Goal: Task Accomplishment & Management: Complete application form

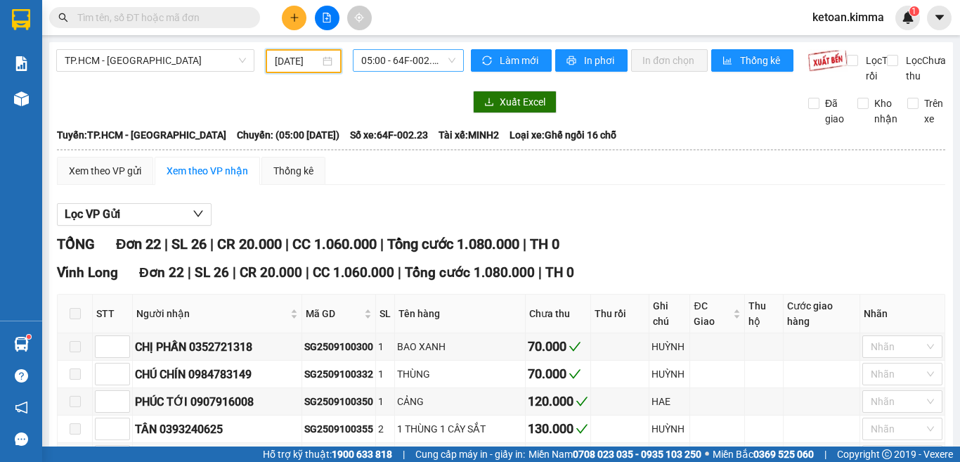
click at [388, 60] on span "05:00 - 64F-002.23" at bounding box center [408, 60] width 94 height 21
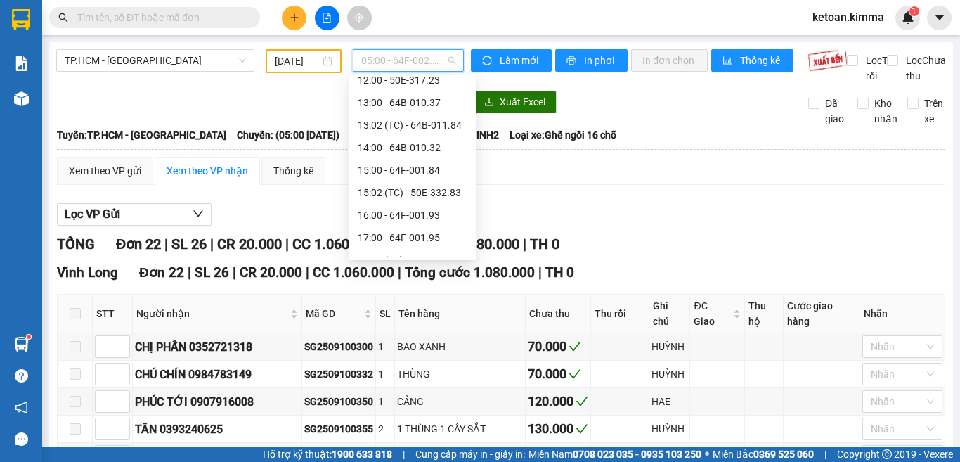
scroll to position [270, 0]
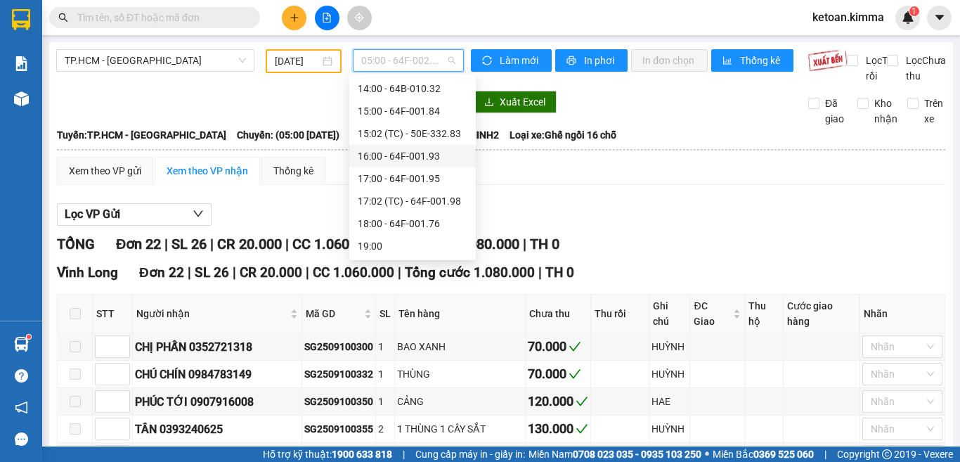
click at [407, 157] on div "16:00 - 64F-001.93" at bounding box center [413, 155] width 110 height 15
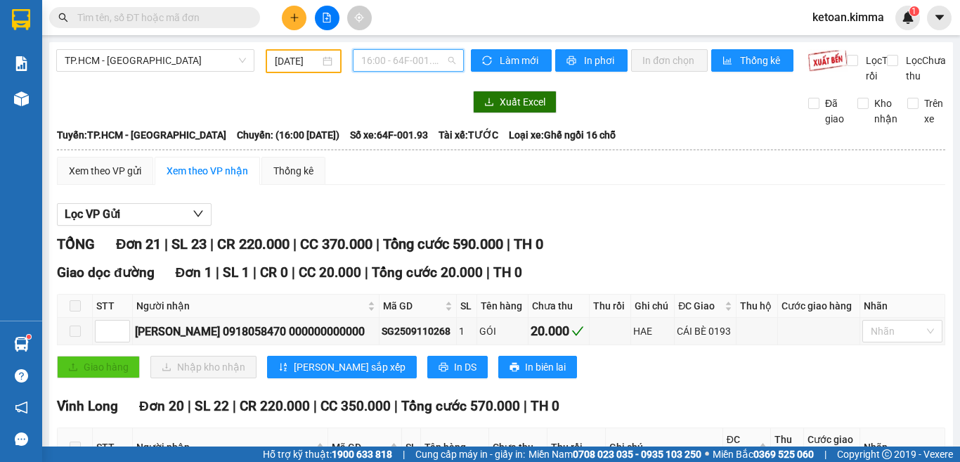
click at [404, 63] on span "16:00 - 64F-001.93" at bounding box center [408, 60] width 94 height 21
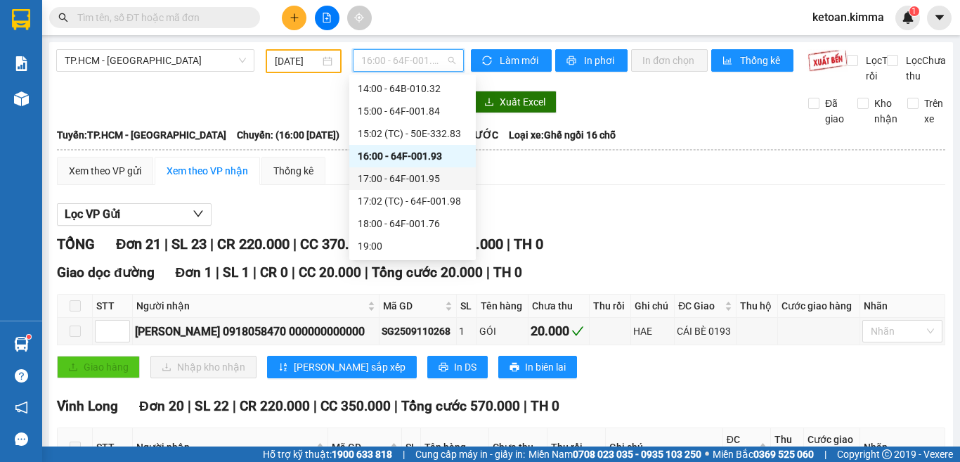
click at [404, 171] on div "17:00 - 64F-001.95" at bounding box center [413, 178] width 110 height 15
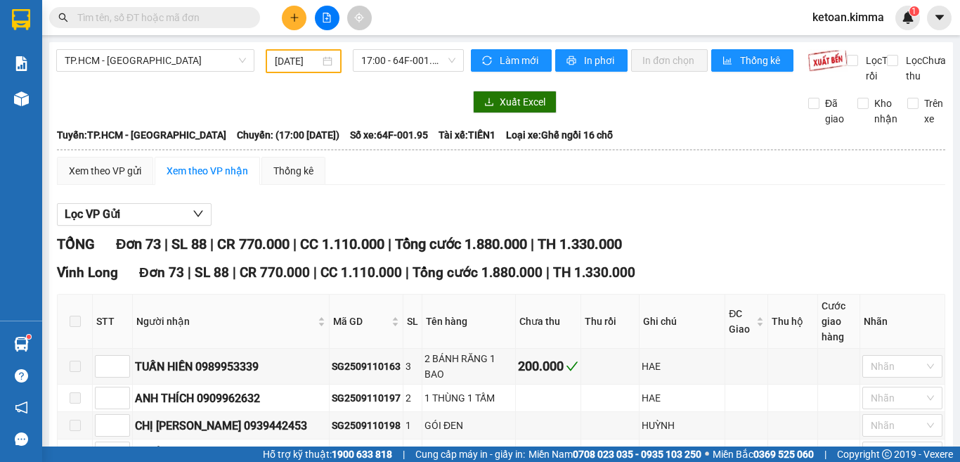
click at [408, 113] on div at bounding box center [259, 102] width 407 height 22
click at [403, 63] on span "17:00 - 64F-001.95" at bounding box center [408, 60] width 94 height 21
click at [310, 108] on div at bounding box center [259, 102] width 407 height 22
click at [394, 221] on div "Lọc VP Gửi" at bounding box center [501, 214] width 888 height 23
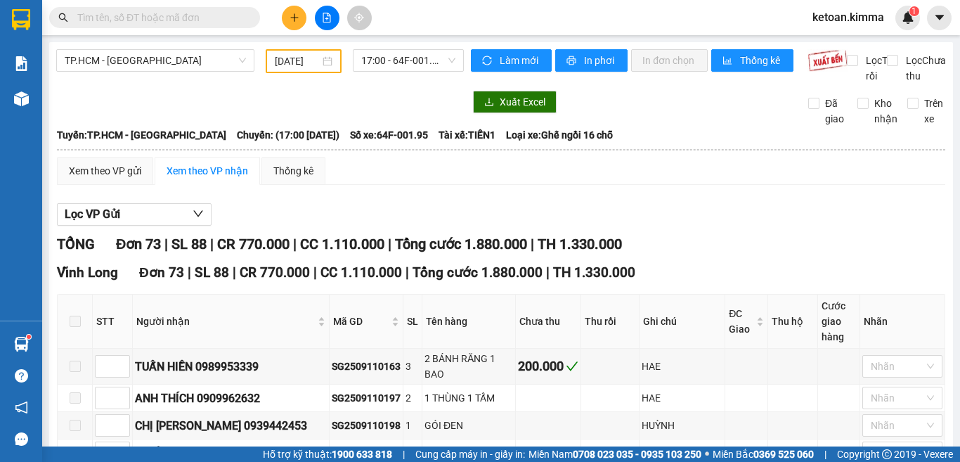
click at [394, 221] on div "Lọc VP Gửi" at bounding box center [501, 214] width 888 height 23
click at [393, 62] on span "17:00 - 64F-001.95" at bounding box center [408, 60] width 94 height 21
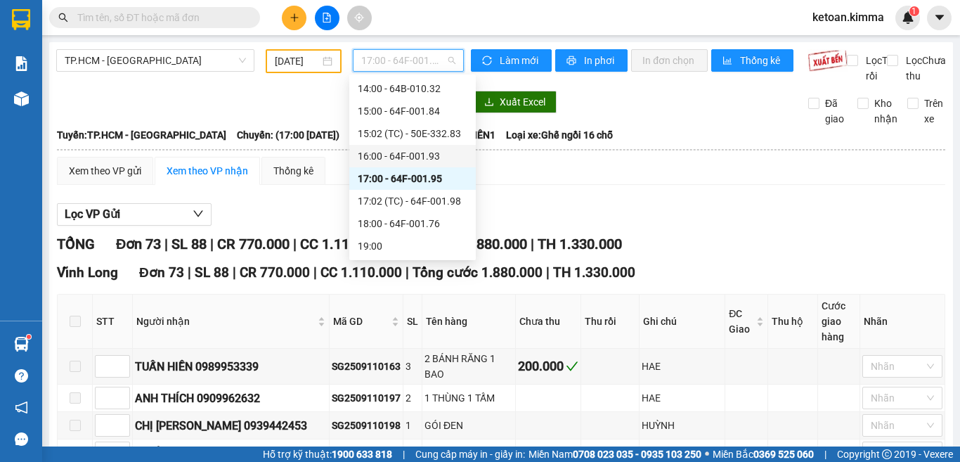
click at [418, 157] on div "16:00 - 64F-001.93" at bounding box center [413, 155] width 110 height 15
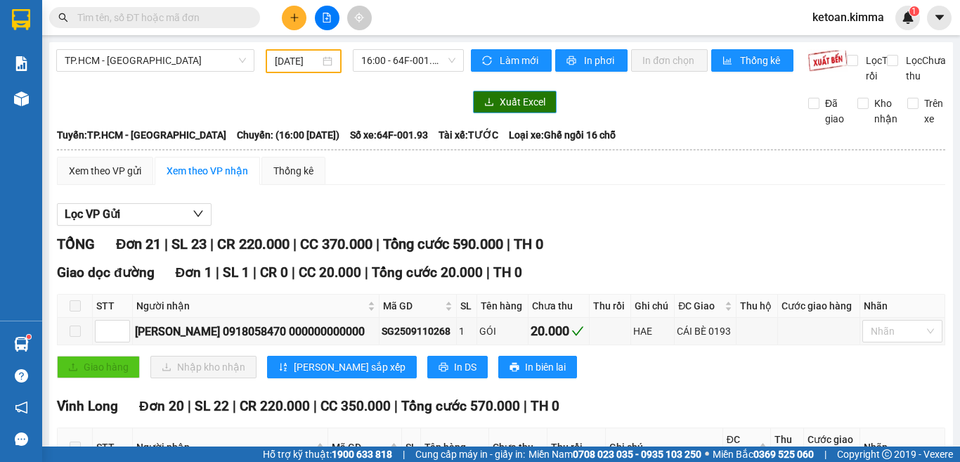
click at [514, 110] on span "Xuất Excel" at bounding box center [522, 101] width 46 height 15
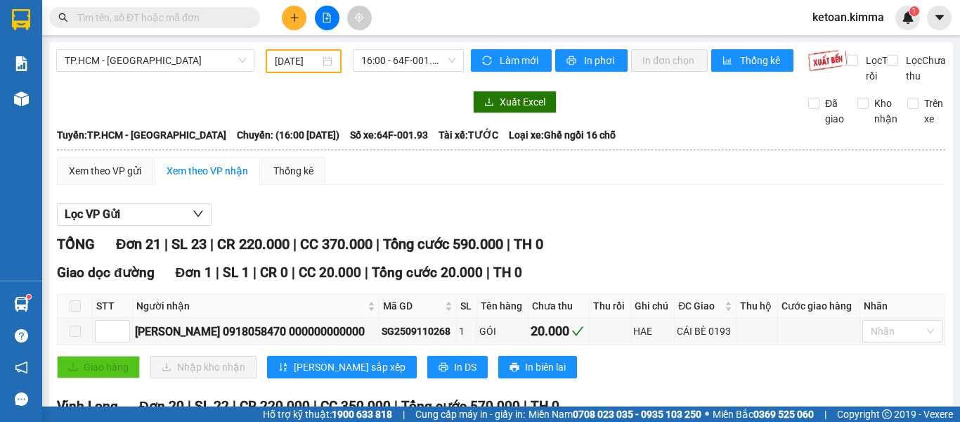
click at [707, 223] on div "Lọc VP Gửi" at bounding box center [501, 214] width 888 height 23
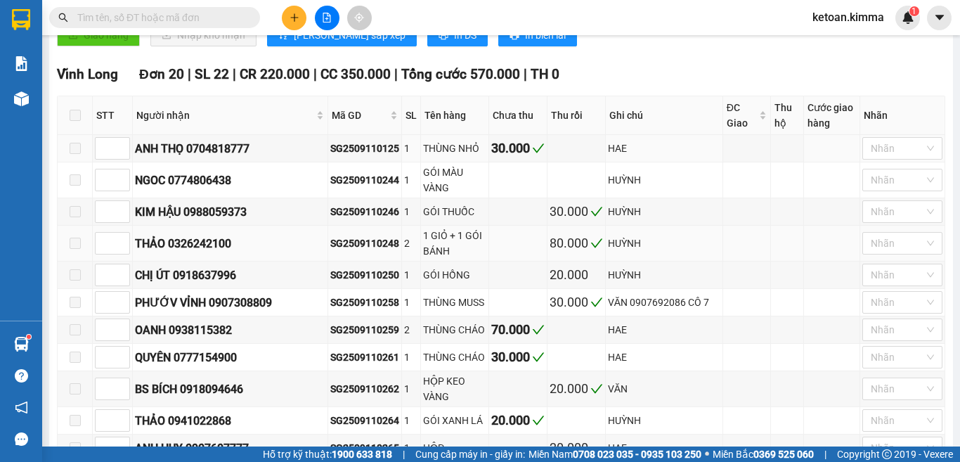
scroll to position [351, 0]
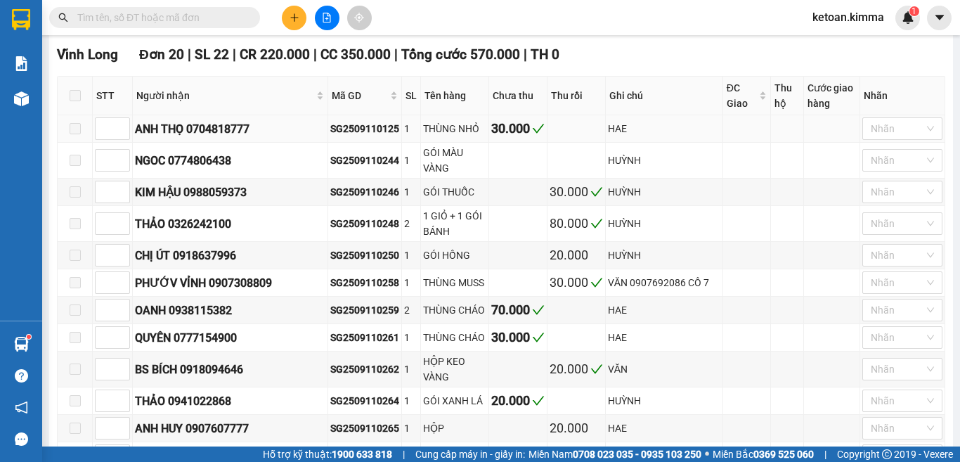
click at [380, 136] on div "SG2509110125" at bounding box center [364, 128] width 69 height 15
copy div "SG2509110125"
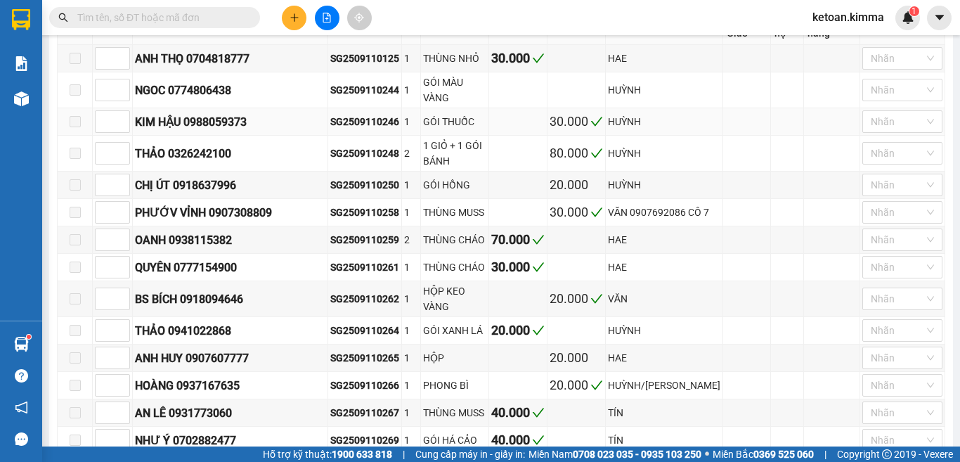
click at [359, 129] on div "SG2509110246" at bounding box center [364, 121] width 69 height 15
copy div "SG2509110246"
click at [359, 220] on div "SG2509110258" at bounding box center [364, 211] width 69 height 15
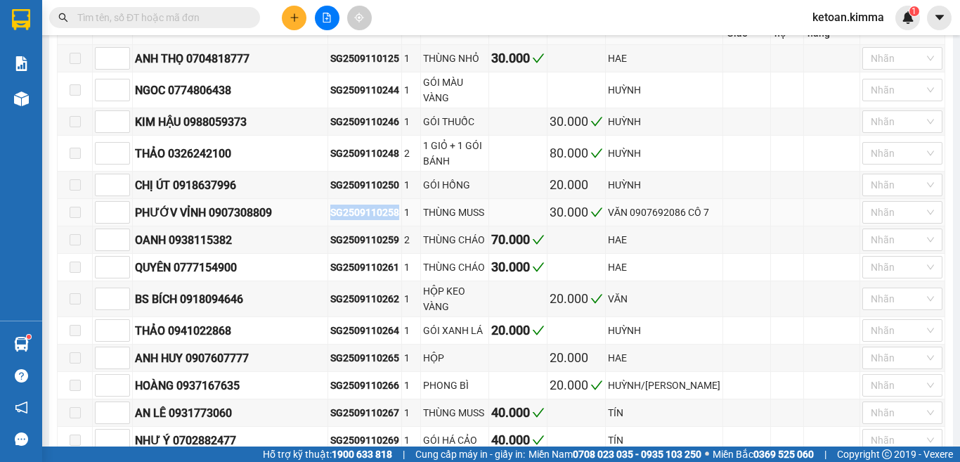
copy div "SG2509110258"
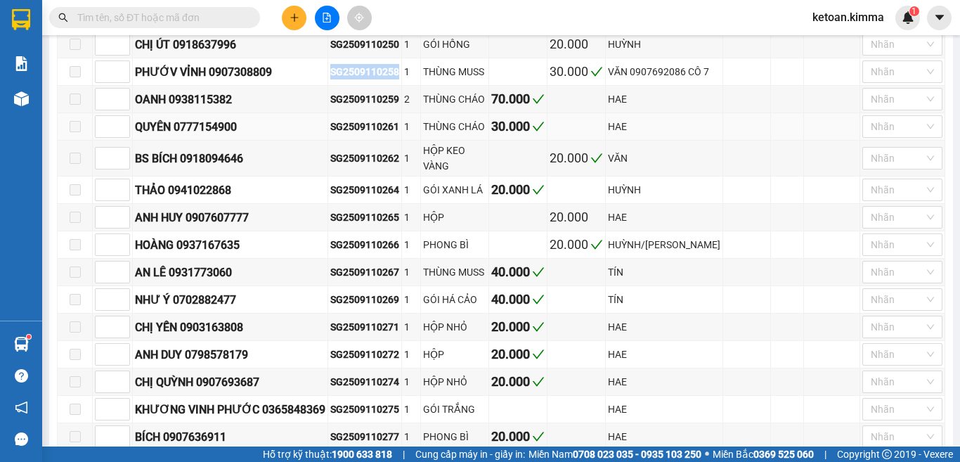
scroll to position [632, 0]
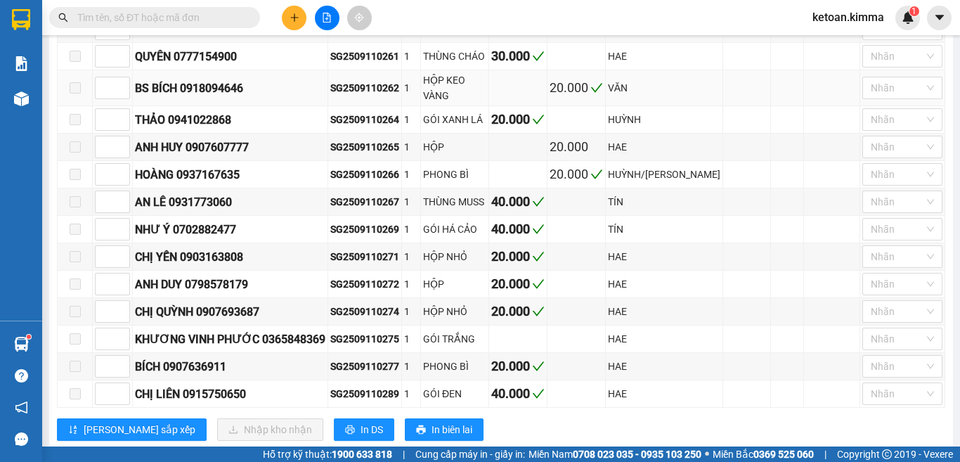
click at [353, 96] on div "SG2509110262" at bounding box center [364, 87] width 69 height 15
copy div "SG2509110262"
click at [372, 123] on div "SG2509110264" at bounding box center [364, 119] width 69 height 15
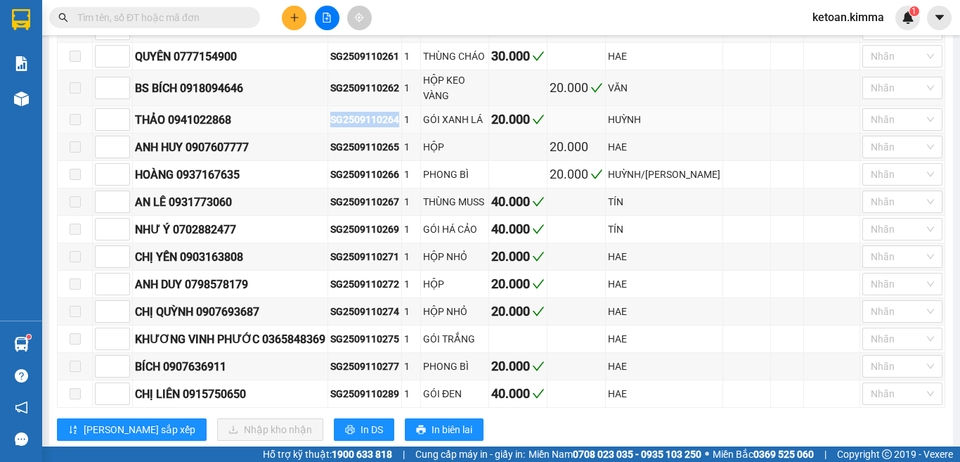
copy div "SG2509110264"
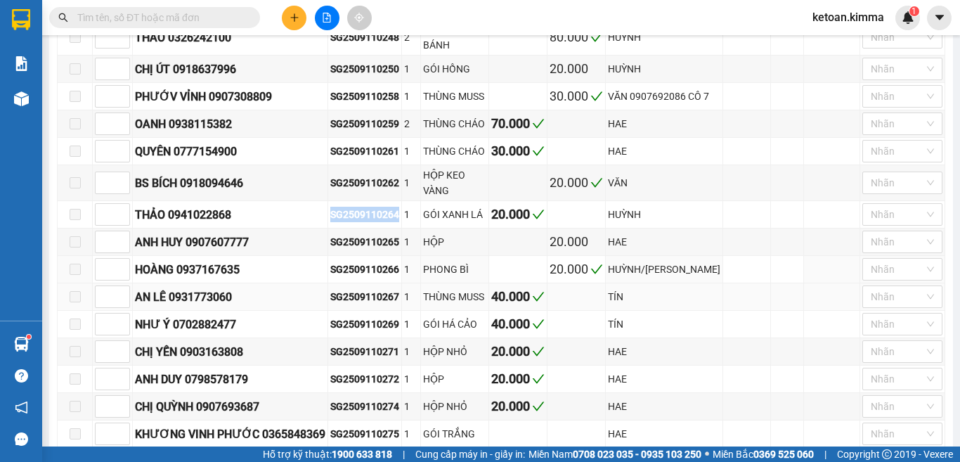
scroll to position [562, 0]
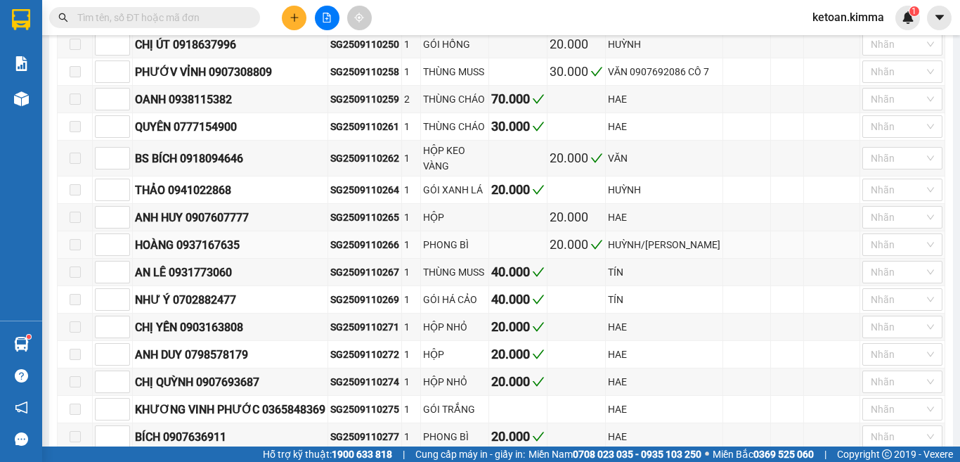
click at [374, 252] on div "SG2509110266" at bounding box center [364, 244] width 69 height 15
copy div "SG2509110266"
click at [353, 276] on div "SG2509110267" at bounding box center [364, 271] width 69 height 15
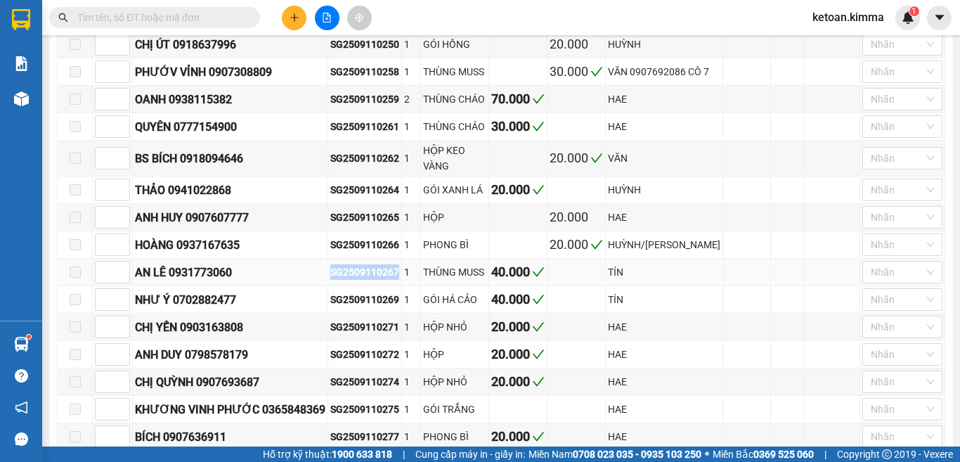
copy div "SG2509110267"
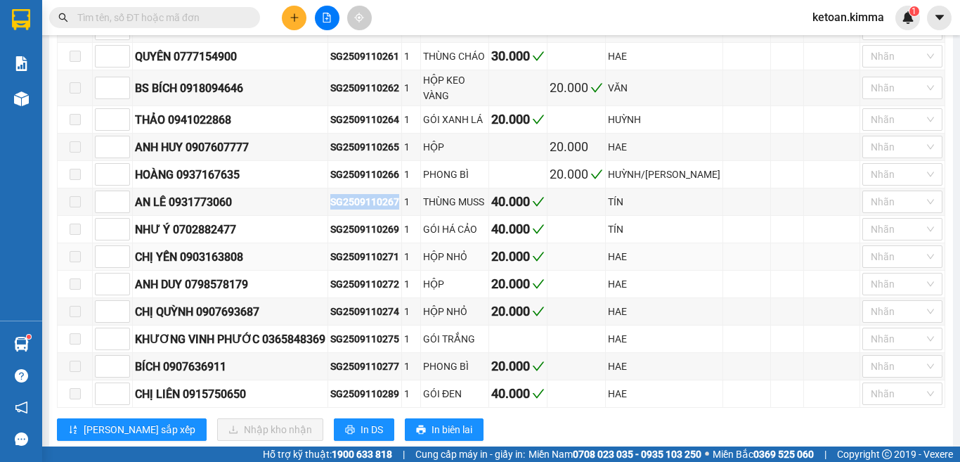
scroll to position [673, 0]
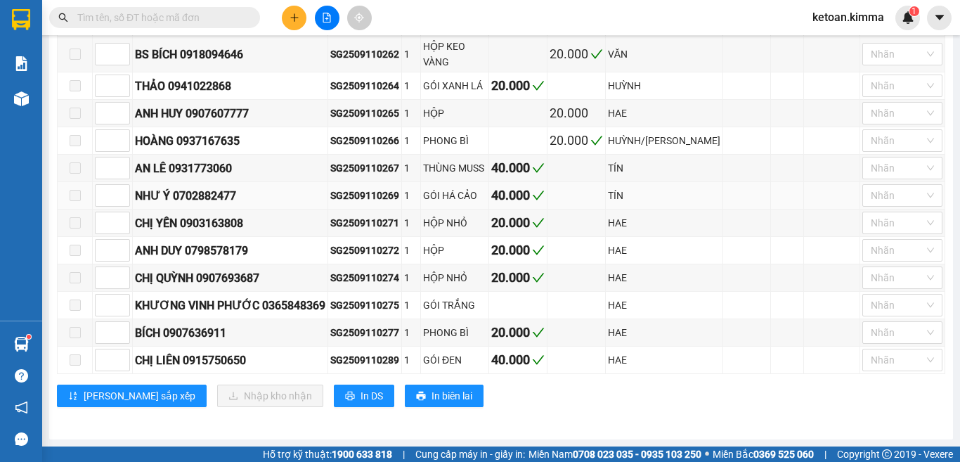
click at [381, 197] on div "SG2509110269" at bounding box center [364, 195] width 69 height 15
click at [389, 227] on div "SG2509110271" at bounding box center [364, 222] width 69 height 15
copy div "SG2509110271"
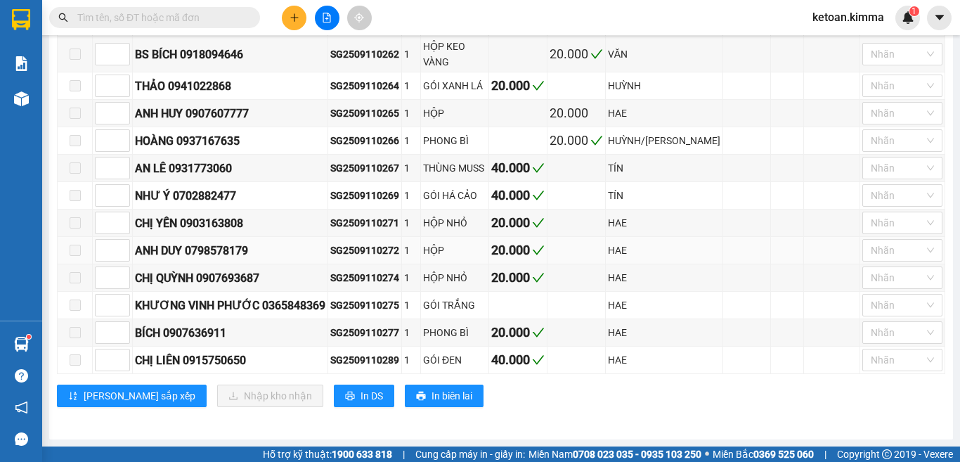
click at [390, 245] on div "SG2509110272" at bounding box center [364, 249] width 69 height 15
copy div "SG2509110272"
click at [354, 280] on div "SG2509110274" at bounding box center [364, 277] width 69 height 15
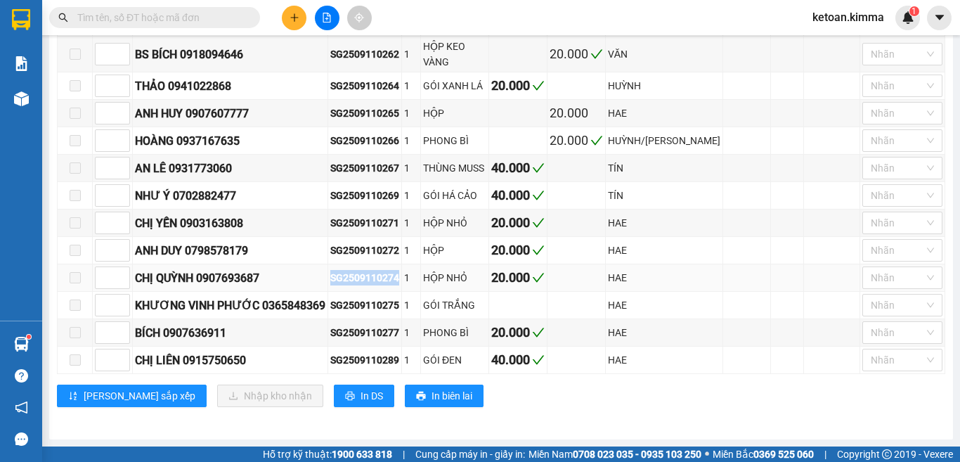
copy div "SG2509110274"
click at [364, 334] on div "SG2509110277" at bounding box center [364, 332] width 69 height 15
click at [371, 360] on div "SG2509110289" at bounding box center [364, 359] width 69 height 15
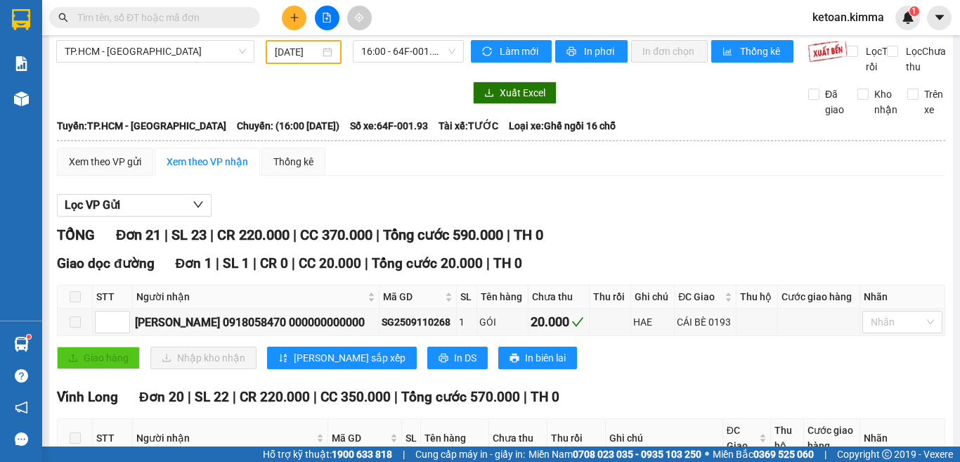
scroll to position [0, 0]
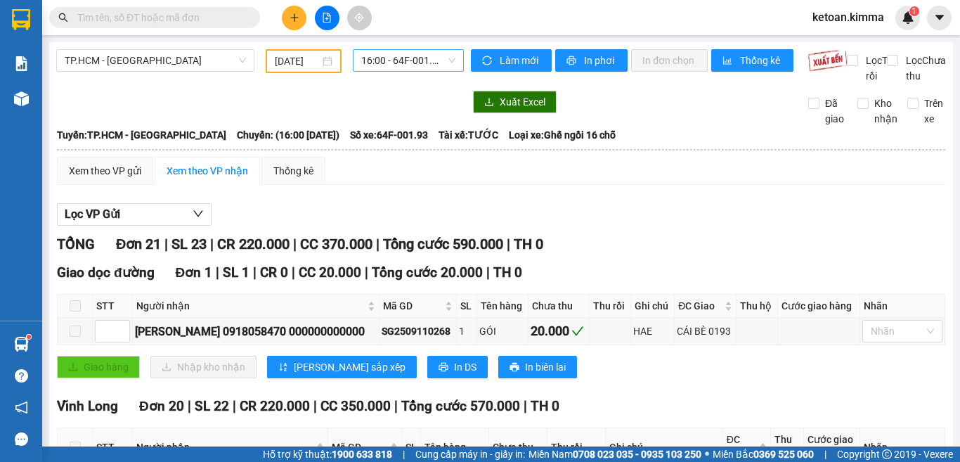
click at [396, 61] on span "16:00 - 64F-001.93" at bounding box center [408, 60] width 94 height 21
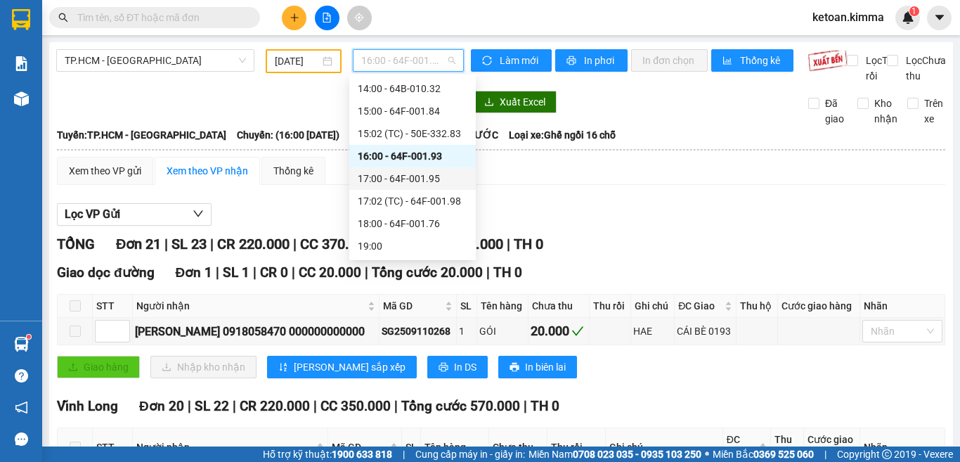
click at [419, 181] on div "17:00 - 64F-001.95" at bounding box center [413, 178] width 110 height 15
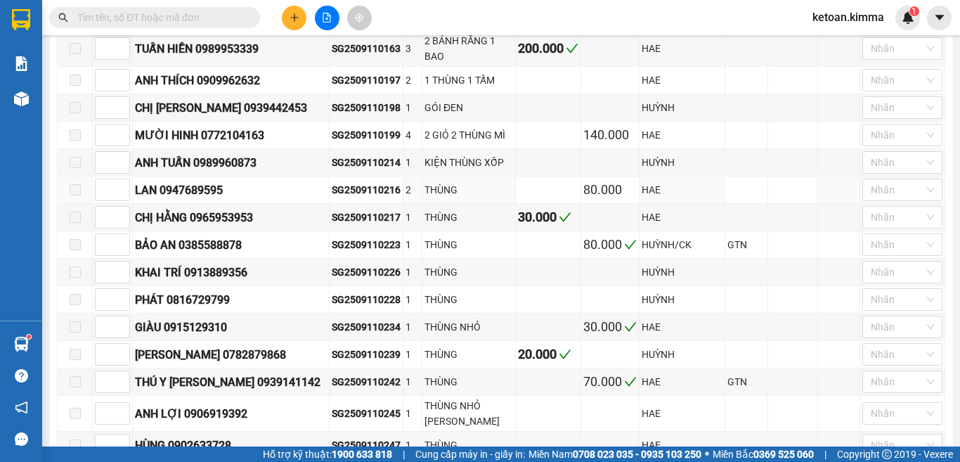
scroll to position [351, 0]
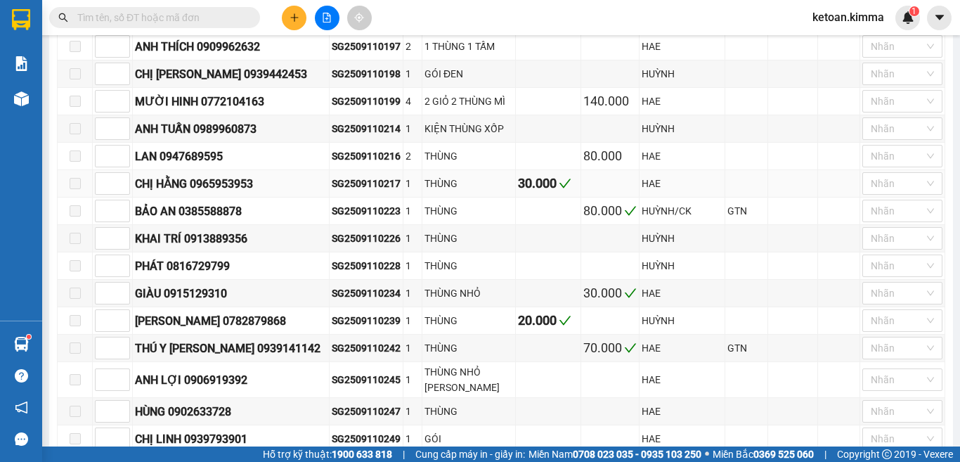
click at [344, 188] on div "SG2509110217" at bounding box center [366, 183] width 69 height 15
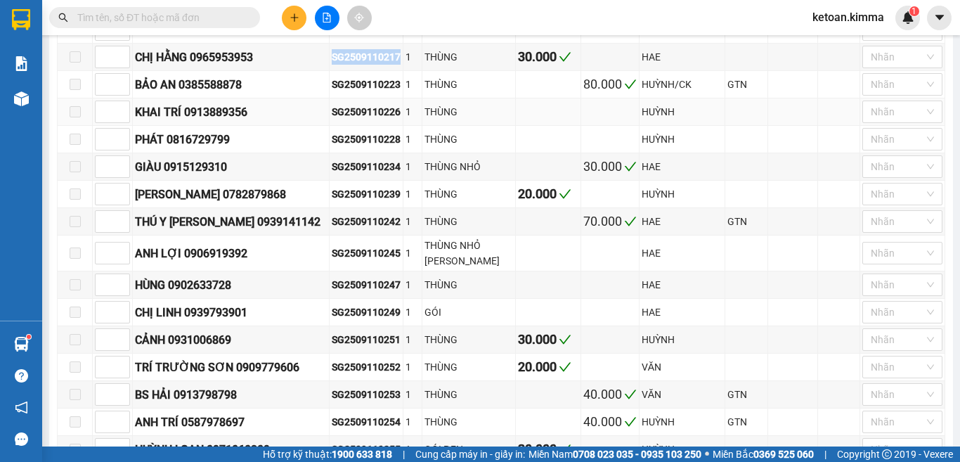
scroll to position [492, 0]
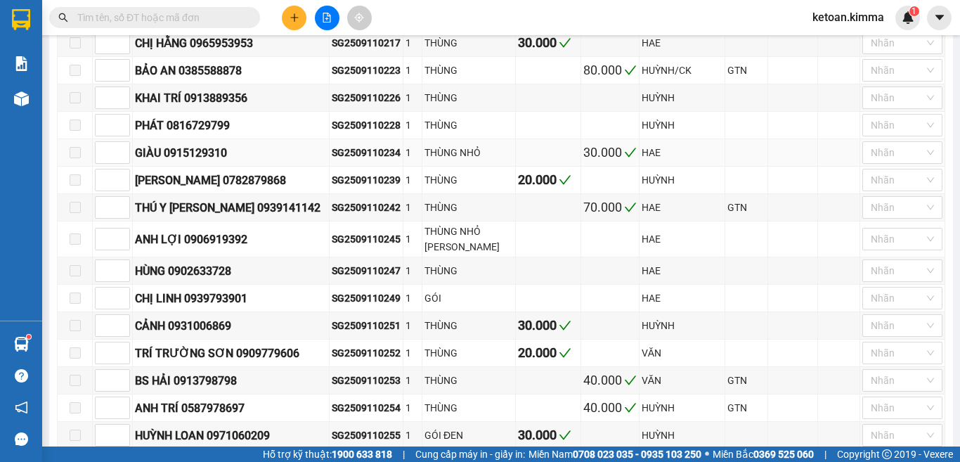
click at [351, 155] on div "SG2509110234" at bounding box center [366, 152] width 69 height 15
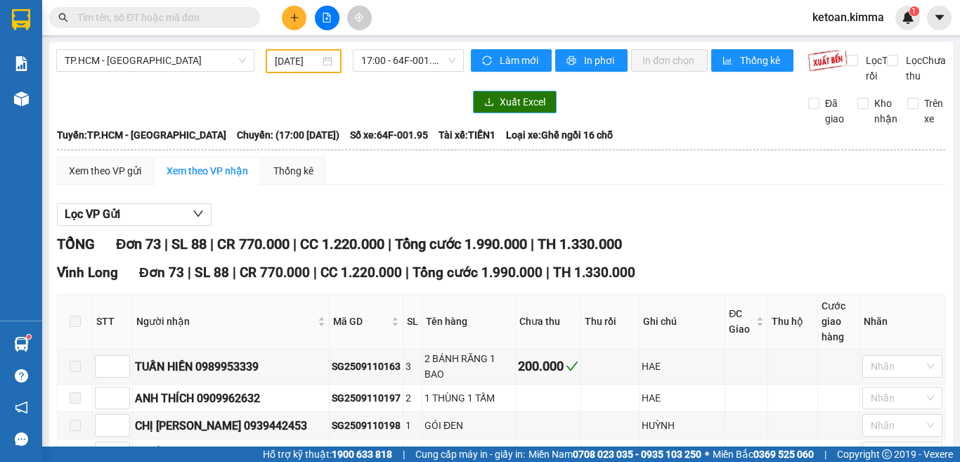
click at [508, 110] on span "Xuất Excel" at bounding box center [522, 101] width 46 height 15
click at [374, 143] on span "Số xe: 64F-001.95" at bounding box center [389, 134] width 78 height 15
click at [392, 55] on span "17:00 - 64F-001.95" at bounding box center [408, 60] width 94 height 21
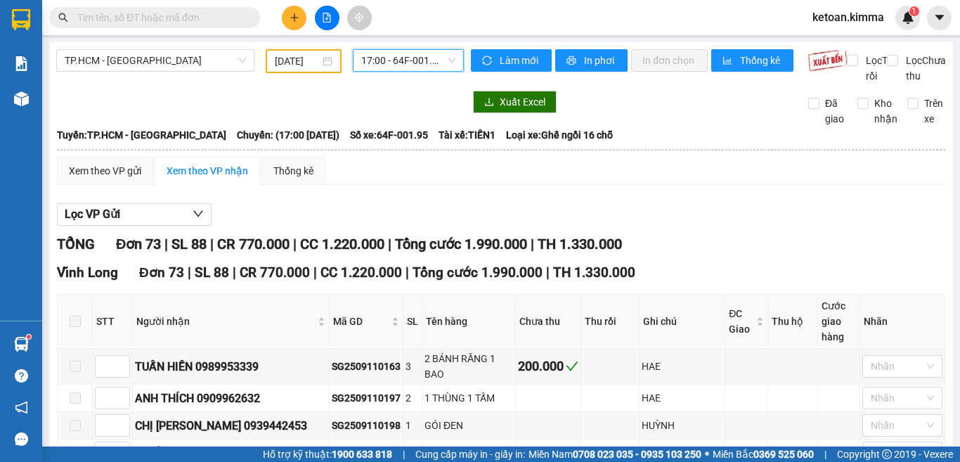
click at [489, 226] on div "Lọc VP Gửi" at bounding box center [501, 214] width 888 height 23
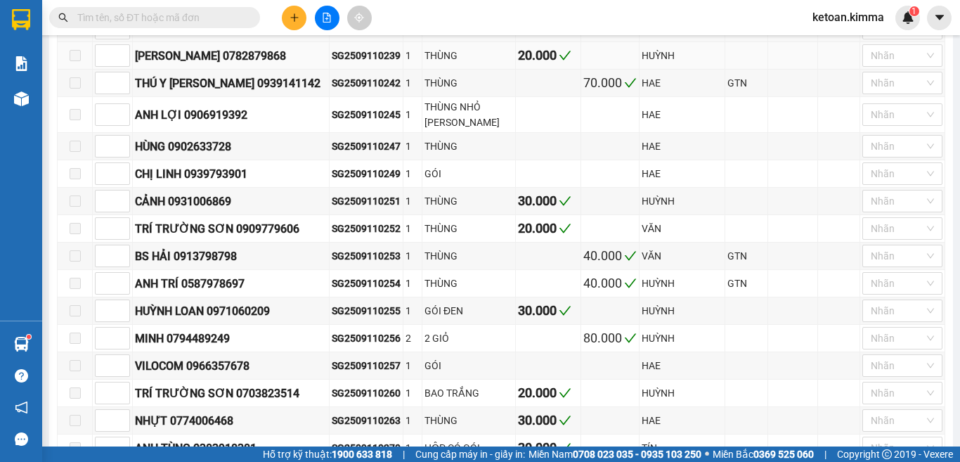
scroll to position [632, 0]
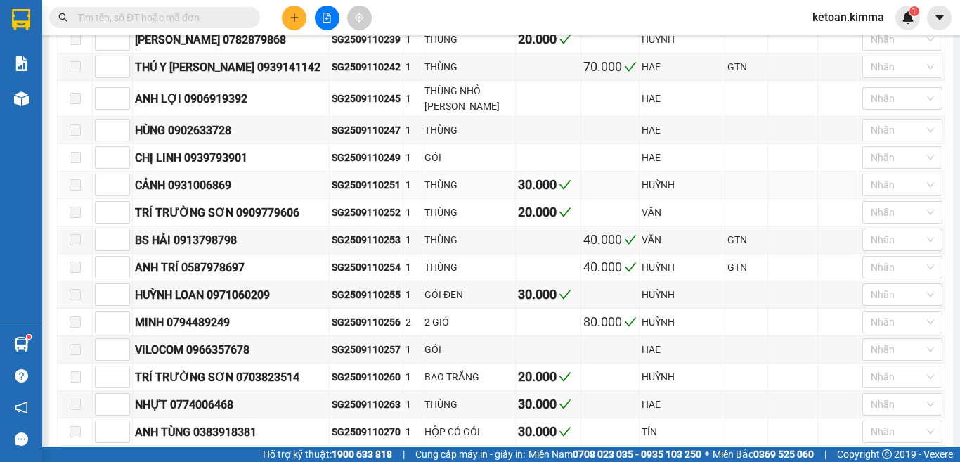
click at [332, 178] on div "SG2509110251" at bounding box center [366, 184] width 69 height 15
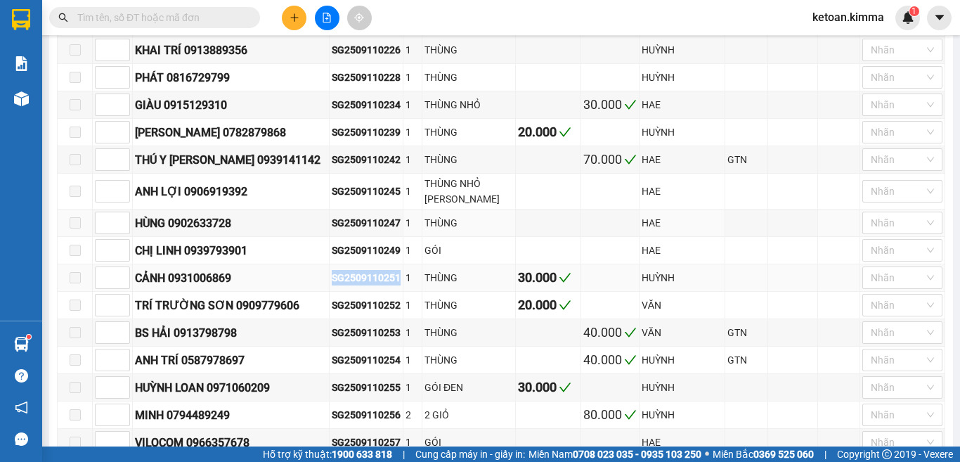
scroll to position [562, 0]
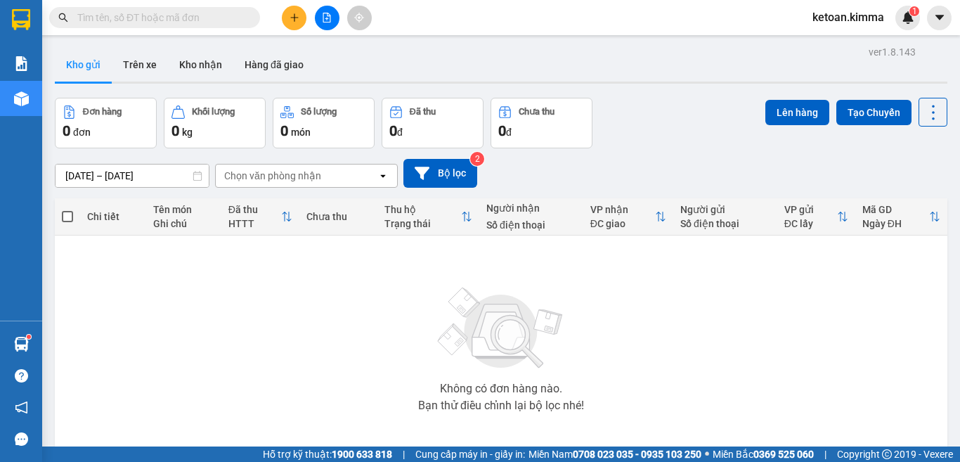
click at [119, 18] on input "text" at bounding box center [160, 17] width 166 height 15
drag, startPoint x: 119, startPoint y: 18, endPoint x: 112, endPoint y: 18, distance: 7.7
paste input "SG2509110125"
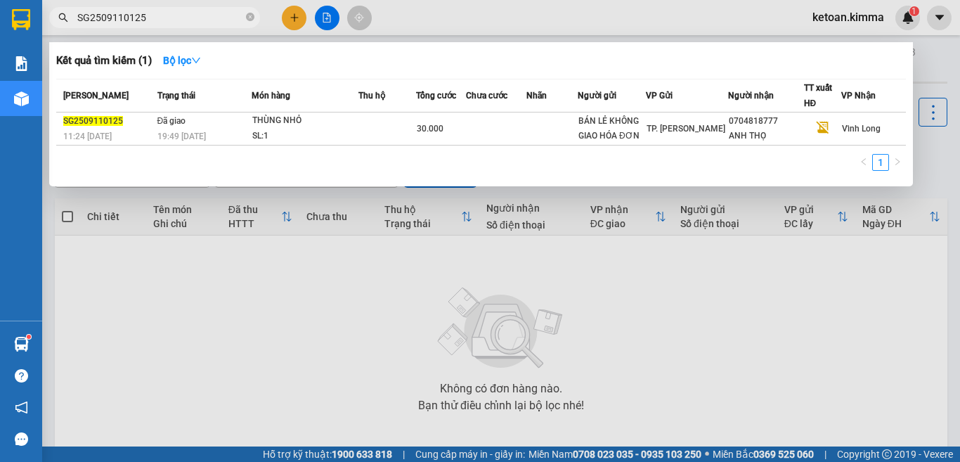
click at [151, 15] on input "SG2509110125" at bounding box center [160, 17] width 166 height 15
paste input "246"
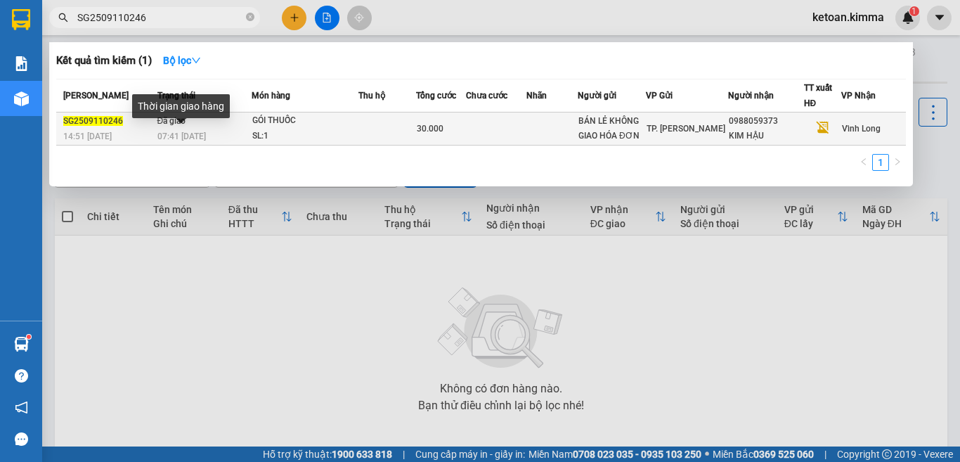
type input "SG2509110246"
click at [174, 133] on span "07:41 - 12/09" at bounding box center [181, 136] width 48 height 10
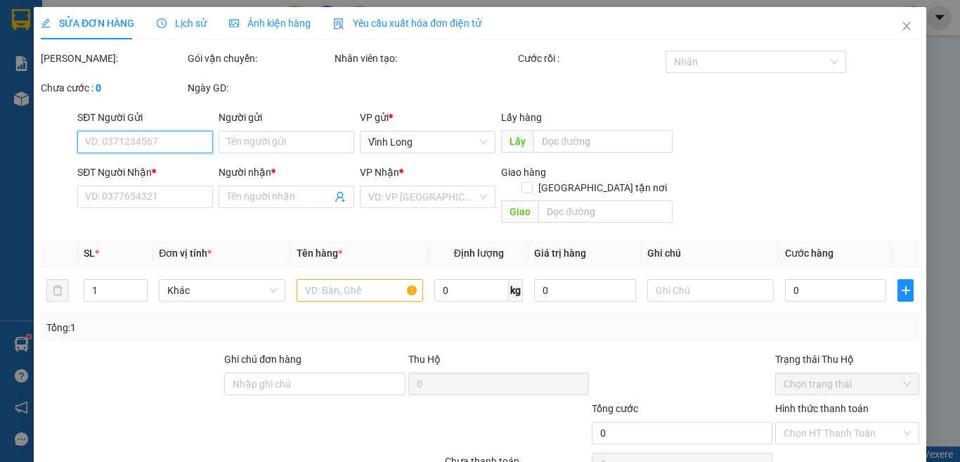
type input "BÁN LẺ KHÔNG GIAO HÓA ĐƠN"
type input "0988059373"
type input "KIM HẬU"
type input "SA G"
type input "30.000"
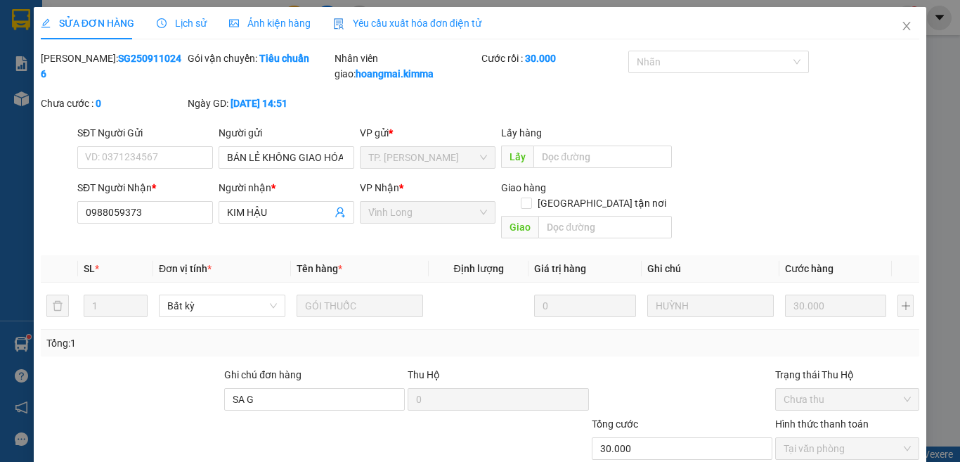
click at [392, 18] on span "Yêu cầu xuất hóa đơn điện tử" at bounding box center [407, 23] width 148 height 11
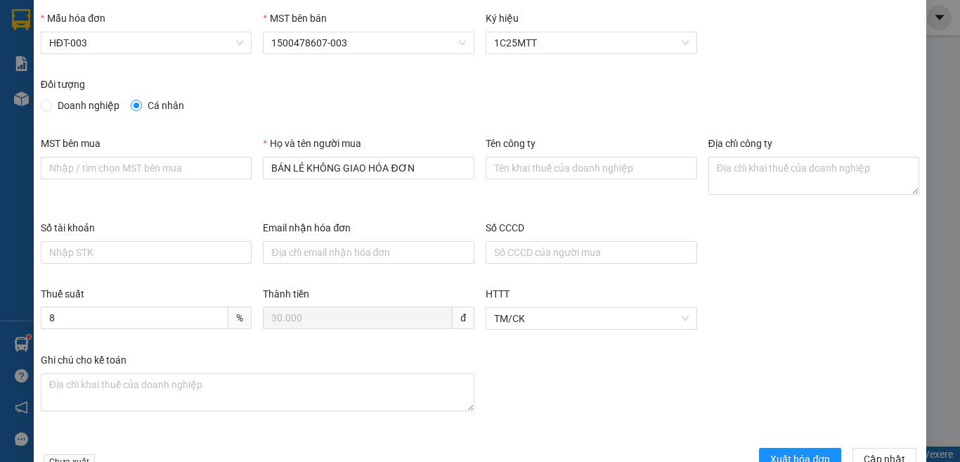
scroll to position [80, 0]
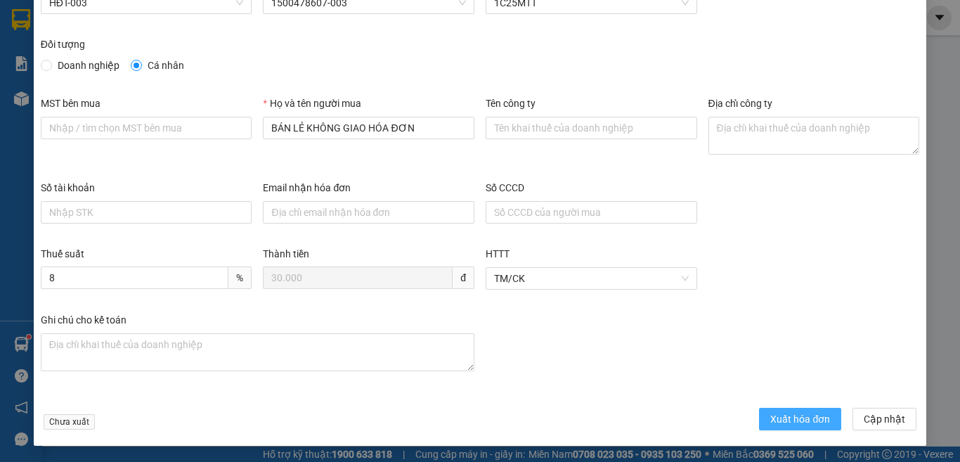
click at [798, 419] on span "Xuất hóa đơn" at bounding box center [800, 418] width 60 height 15
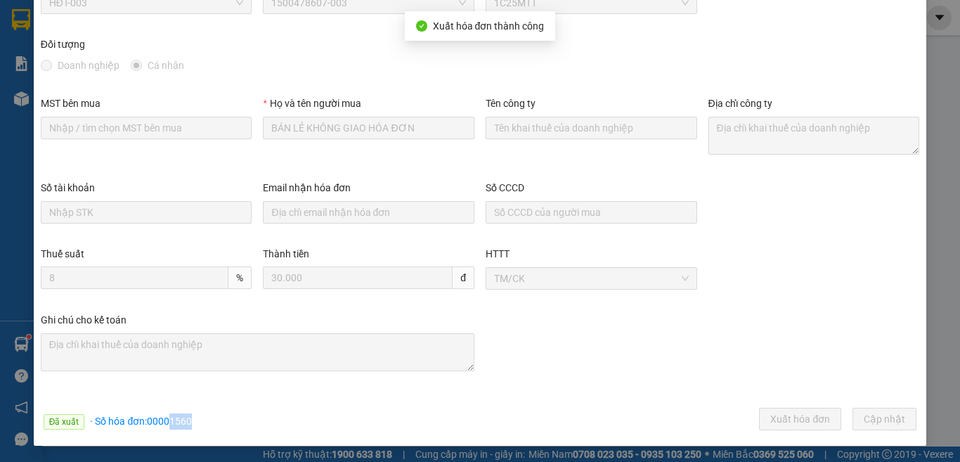
drag, startPoint x: 169, startPoint y: 424, endPoint x: 192, endPoint y: 418, distance: 23.9
click at [192, 418] on div "Đã xuất · Số hóa đơn: 00001560 Xuất hóa đơn Cập nhật" at bounding box center [480, 420] width 884 height 27
copy span "1560"
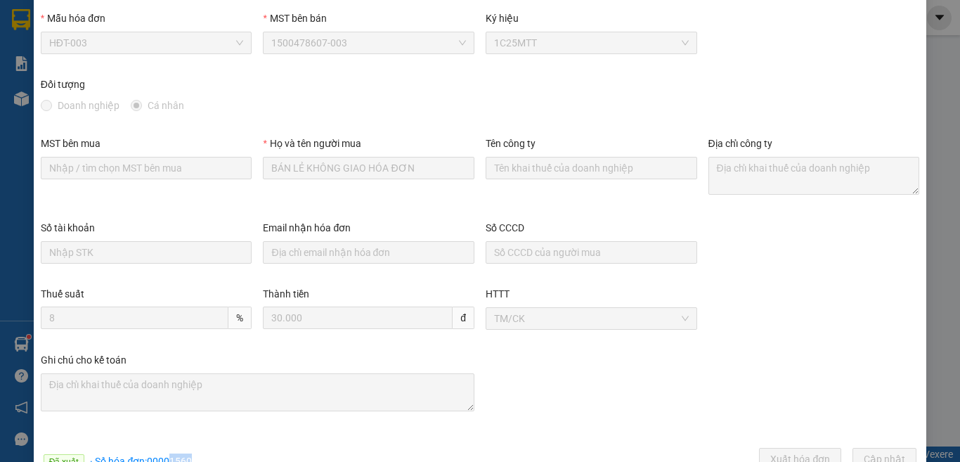
scroll to position [0, 0]
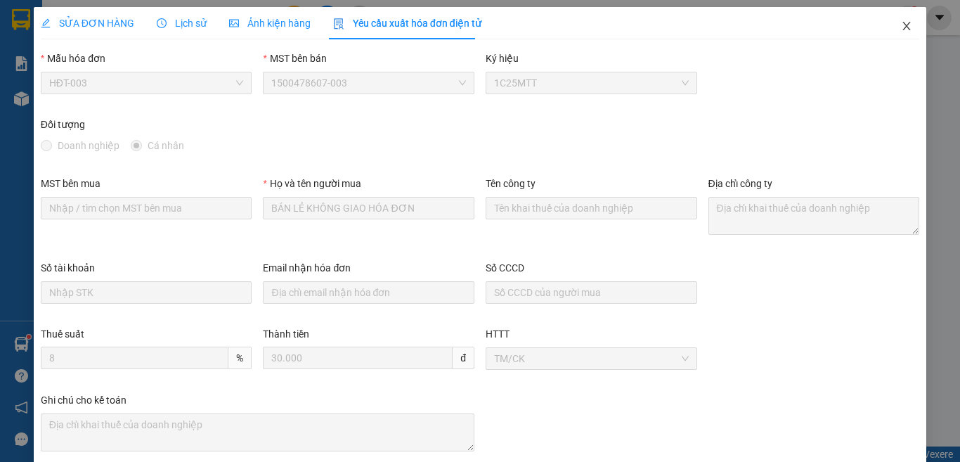
click at [901, 29] on icon "close" at bounding box center [906, 25] width 11 height 11
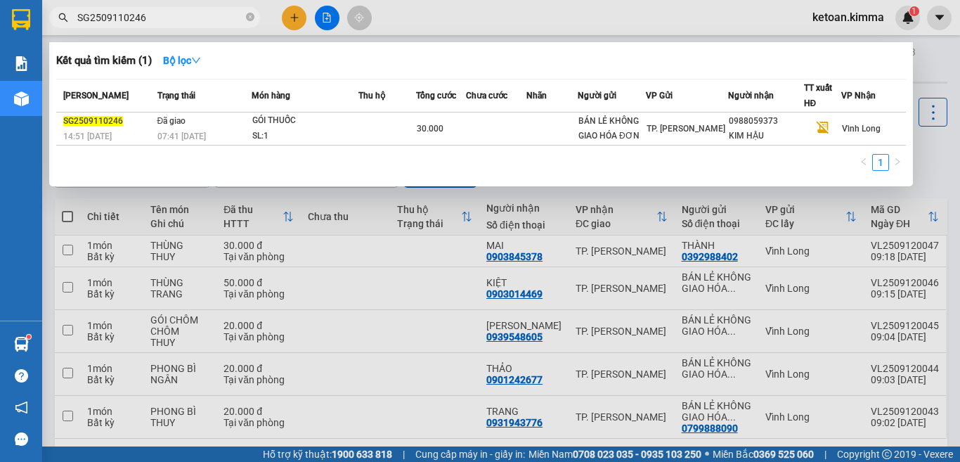
click at [143, 24] on input "SG2509110246" at bounding box center [160, 17] width 166 height 15
paste input "58"
click at [141, 18] on input "SG2509110258" at bounding box center [160, 17] width 166 height 15
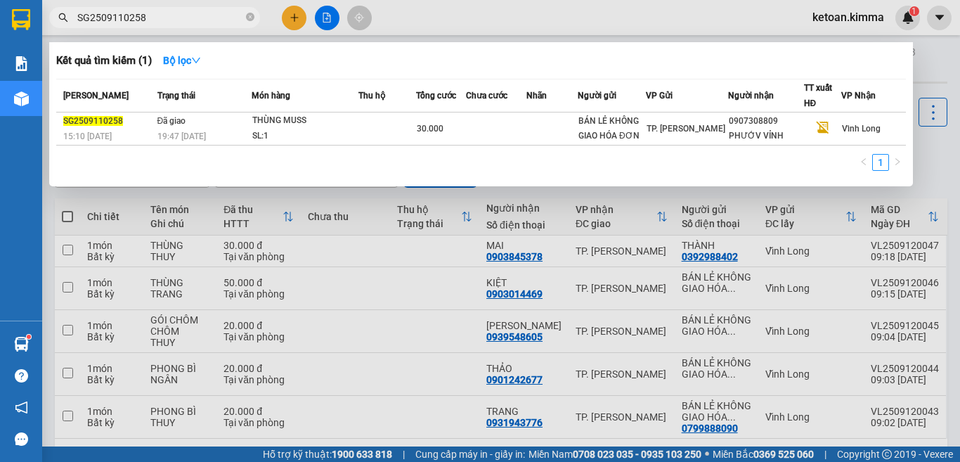
paste input "62"
type input "SG2509110262"
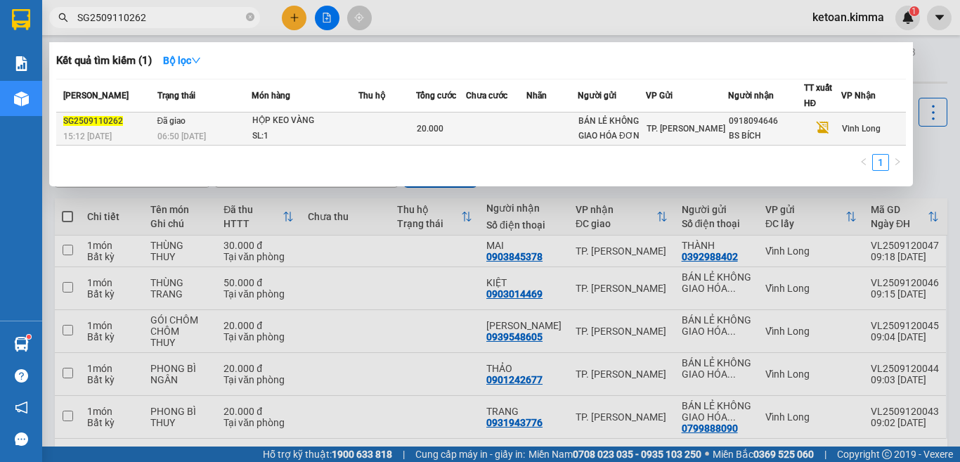
click at [184, 130] on span "06:50 - 12/09" at bounding box center [181, 135] width 48 height 11
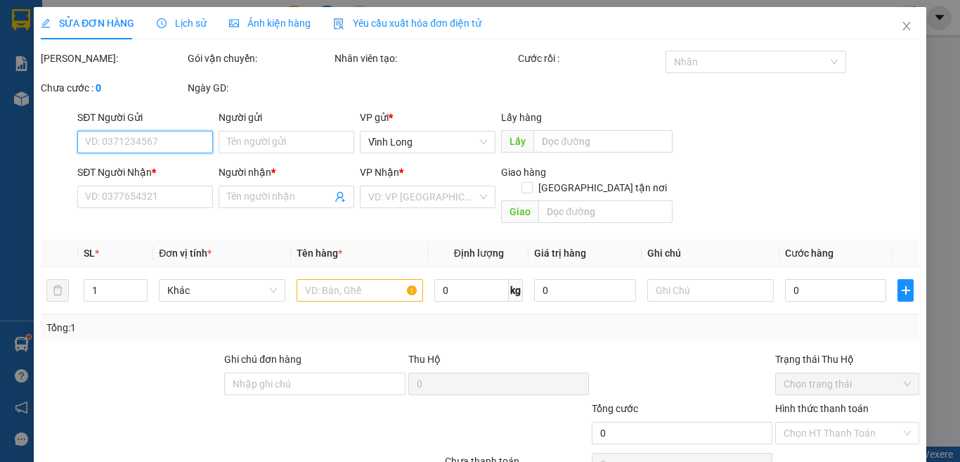
type input "BÁN LẺ KHÔNG GIAO HÓA ĐƠN"
type input "0918094646"
type input "BS BÍCH"
type input "20.000"
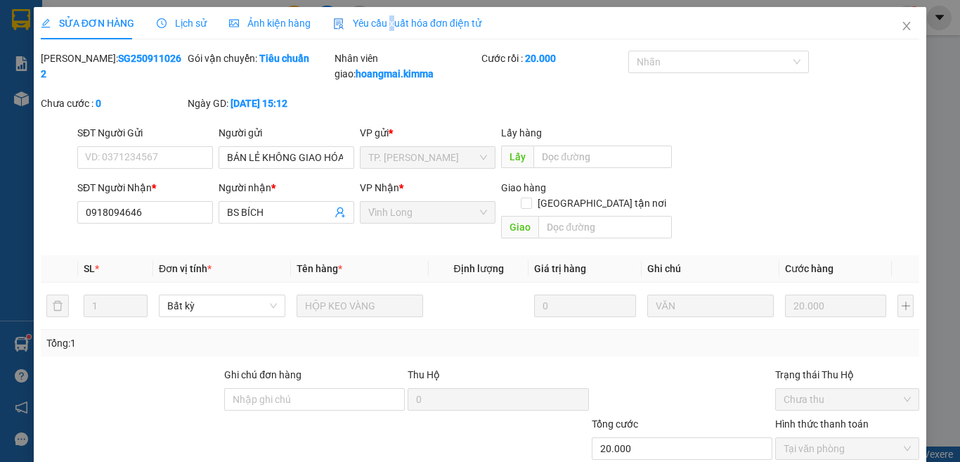
click at [386, 28] on span "Yêu cầu xuất hóa đơn điện tử" at bounding box center [407, 23] width 148 height 11
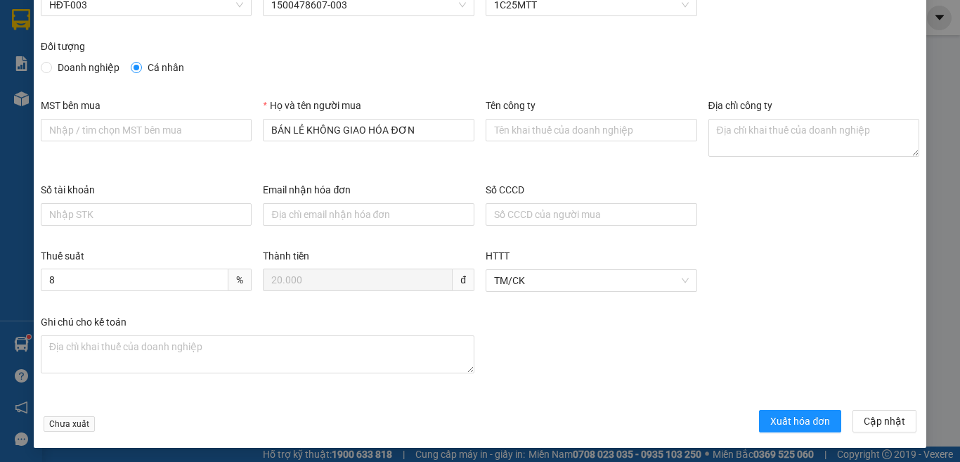
scroll to position [80, 0]
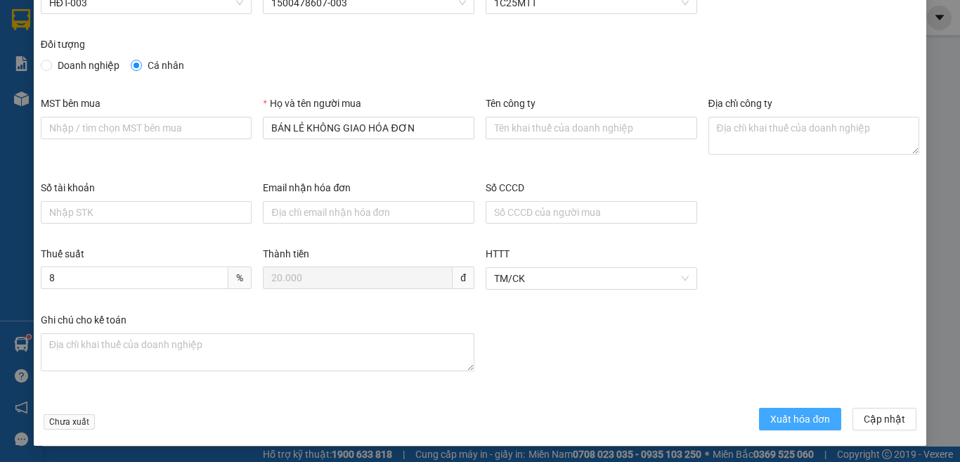
click at [770, 414] on span "Xuất hóa đơn" at bounding box center [800, 418] width 60 height 15
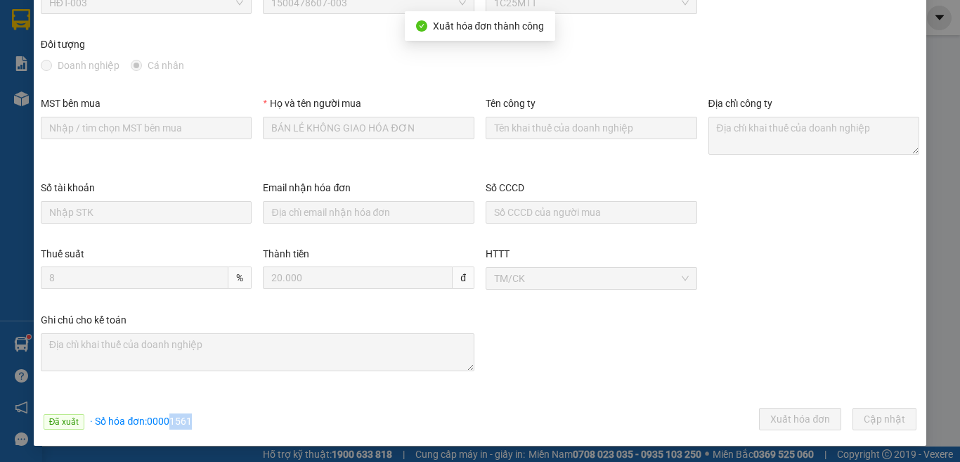
drag, startPoint x: 169, startPoint y: 422, endPoint x: 198, endPoint y: 422, distance: 29.5
click at [198, 422] on div "Đã xuất · Số hóa đơn: 00001561 Xuất hóa đơn Cập nhật" at bounding box center [480, 420] width 884 height 27
copy span "1561"
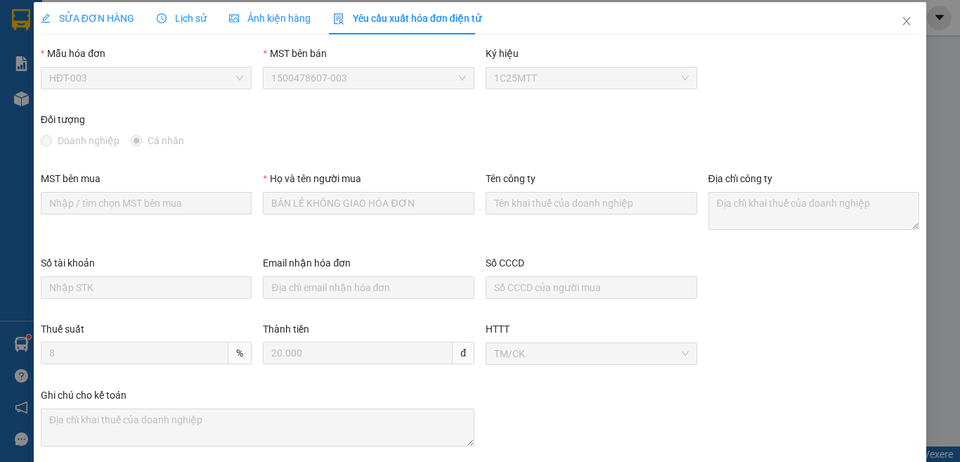
scroll to position [0, 0]
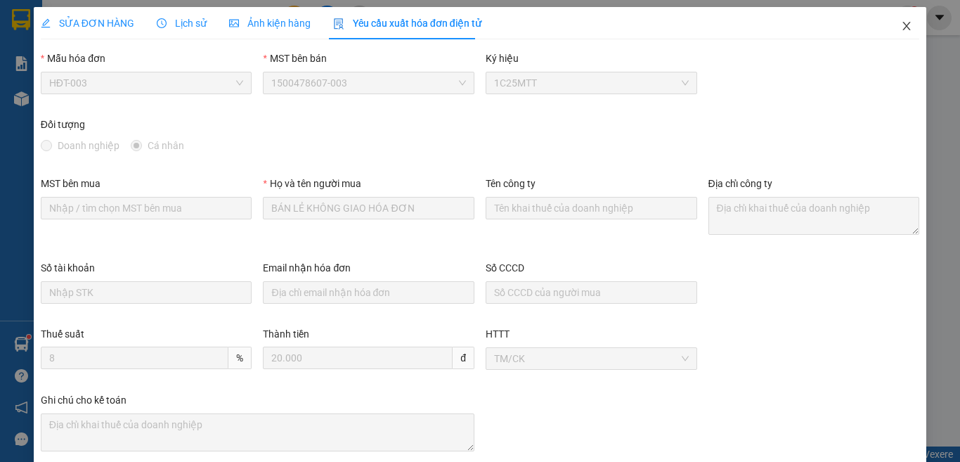
click at [903, 28] on icon "close" at bounding box center [907, 26] width 8 height 8
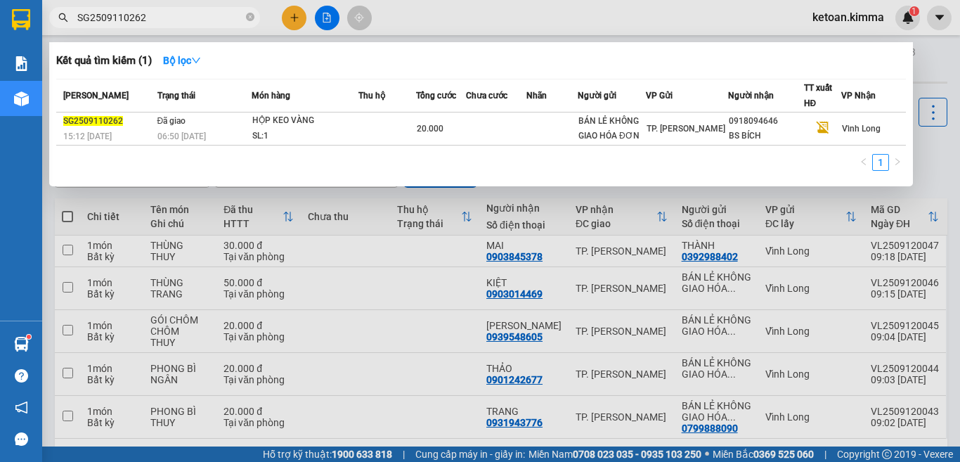
click at [115, 17] on input "SG2509110262" at bounding box center [160, 17] width 166 height 15
paste input "4"
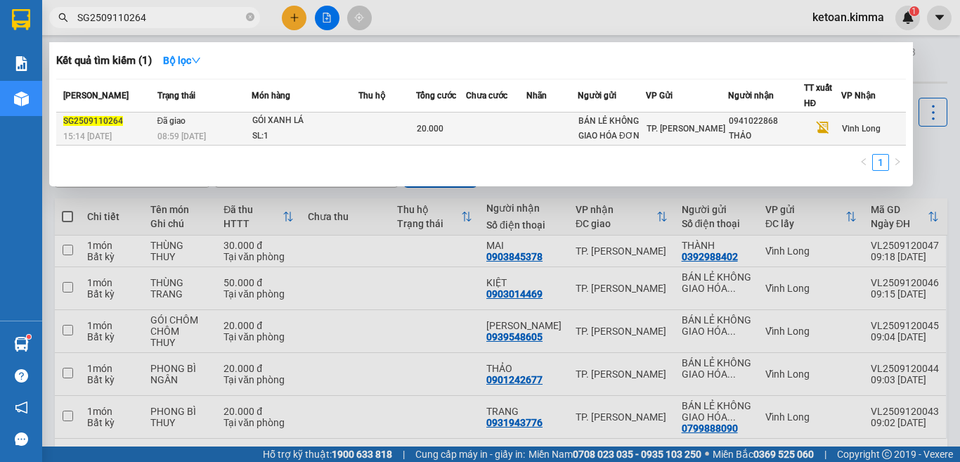
type input "SG2509110264"
click at [209, 133] on div "08:59 - 12/09" at bounding box center [203, 136] width 93 height 15
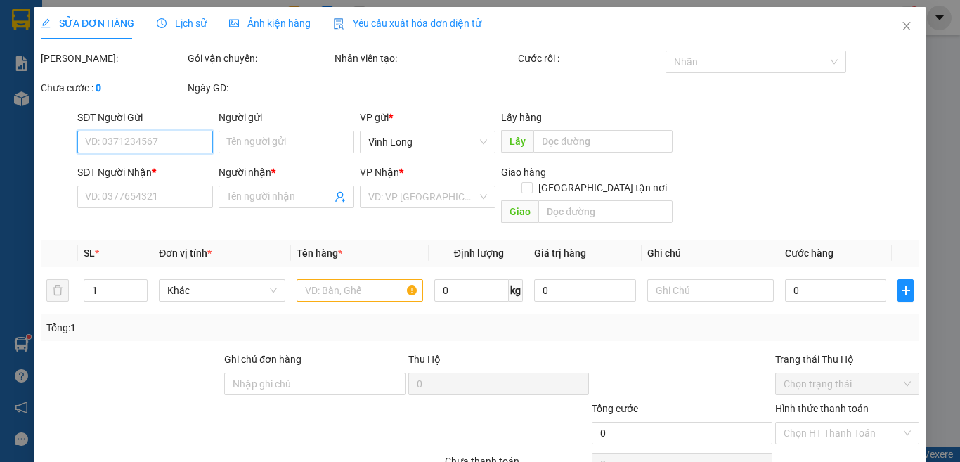
type input "BÁN LẺ KHÔNG GIAO HÓA ĐƠN"
type input "0941022868"
type input "THẢO"
type input "S AG"
type input "20.000"
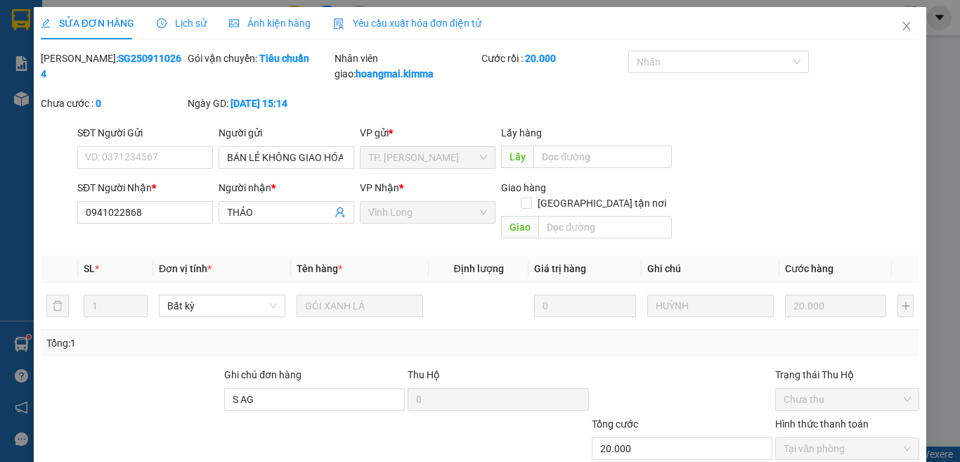
click at [396, 18] on span "Yêu cầu xuất hóa đơn điện tử" at bounding box center [407, 23] width 148 height 11
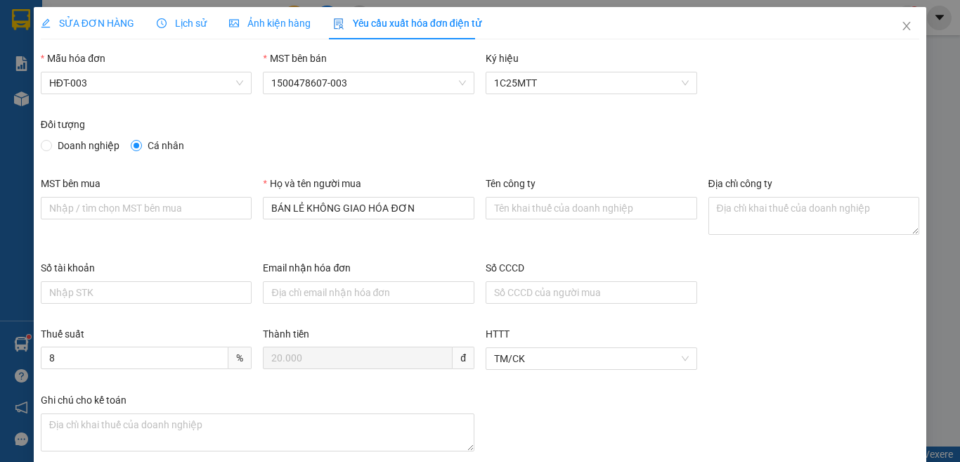
click at [776, 320] on div "Số tài khoản Email nhận hóa đơn Số CCCD" at bounding box center [479, 293] width 889 height 66
click at [77, 20] on span "SỬA ĐƠN HÀNG" at bounding box center [87, 23] width 93 height 11
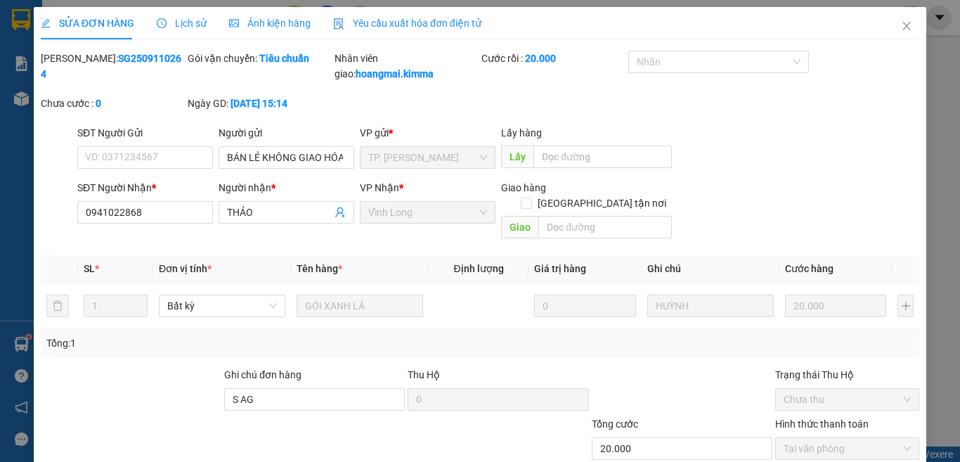
click at [425, 18] on span "Yêu cầu xuất hóa đơn điện tử" at bounding box center [407, 23] width 148 height 11
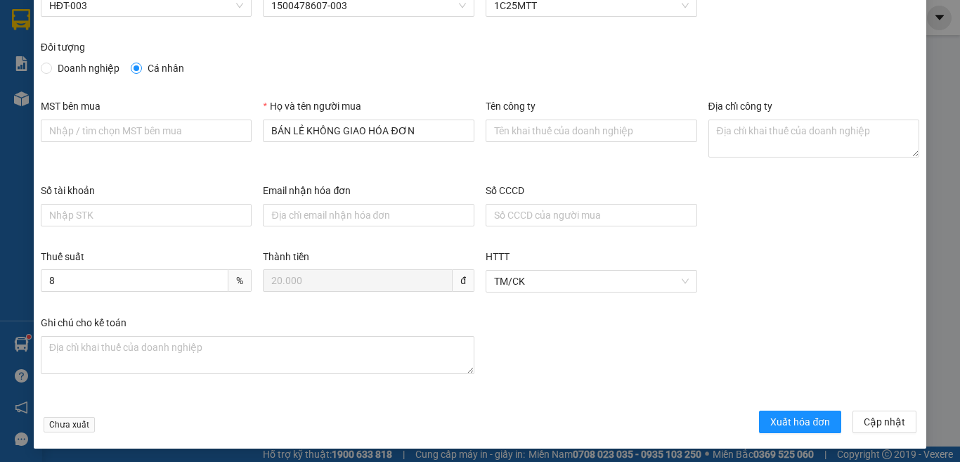
scroll to position [80, 0]
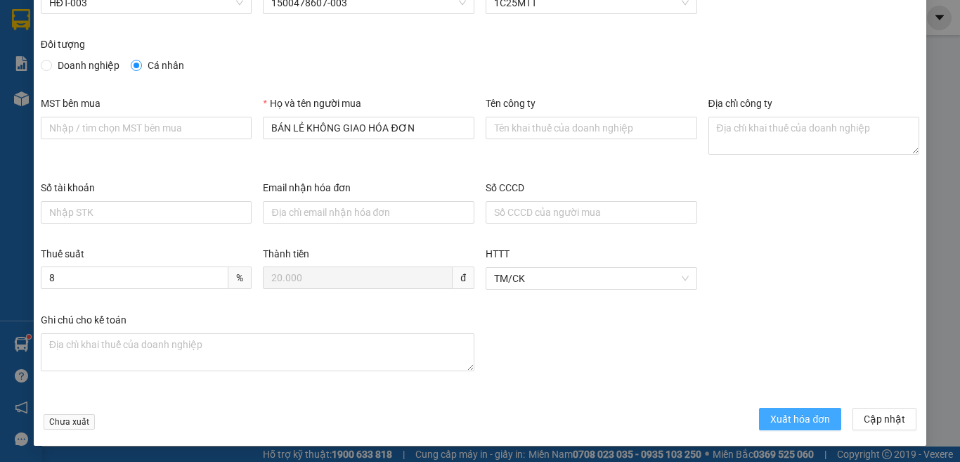
click at [798, 412] on span "Xuất hóa đơn" at bounding box center [800, 418] width 60 height 15
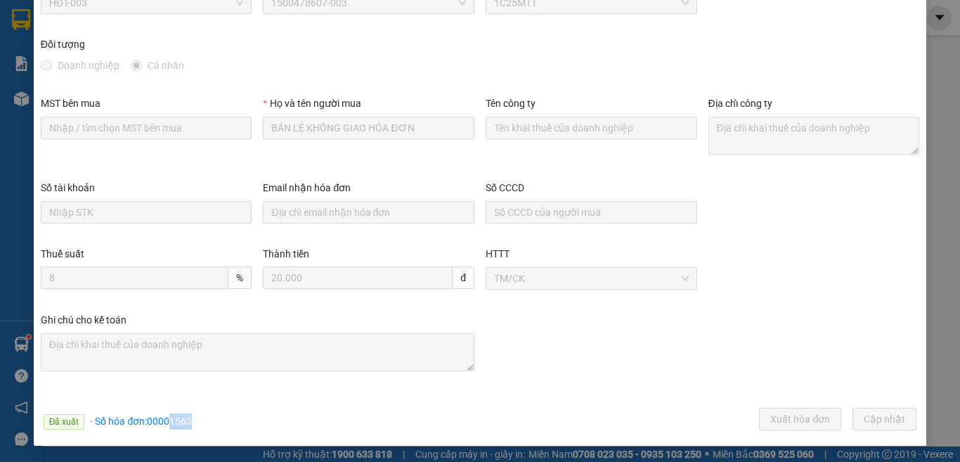
drag, startPoint x: 171, startPoint y: 422, endPoint x: 221, endPoint y: 425, distance: 50.0
click at [221, 425] on div "Đã xuất · Số hóa đơn: 00001563 Xuất hóa đơn Cập nhật" at bounding box center [480, 420] width 884 height 27
copy span "1563"
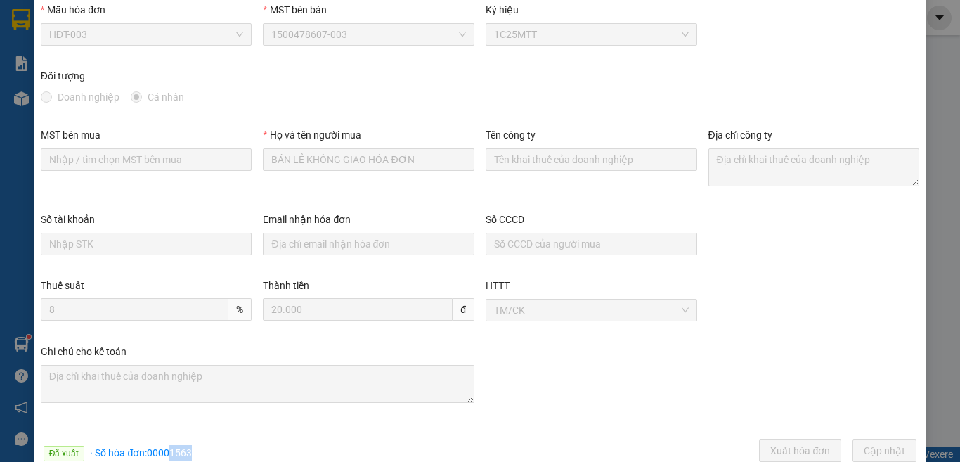
scroll to position [0, 0]
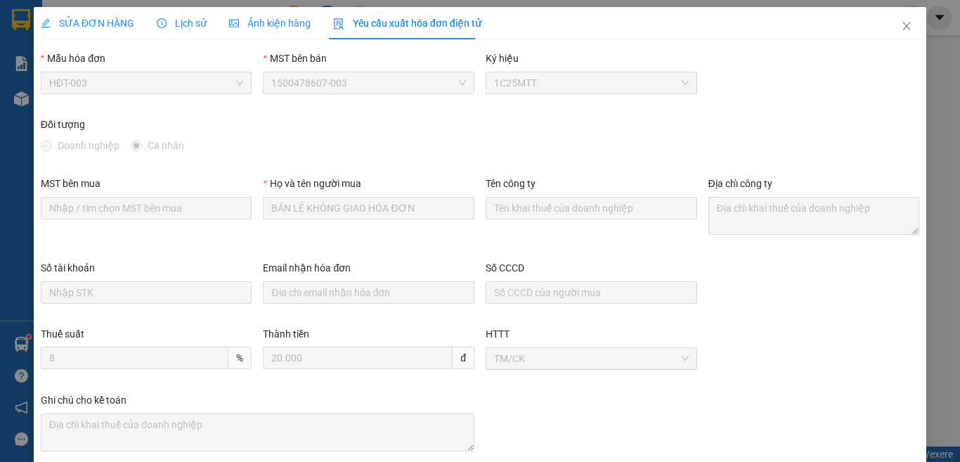
click at [95, 18] on span "SỬA ĐƠN HÀNG" at bounding box center [87, 23] width 93 height 11
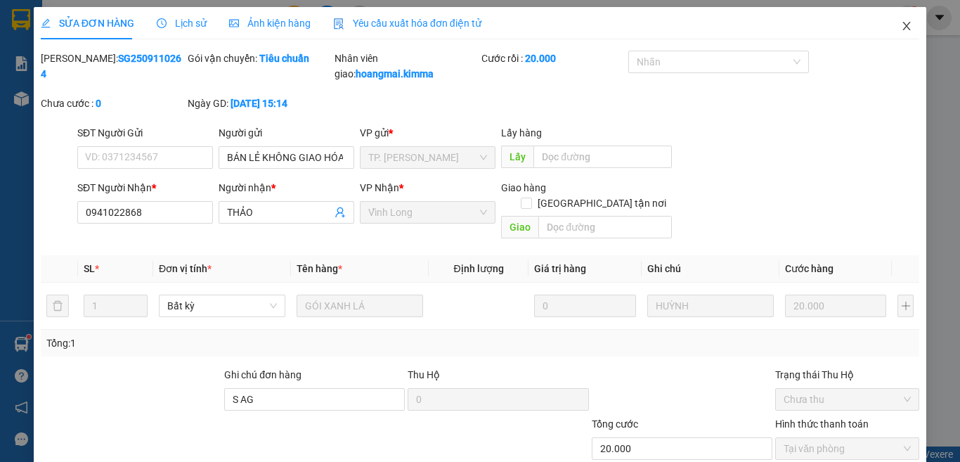
click at [888, 29] on span "Close" at bounding box center [906, 26] width 39 height 39
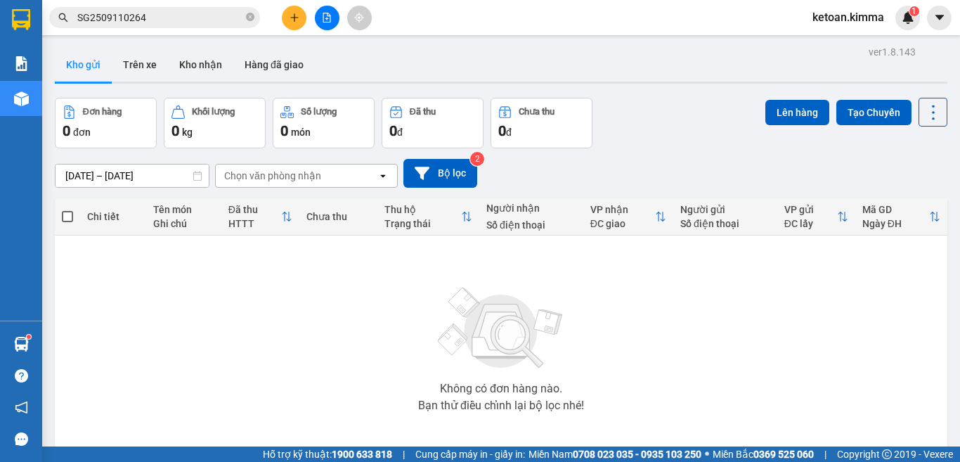
drag, startPoint x: 136, startPoint y: 5, endPoint x: 136, endPoint y: 14, distance: 9.2
click at [136, 11] on div "Kết quả tìm kiếm ( 1 ) Bộ lọc Mã ĐH Trạng thái Món hàng Thu hộ Tổng cước Chưa c…" at bounding box center [137, 18] width 274 height 25
click at [136, 15] on input "SG2509110264" at bounding box center [160, 17] width 166 height 15
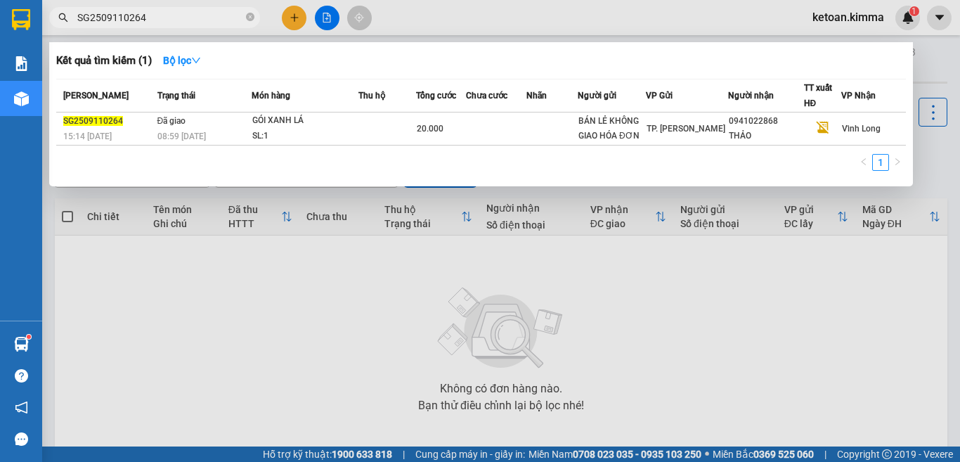
click at [136, 15] on input "SG2509110264" at bounding box center [160, 17] width 166 height 15
paste input "6"
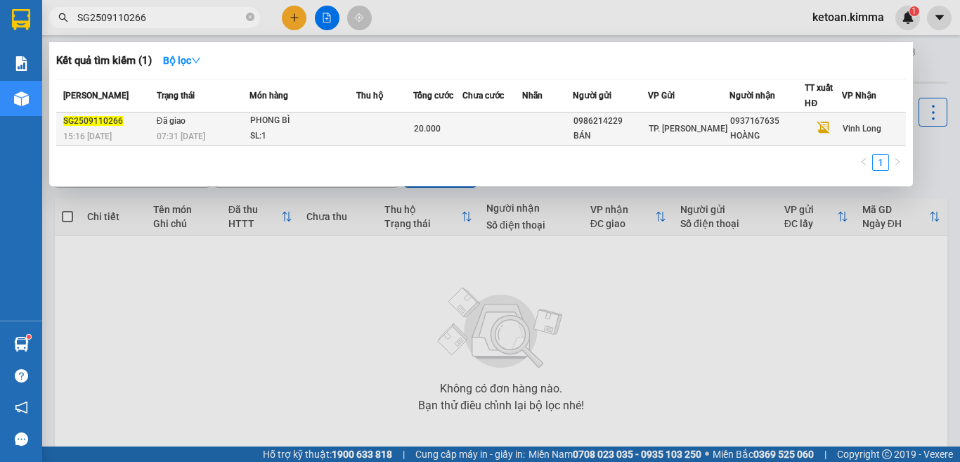
type input "SG2509110266"
click at [197, 129] on div "07:31 - 12/09" at bounding box center [203, 136] width 92 height 15
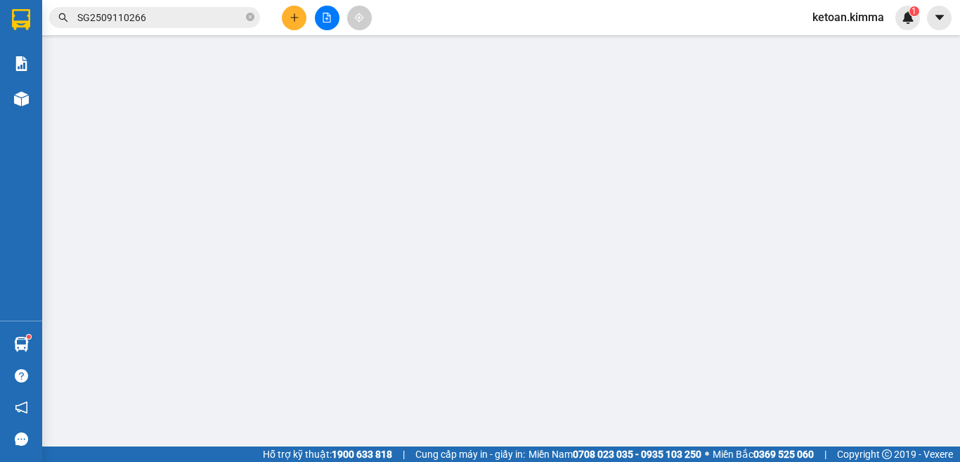
type input "0986214229"
type input "BÁN"
type input "0937167635"
type input "HOÀNG"
type input "SA G"
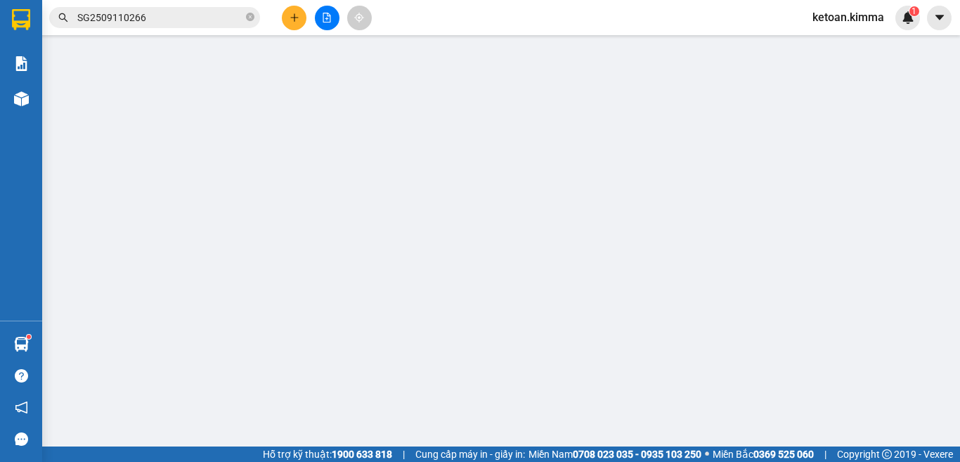
type input "20.000"
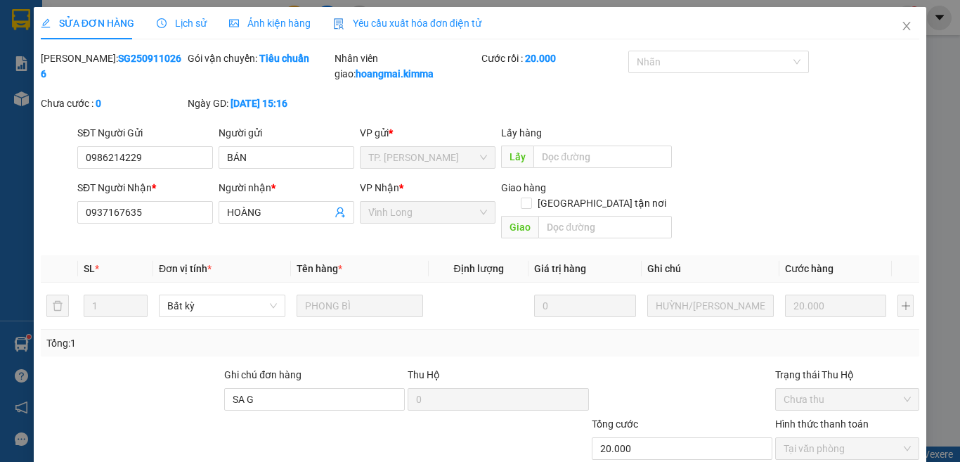
click at [407, 24] on span "Yêu cầu xuất hóa đơn điện tử" at bounding box center [407, 23] width 148 height 11
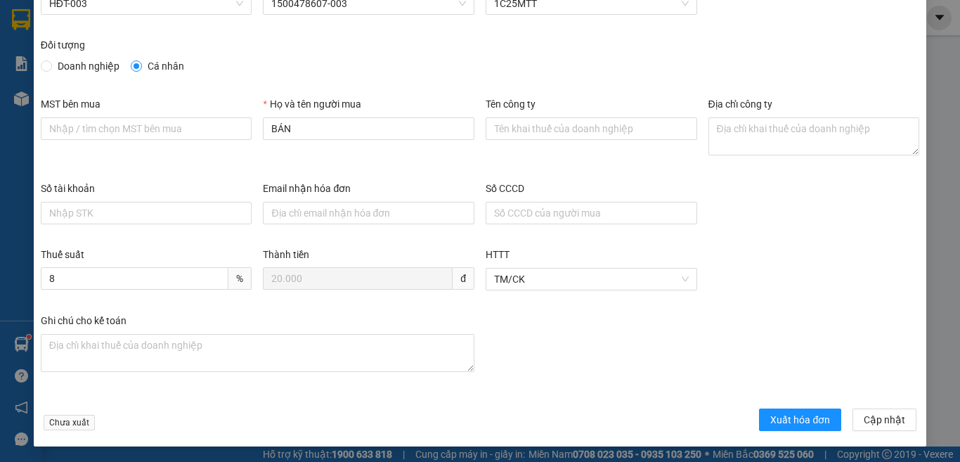
scroll to position [80, 0]
click at [781, 415] on span "Xuất hóa đơn" at bounding box center [800, 418] width 60 height 15
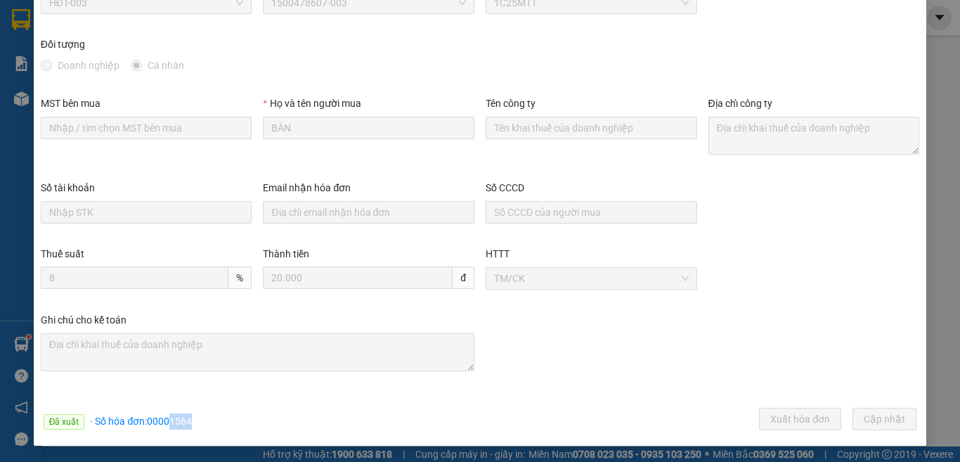
drag, startPoint x: 171, startPoint y: 422, endPoint x: 201, endPoint y: 413, distance: 31.6
click at [201, 413] on div "Đã xuất · Số hóa đơn: 00001564 Xuất hóa đơn Cập nhật" at bounding box center [480, 420] width 884 height 27
copy span "1564"
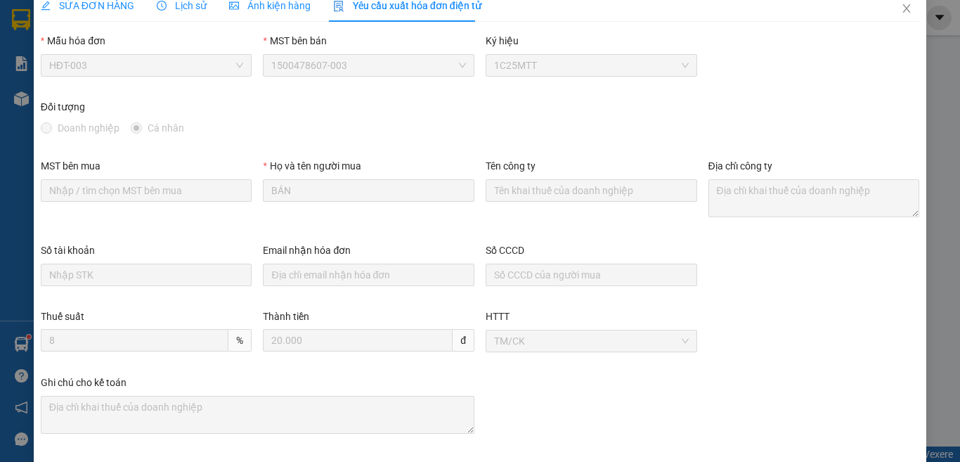
scroll to position [0, 0]
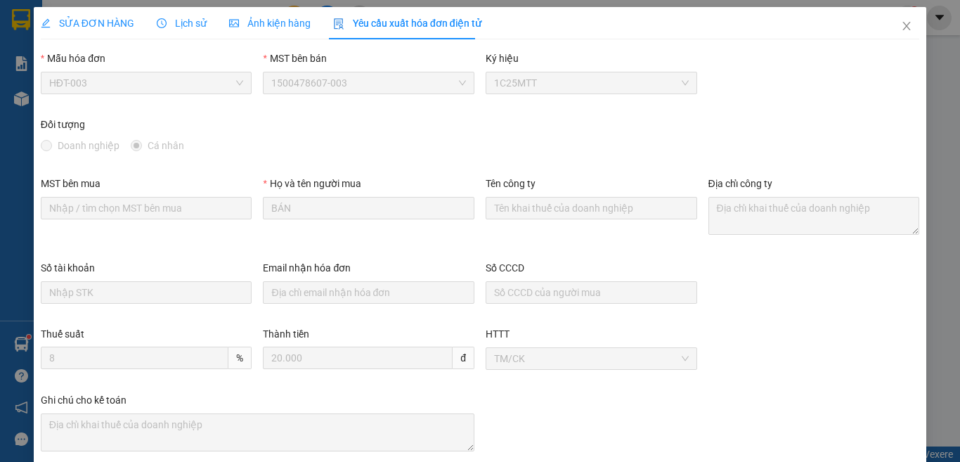
click at [116, 22] on span "SỬA ĐƠN HÀNG" at bounding box center [87, 23] width 93 height 11
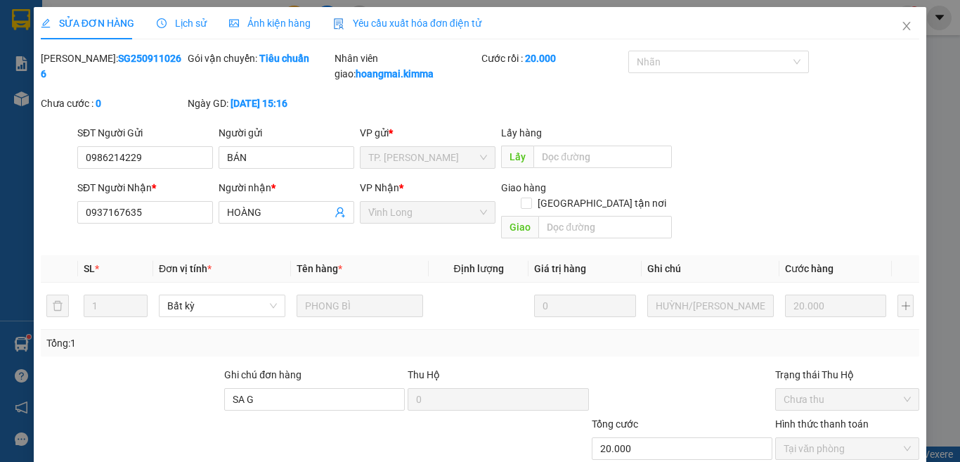
click at [378, 24] on span "Yêu cầu xuất hóa đơn điện tử" at bounding box center [407, 23] width 148 height 11
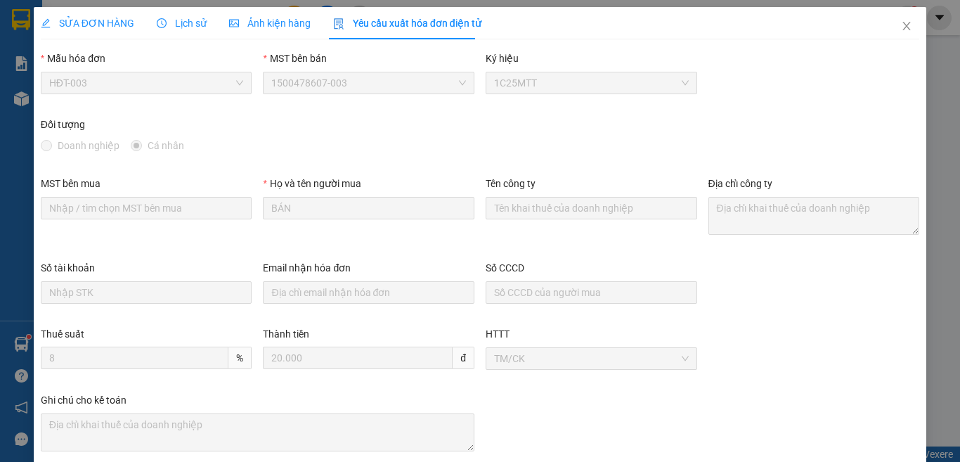
scroll to position [80, 0]
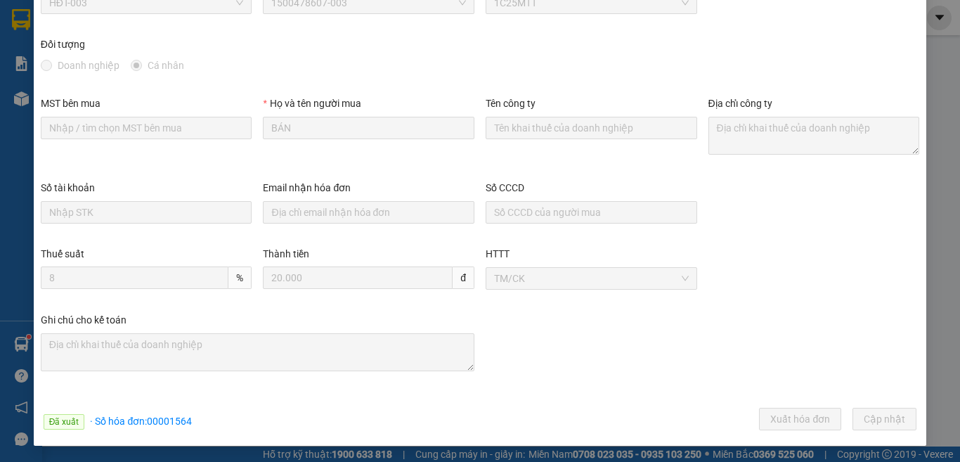
click at [818, 56] on div "Đối tượng" at bounding box center [480, 47] width 878 height 21
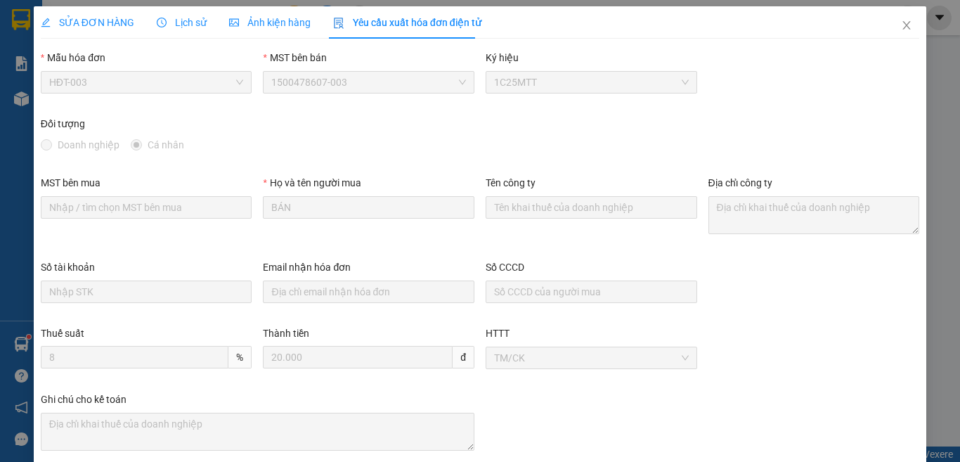
scroll to position [0, 0]
click at [901, 27] on icon "close" at bounding box center [906, 25] width 11 height 11
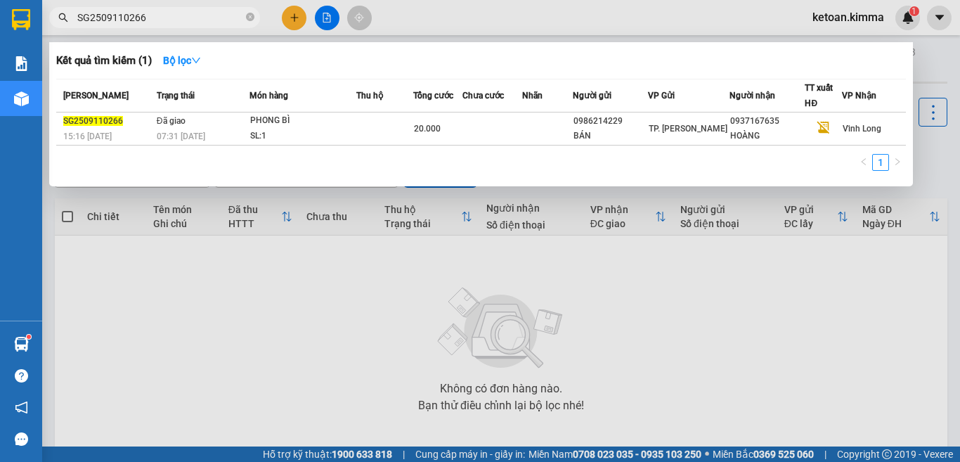
click at [112, 23] on input "SG2509110266" at bounding box center [160, 17] width 166 height 15
paste input "7"
click at [110, 15] on input "SG2509110267" at bounding box center [160, 17] width 166 height 15
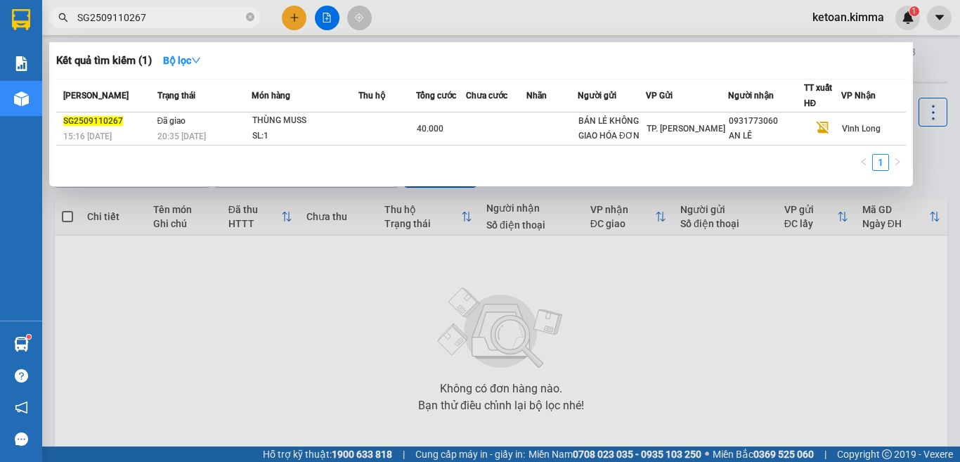
paste input "71"
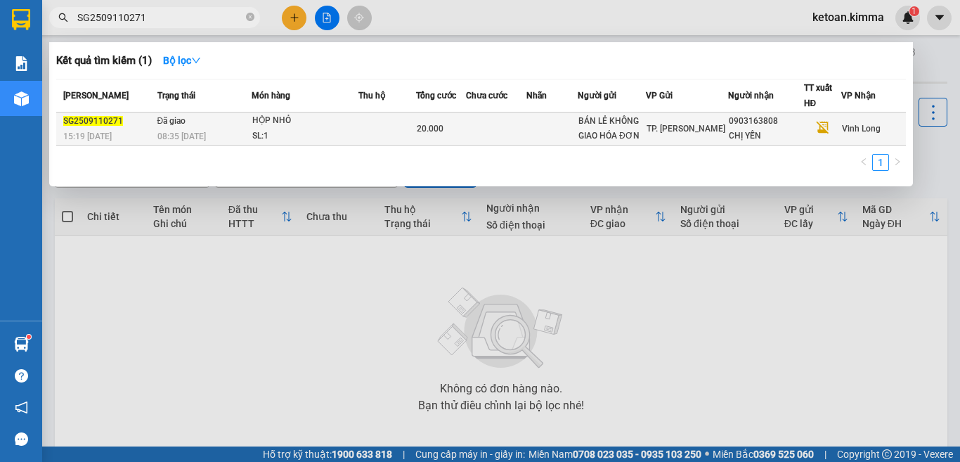
type input "SG2509110271"
click at [169, 126] on span "Đã giao" at bounding box center [171, 121] width 29 height 10
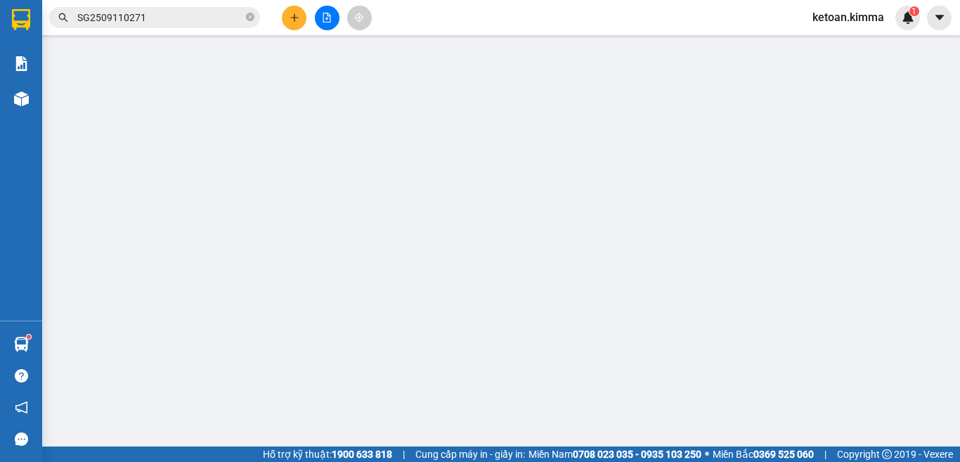
type input "BÁN LẺ KHÔNG GIAO HÓA ĐƠN"
type input "0903163808"
type input "CHỊ YẾN"
type input "T G"
type input "20.000"
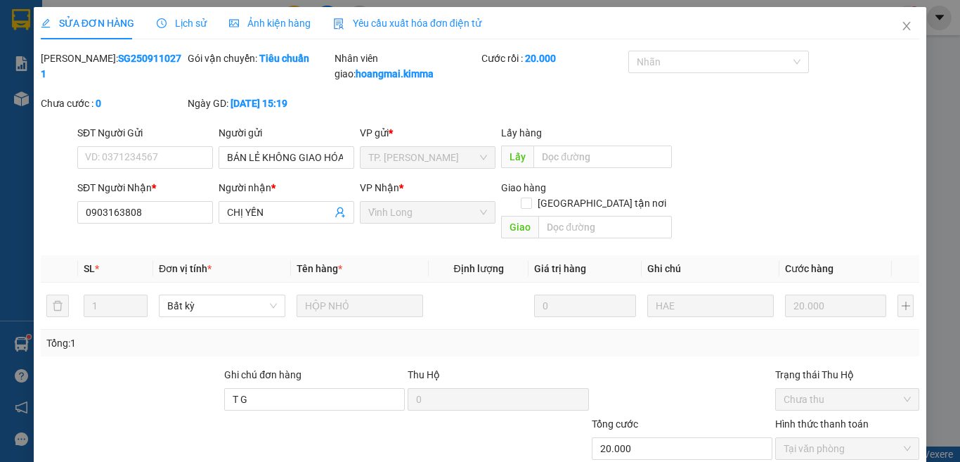
click at [396, 23] on span "Yêu cầu xuất hóa đơn điện tử" at bounding box center [407, 23] width 148 height 11
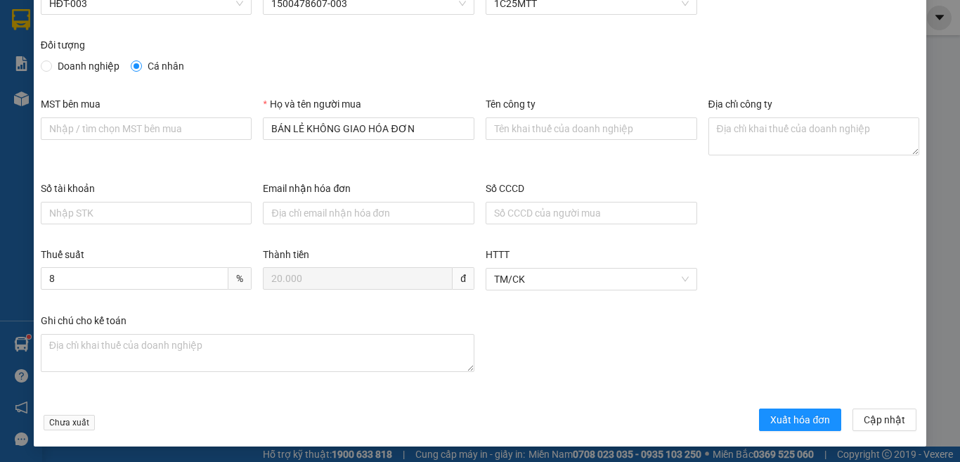
scroll to position [80, 0]
click at [770, 417] on span "Xuất hóa đơn" at bounding box center [800, 418] width 60 height 15
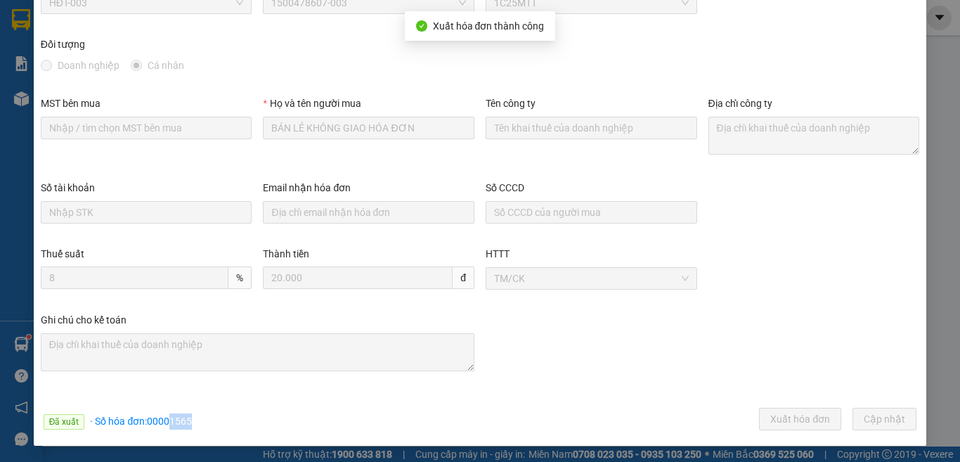
drag, startPoint x: 170, startPoint y: 422, endPoint x: 192, endPoint y: 422, distance: 21.8
click at [192, 422] on div "Đã xuất · Số hóa đơn: 00001565 Xuất hóa đơn Cập nhật" at bounding box center [480, 420] width 884 height 27
copy span "1565"
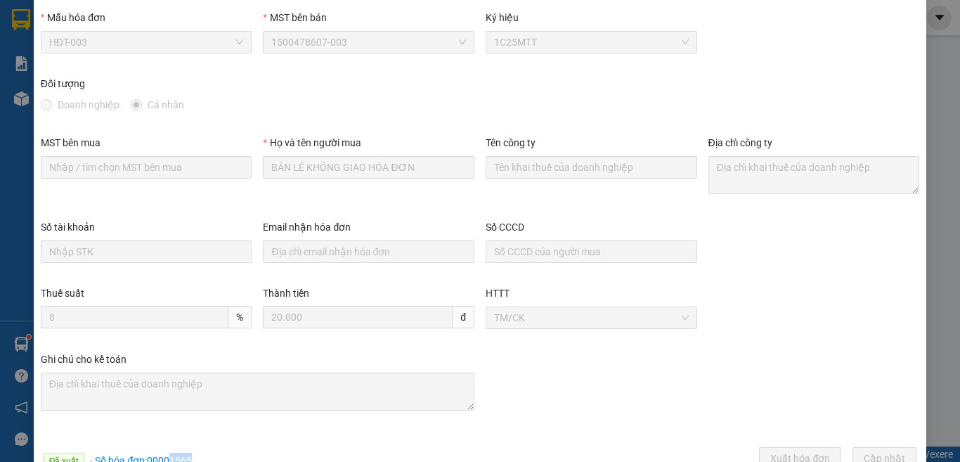
scroll to position [0, 0]
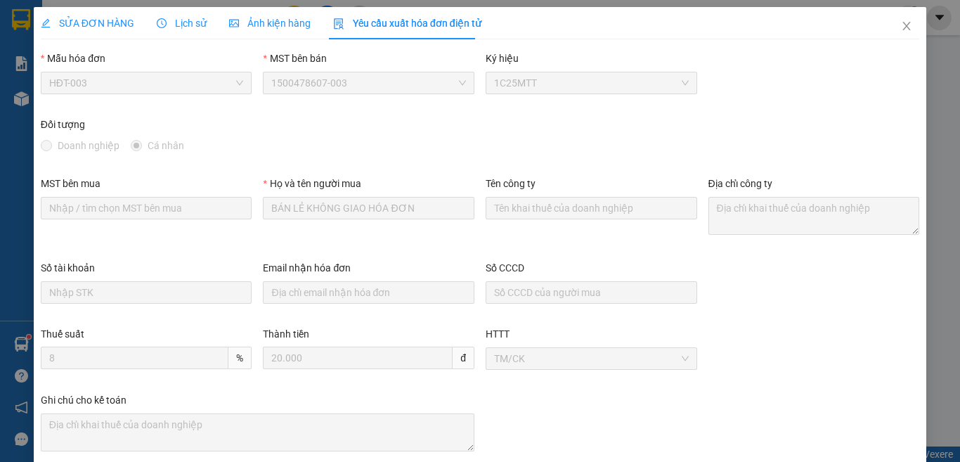
click at [95, 18] on span "SỬA ĐƠN HÀNG" at bounding box center [87, 23] width 93 height 11
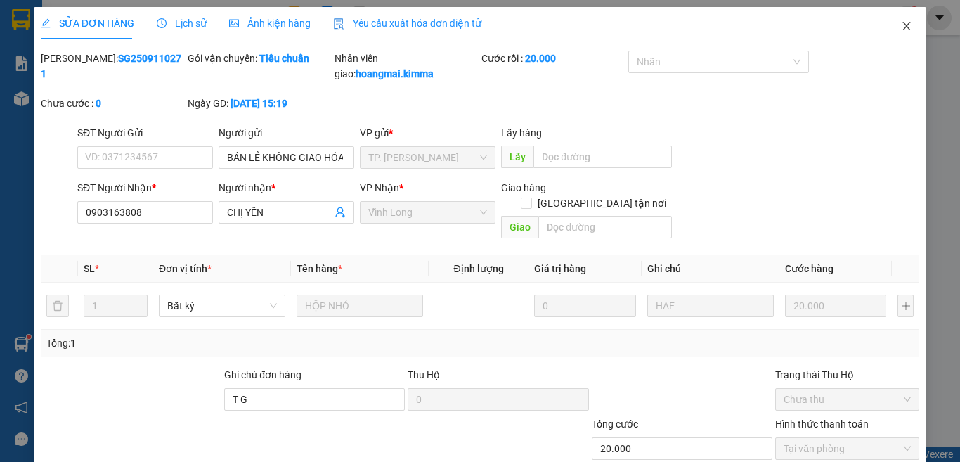
click at [901, 22] on icon "close" at bounding box center [906, 25] width 11 height 11
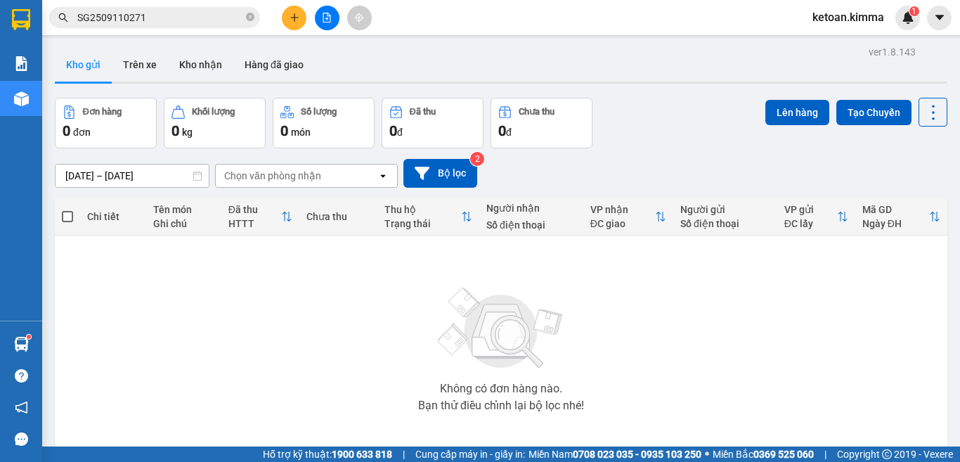
click at [120, 21] on input "SG2509110271" at bounding box center [160, 17] width 166 height 15
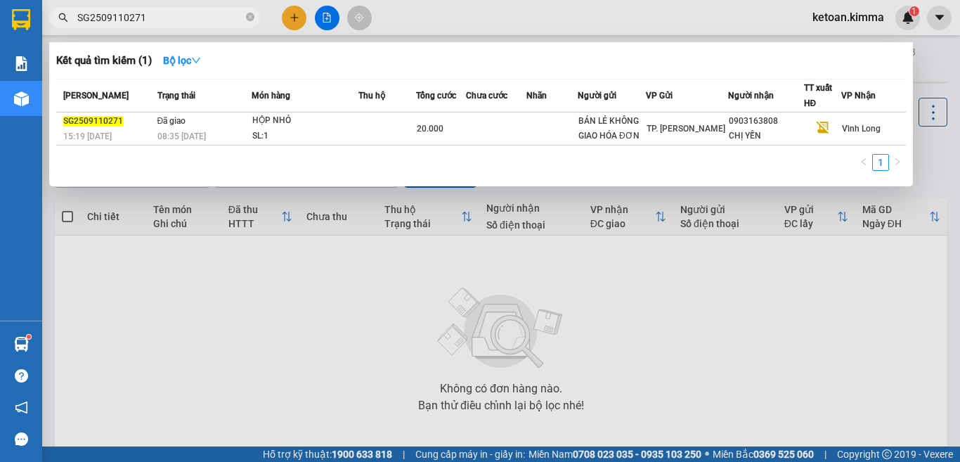
click at [120, 21] on input "SG2509110271" at bounding box center [160, 17] width 166 height 15
paste input "2"
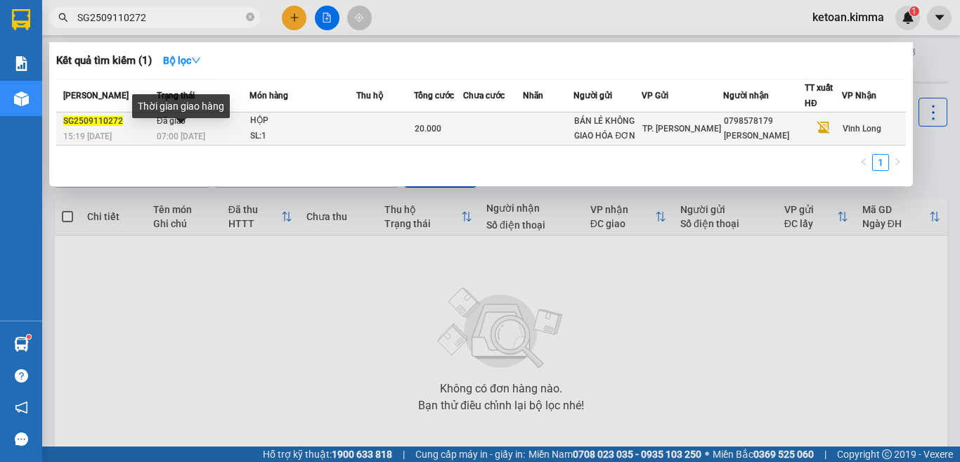
type input "SG2509110272"
click at [185, 141] on span "07:00 - 12/09" at bounding box center [181, 136] width 48 height 10
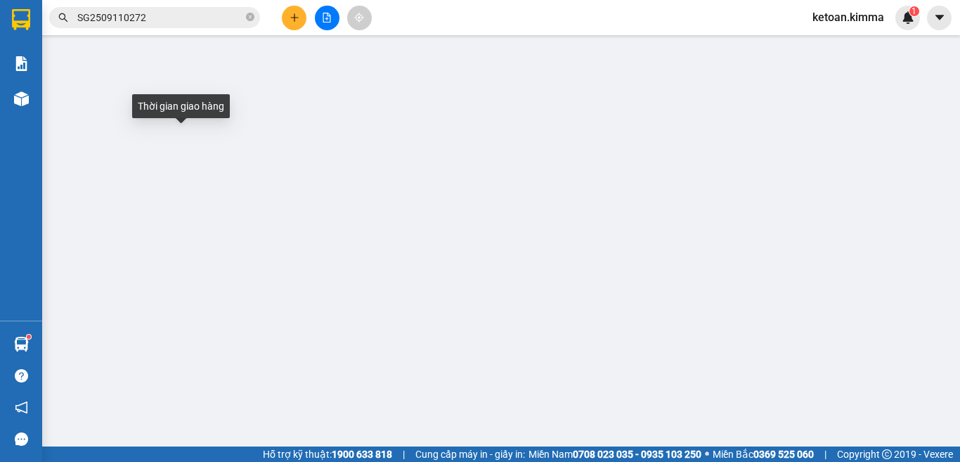
type input "BÁN LẺ KHÔNG GIAO HÓA ĐƠN"
type input "0798578179"
type input "ANH DUY"
type input "G"
type input "20.000"
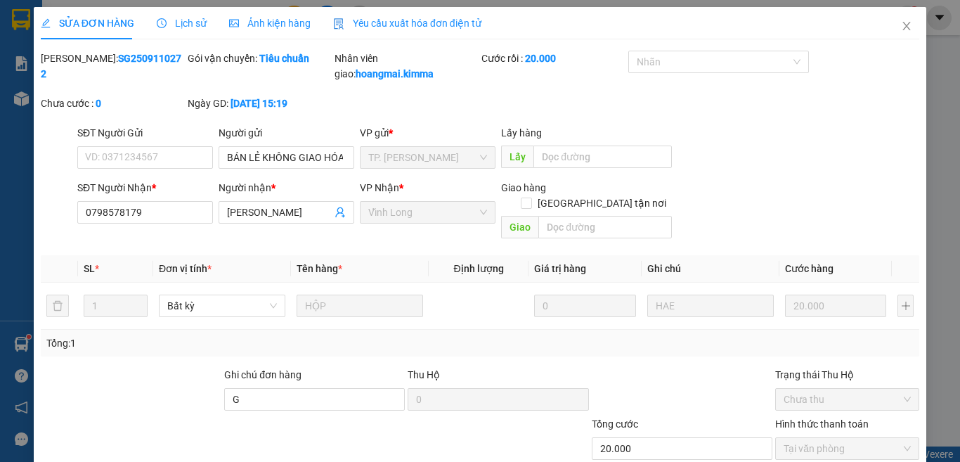
click at [376, 30] on div "Yêu cầu xuất hóa đơn điện tử" at bounding box center [407, 22] width 148 height 15
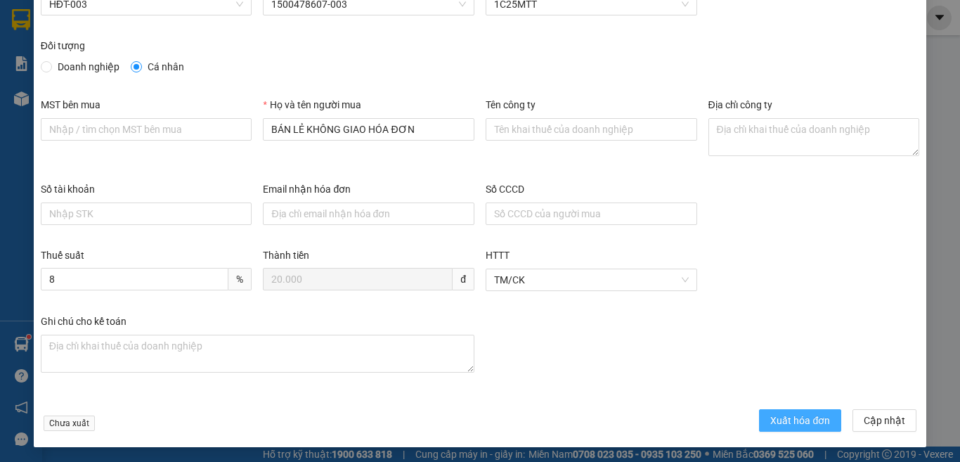
scroll to position [80, 0]
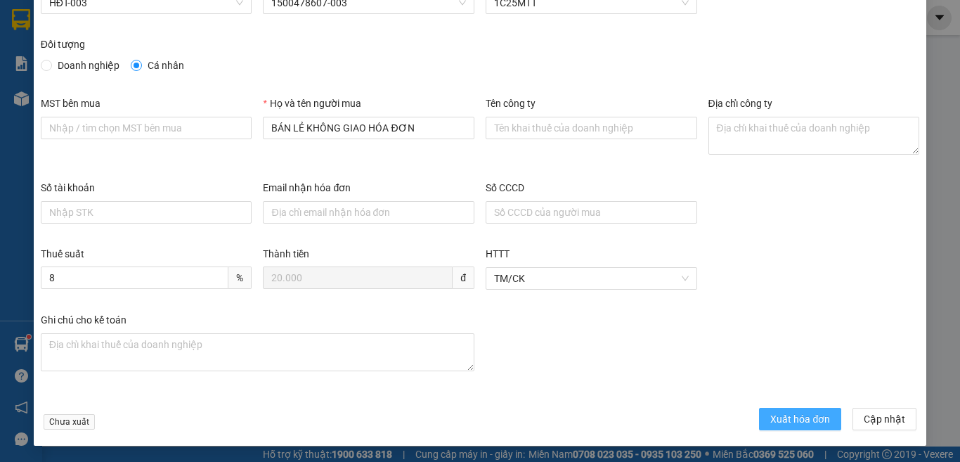
click at [795, 422] on span "Xuất hóa đơn" at bounding box center [800, 418] width 60 height 15
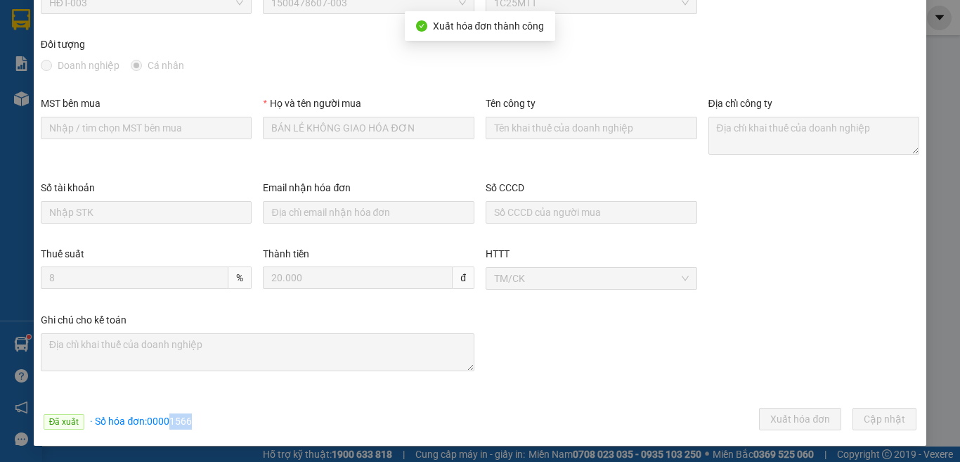
drag, startPoint x: 169, startPoint y: 422, endPoint x: 195, endPoint y: 424, distance: 25.4
click at [195, 424] on div "Đã xuất · Số hóa đơn: 00001566 Xuất hóa đơn Cập nhật" at bounding box center [480, 420] width 884 height 27
copy span "1566"
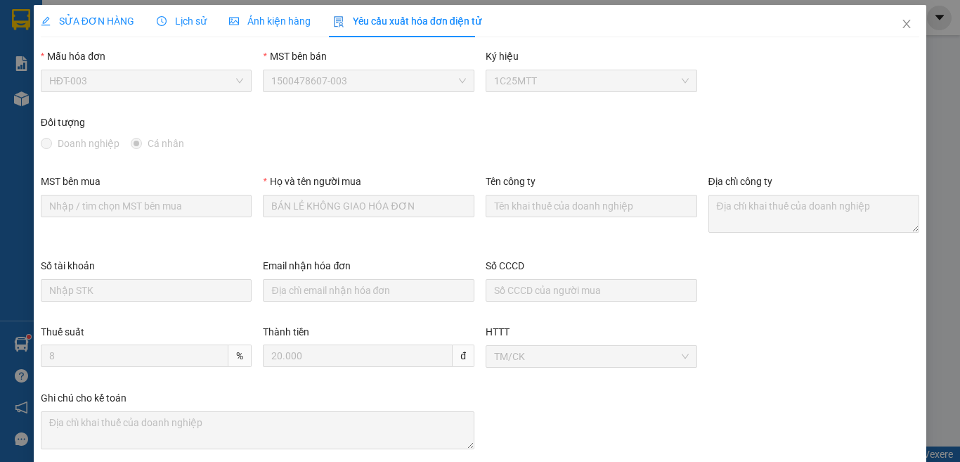
scroll to position [0, 0]
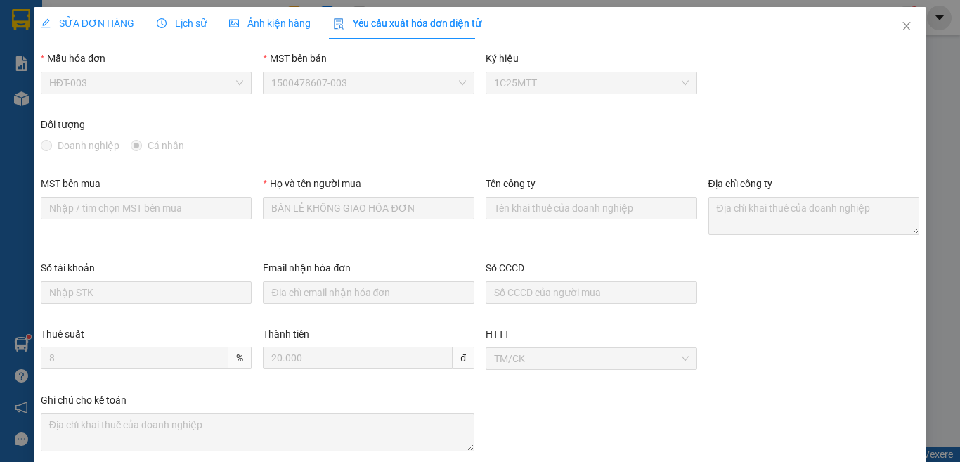
click at [93, 23] on span "SỬA ĐƠN HÀNG" at bounding box center [87, 23] width 93 height 11
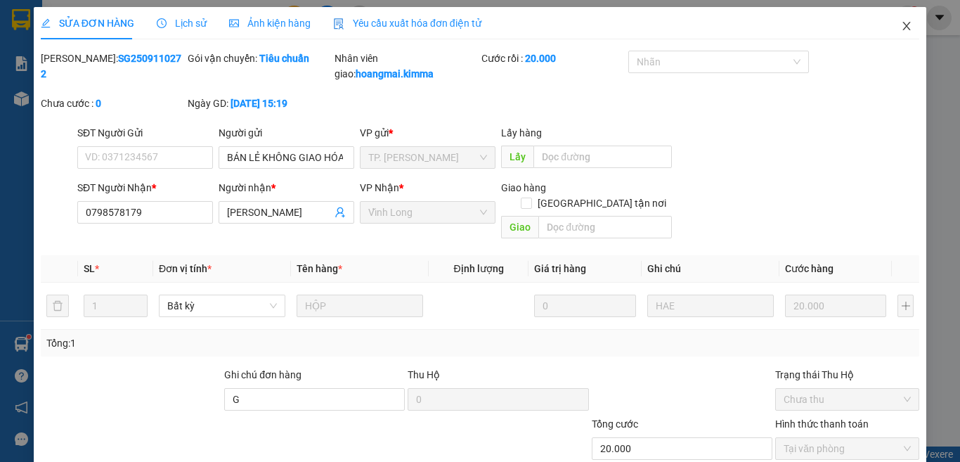
click at [893, 19] on span "Close" at bounding box center [906, 26] width 39 height 39
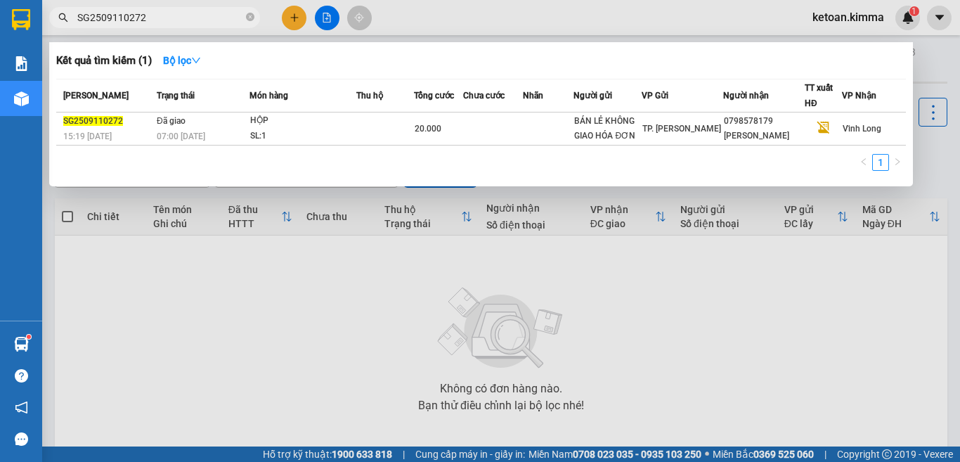
click at [141, 17] on input "SG2509110272" at bounding box center [160, 17] width 166 height 15
paste input "4"
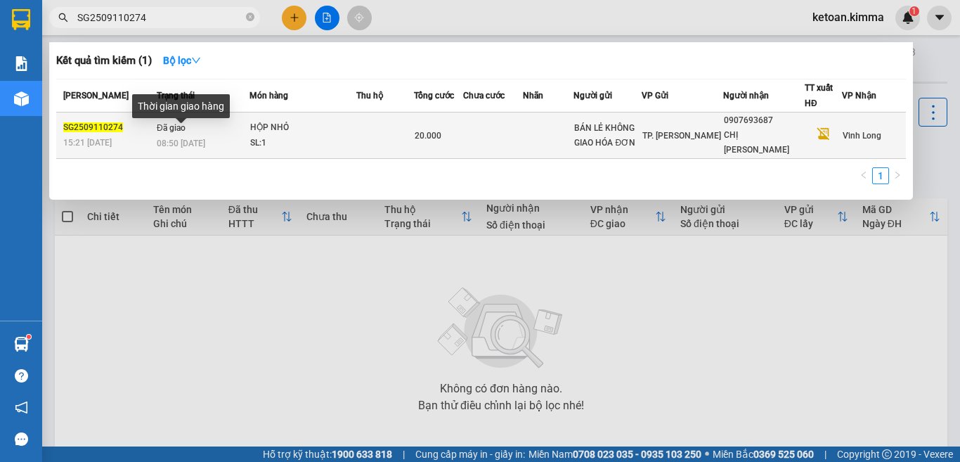
type input "SG2509110274"
click at [201, 140] on span "08:50 - 12/09" at bounding box center [181, 143] width 48 height 10
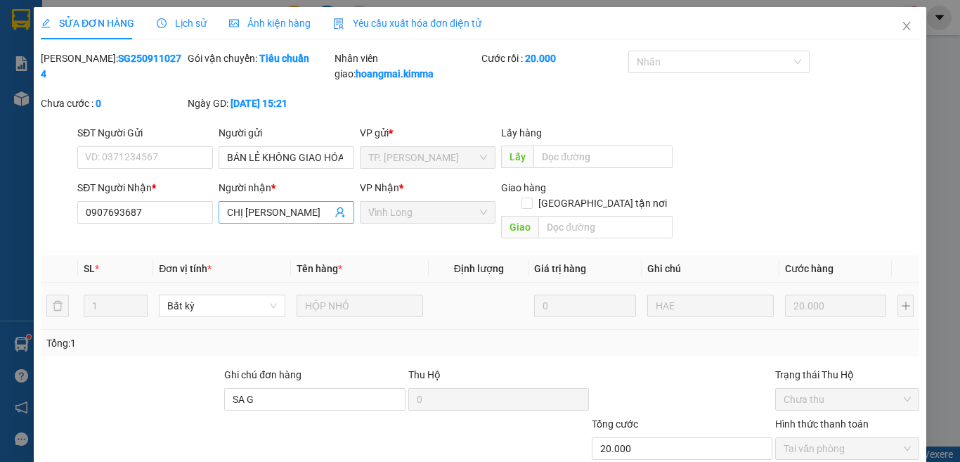
type input "BÁN LẺ KHÔNG GIAO HÓA ĐƠN"
type input "0907693687"
type input "CHỊ QUỲNH"
type input "SA G"
type input "20.000"
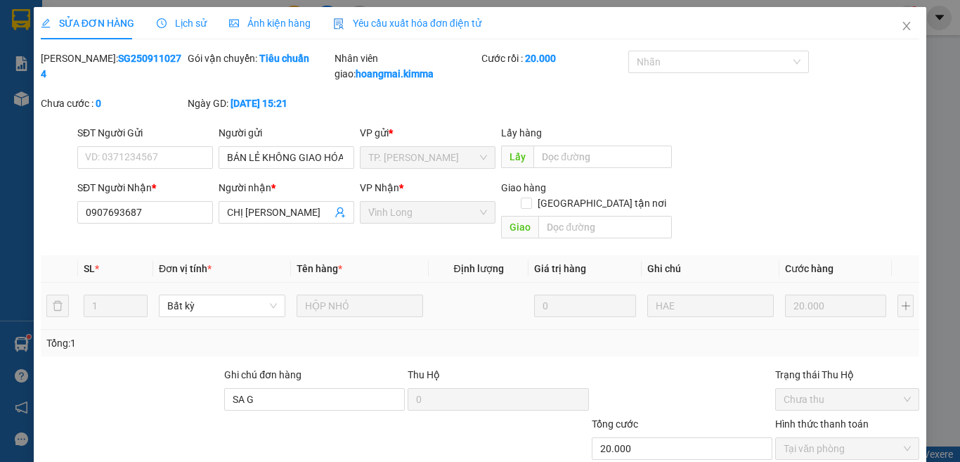
click at [400, 27] on span "Yêu cầu xuất hóa đơn điện tử" at bounding box center [407, 23] width 148 height 11
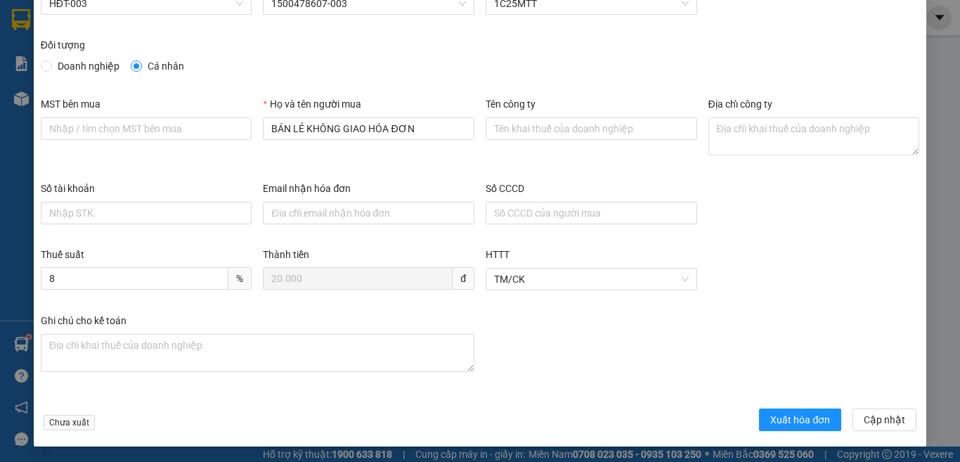
scroll to position [80, 0]
click at [770, 416] on span "Xuất hóa đơn" at bounding box center [800, 418] width 60 height 15
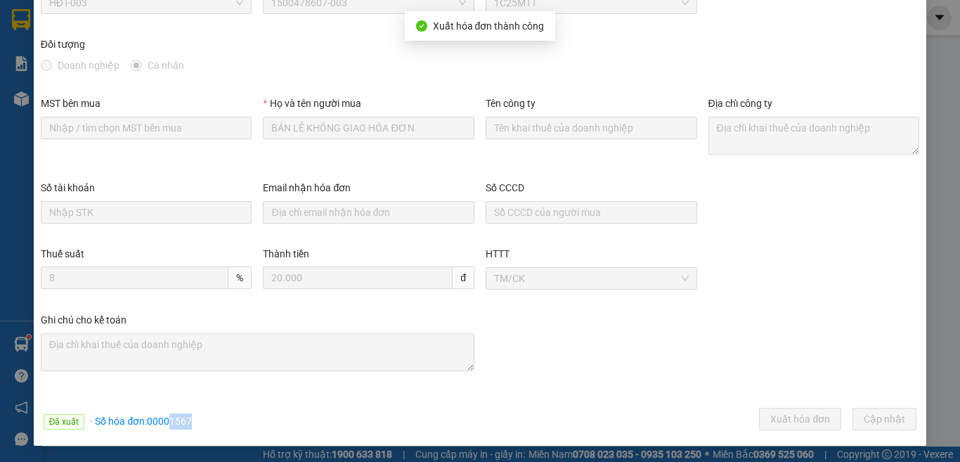
drag, startPoint x: 169, startPoint y: 420, endPoint x: 191, endPoint y: 423, distance: 22.7
click at [191, 423] on div "Đã xuất · Số hóa đơn: 00001567 Xuất hóa đơn Cập nhật" at bounding box center [480, 420] width 884 height 27
copy span "1567"
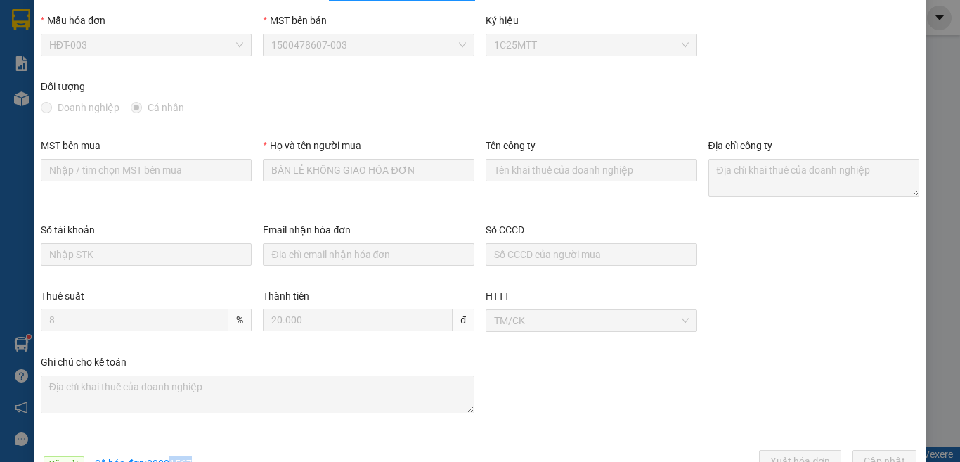
scroll to position [0, 0]
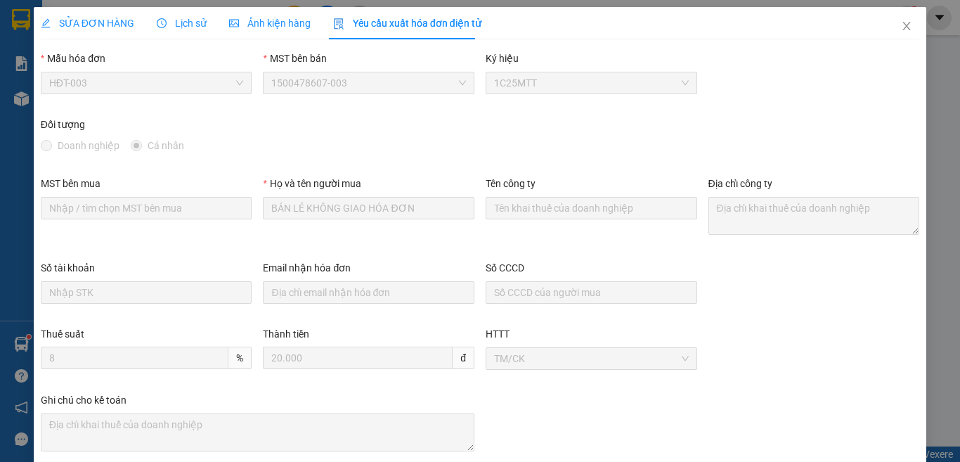
click at [116, 22] on span "SỬA ĐƠN HÀNG" at bounding box center [87, 23] width 93 height 11
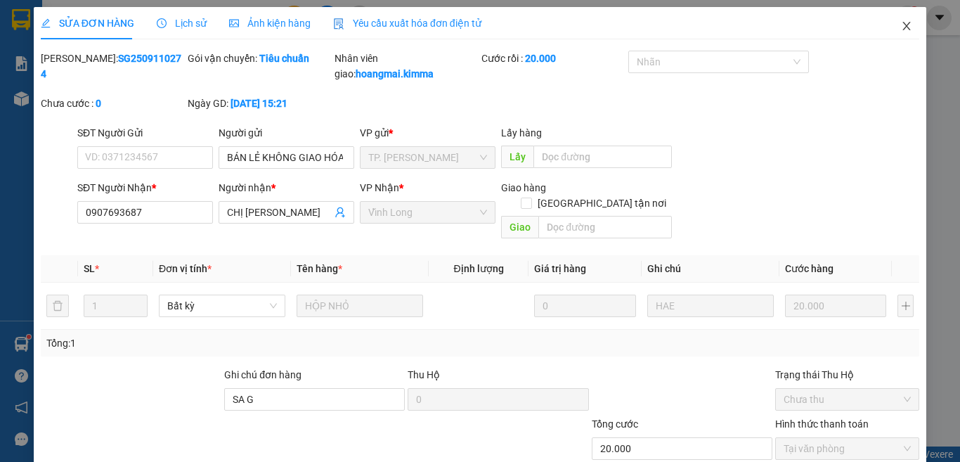
click at [901, 25] on icon "close" at bounding box center [906, 25] width 11 height 11
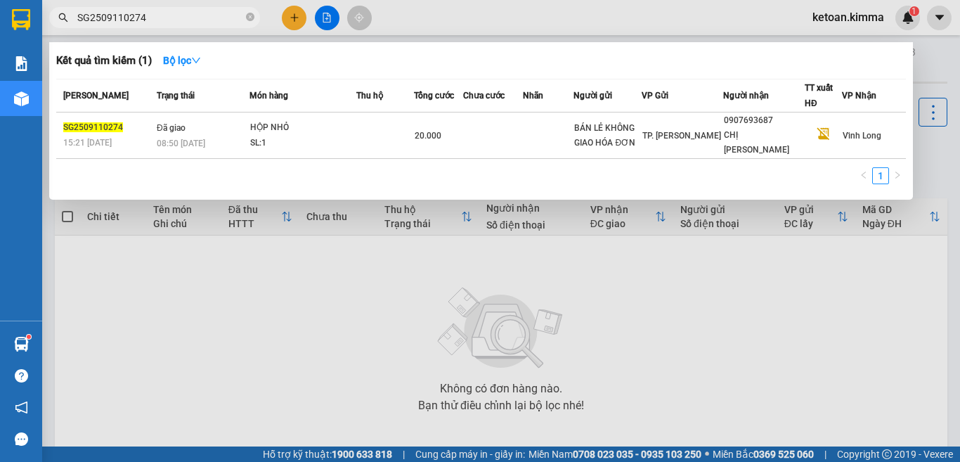
click at [129, 11] on input "SG2509110274" at bounding box center [160, 17] width 166 height 15
paste input "7"
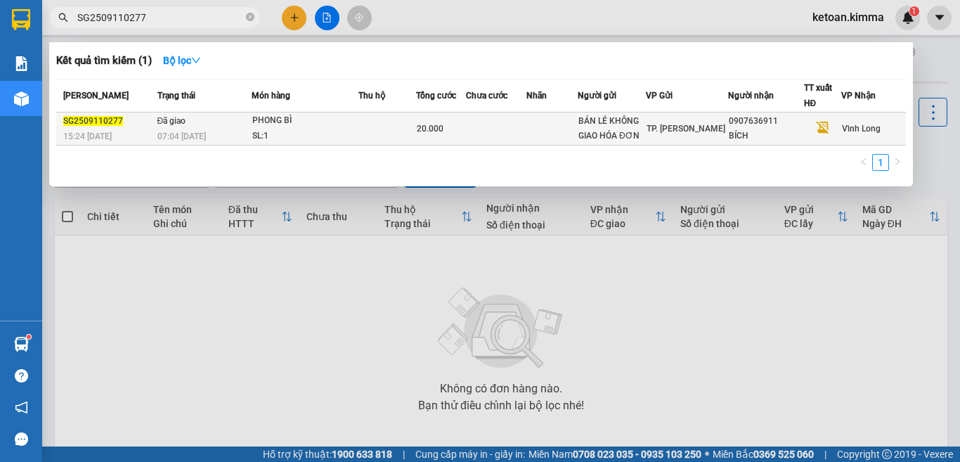
type input "SG2509110277"
click at [223, 126] on td "Đã giao 07:04 - 12/09" at bounding box center [203, 128] width 98 height 33
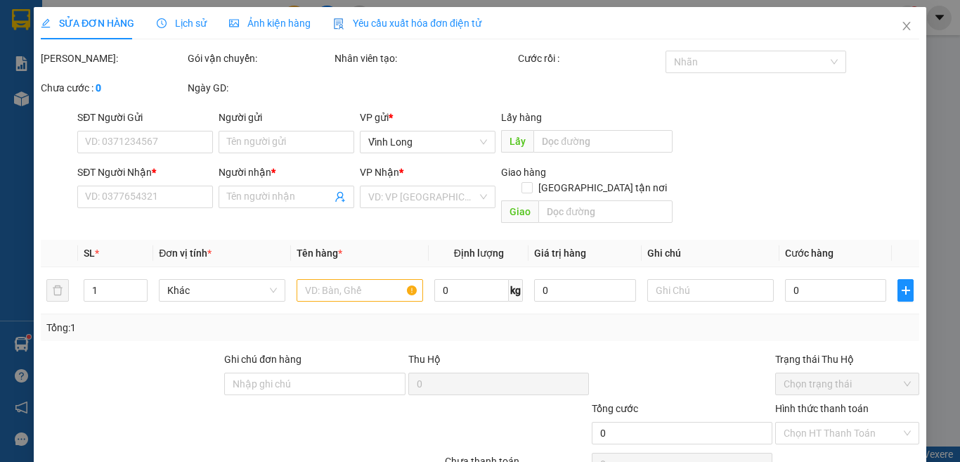
type input "BÁN LẺ KHÔNG GIAO HÓA ĐƠN"
type input "0907636911"
type input "BÍCH"
type input "SA G"
type input "20.000"
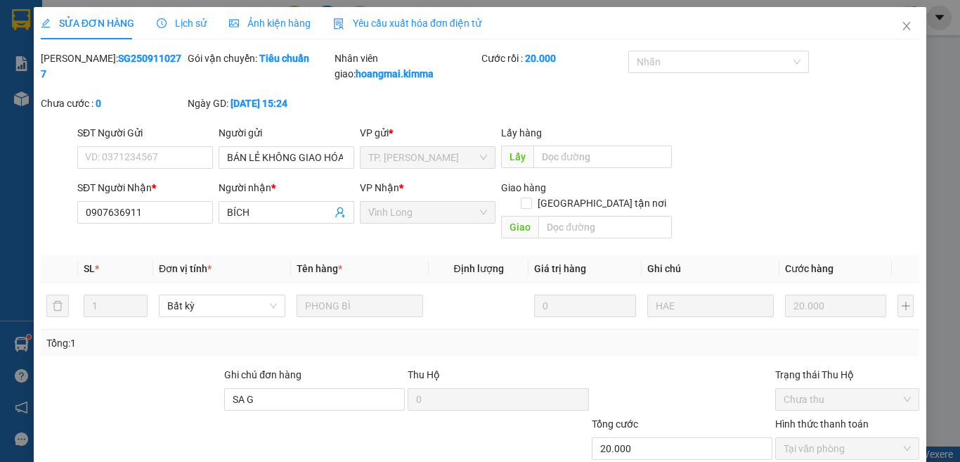
click at [398, 23] on span "Yêu cầu xuất hóa đơn điện tử" at bounding box center [407, 23] width 148 height 11
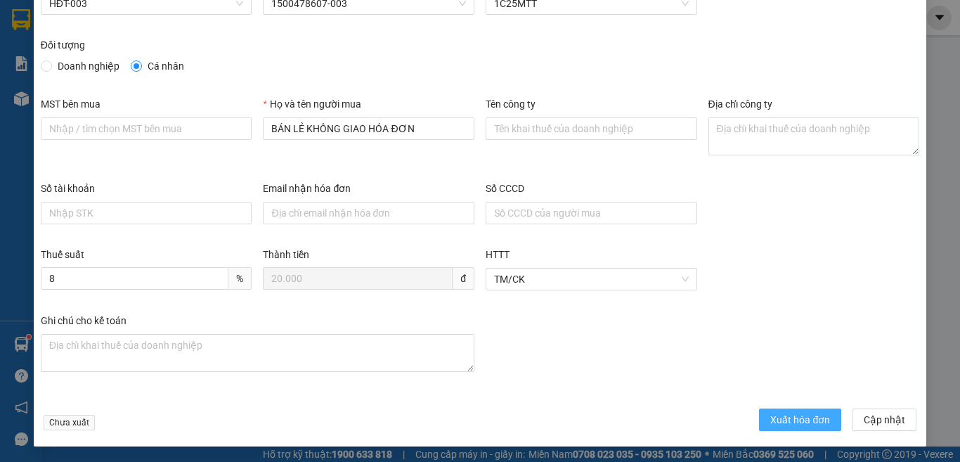
scroll to position [80, 0]
click at [797, 422] on span "Xuất hóa đơn" at bounding box center [800, 418] width 60 height 15
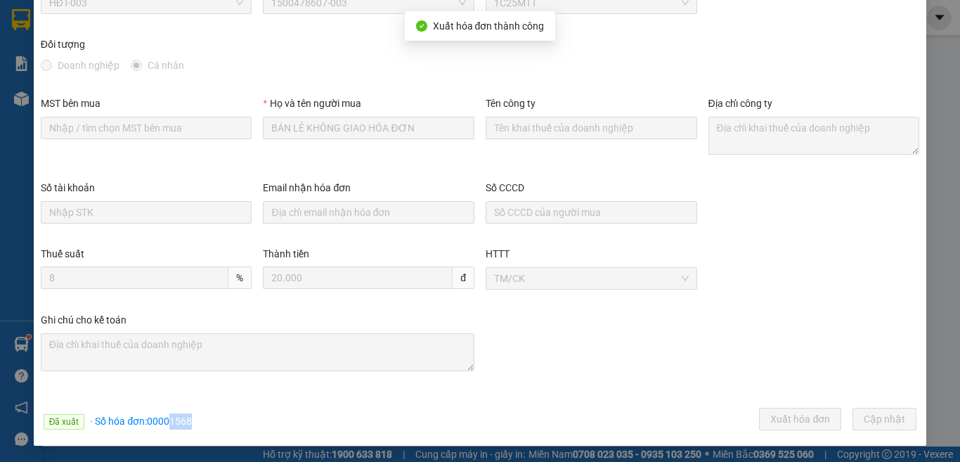
drag, startPoint x: 169, startPoint y: 419, endPoint x: 195, endPoint y: 420, distance: 26.0
click at [195, 420] on div "Đã xuất · Số hóa đơn: 00001568 Xuất hóa đơn Cập nhật" at bounding box center [480, 420] width 884 height 27
copy span "1568"
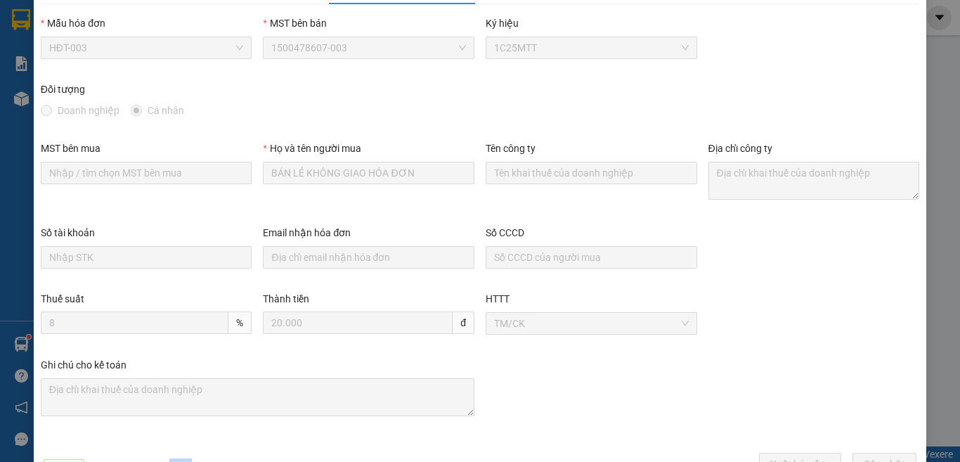
scroll to position [0, 0]
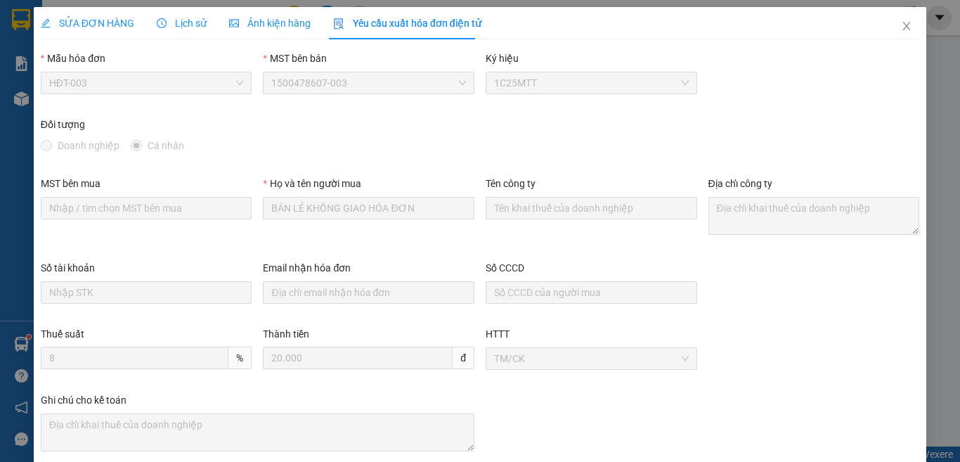
drag, startPoint x: 93, startPoint y: 16, endPoint x: 239, endPoint y: 261, distance: 284.8
click at [93, 18] on span "SỬA ĐƠN HÀNG" at bounding box center [87, 23] width 93 height 11
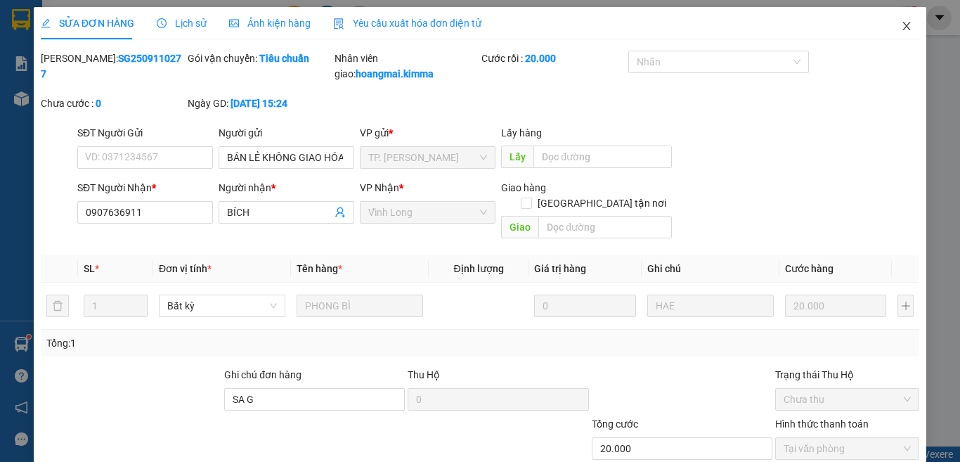
click at [901, 26] on icon "close" at bounding box center [906, 25] width 11 height 11
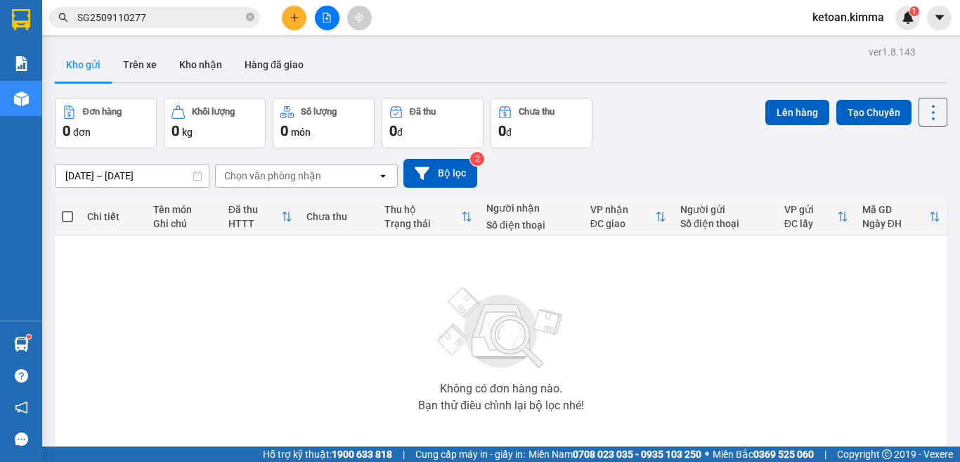
click at [142, 13] on input "SG2509110277" at bounding box center [160, 17] width 166 height 15
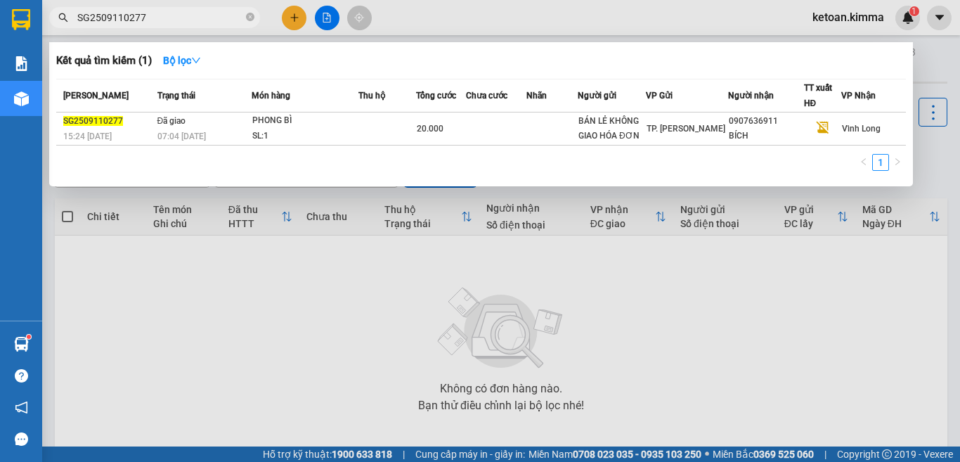
click at [142, 13] on input "SG2509110277" at bounding box center [160, 17] width 166 height 15
paste input "89"
click at [105, 14] on input "SG2509110289" at bounding box center [160, 17] width 166 height 15
paste input "17"
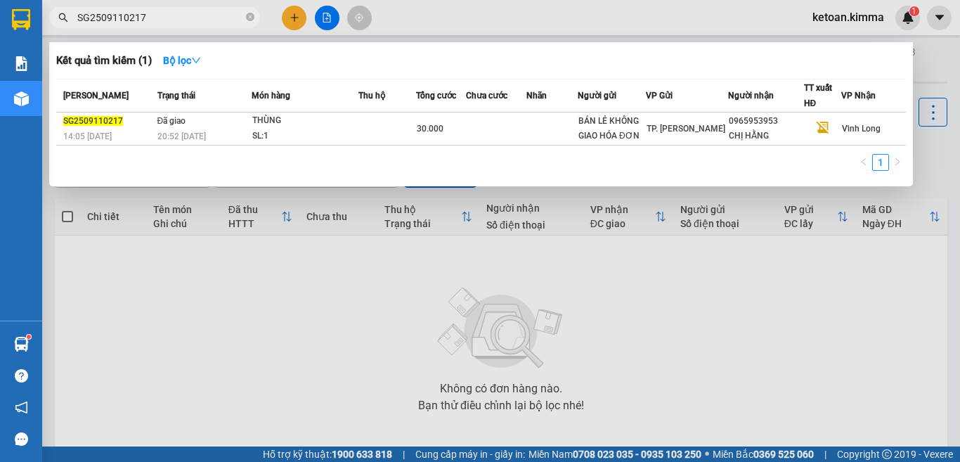
click at [86, 10] on input "SG2509110217" at bounding box center [160, 17] width 166 height 15
paste input "34"
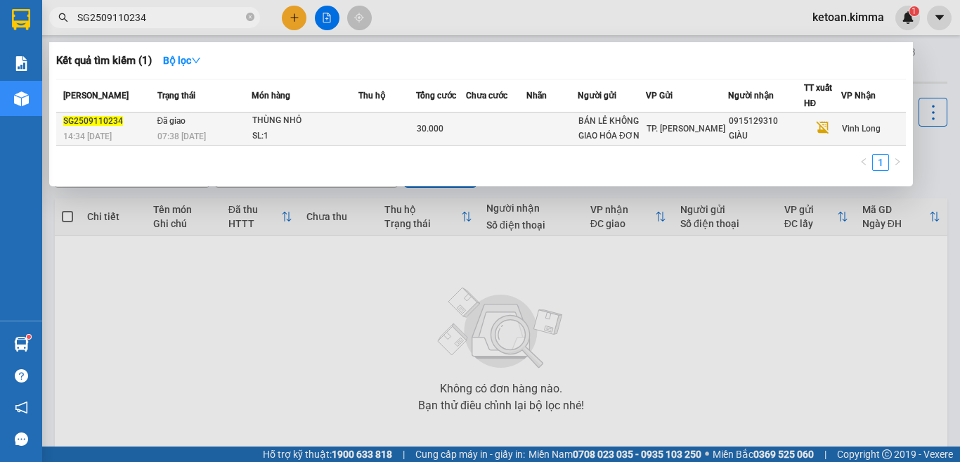
type input "SG2509110234"
click at [212, 136] on div "07:38 - 12/09" at bounding box center [203, 136] width 93 height 15
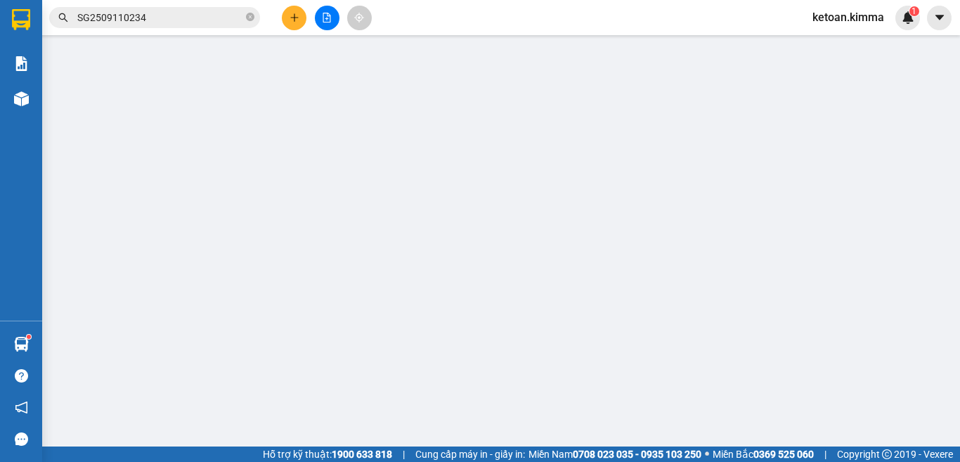
type input "BÁN LẺ KHÔNG GIAO HÓA ĐƠN"
type input "0915129310"
type input "GIÀU"
type input "30.000"
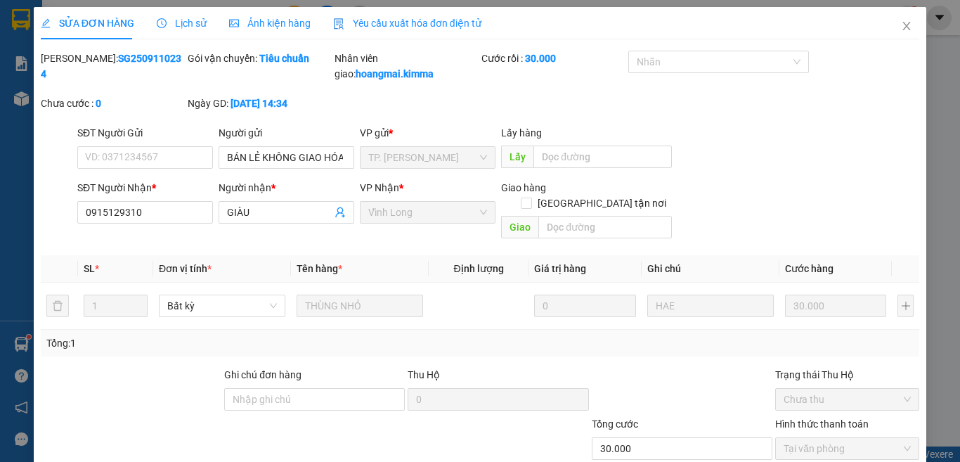
click at [424, 31] on div "Yêu cầu xuất hóa đơn điện tử" at bounding box center [407, 23] width 148 height 32
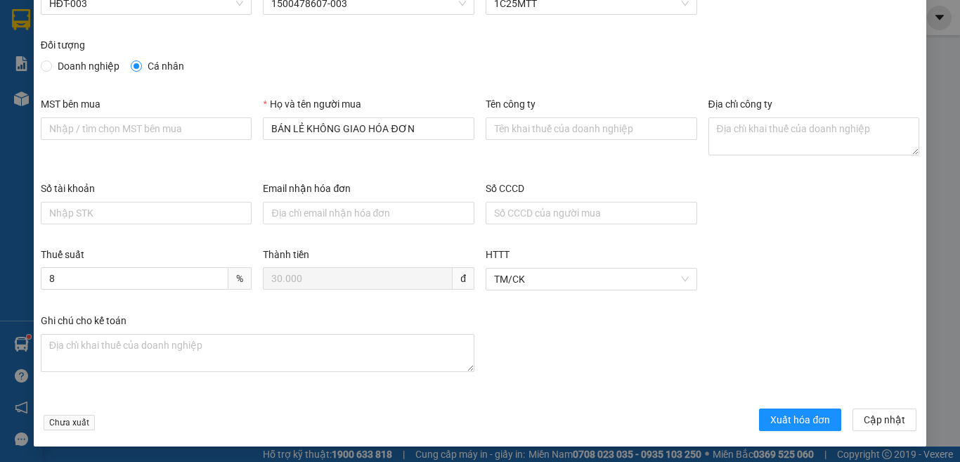
scroll to position [80, 0]
click at [781, 412] on span "Xuất hóa đơn" at bounding box center [800, 418] width 60 height 15
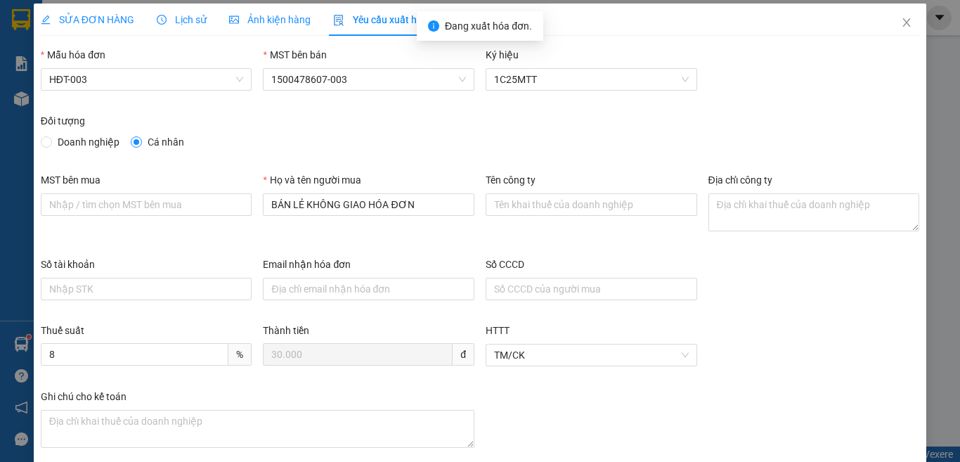
scroll to position [0, 0]
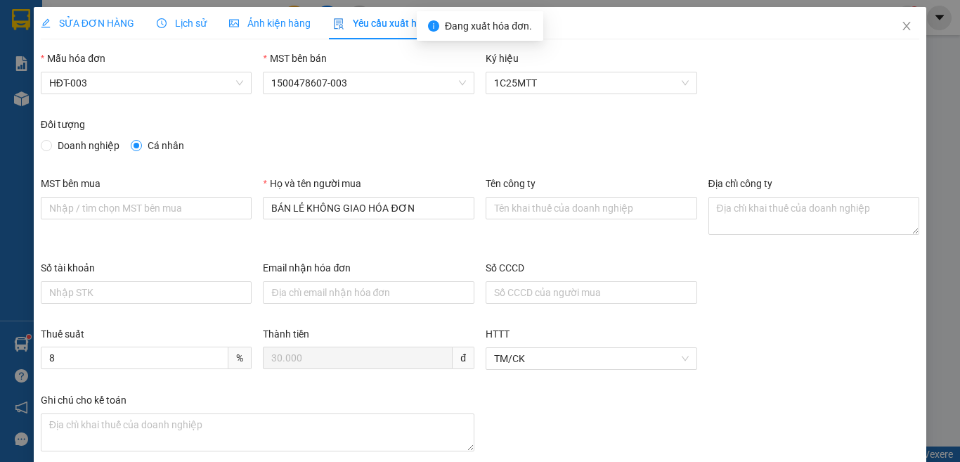
click at [94, 22] on span "SỬA ĐƠN HÀNG" at bounding box center [87, 23] width 93 height 11
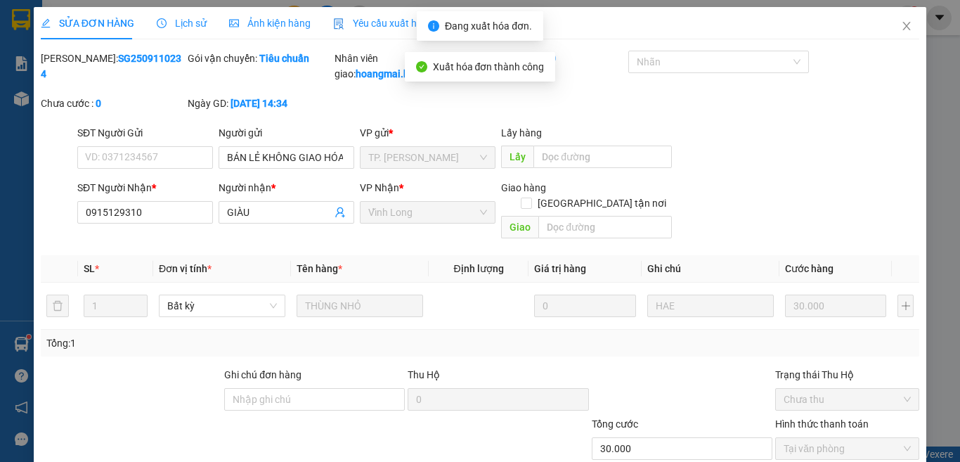
checkbox input "true"
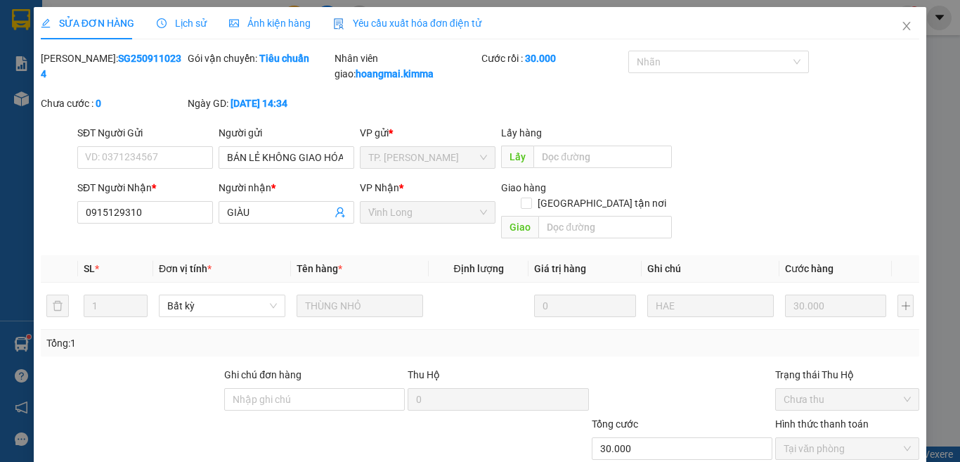
click at [358, 22] on span "Yêu cầu xuất hóa đơn điện tử" at bounding box center [407, 23] width 148 height 11
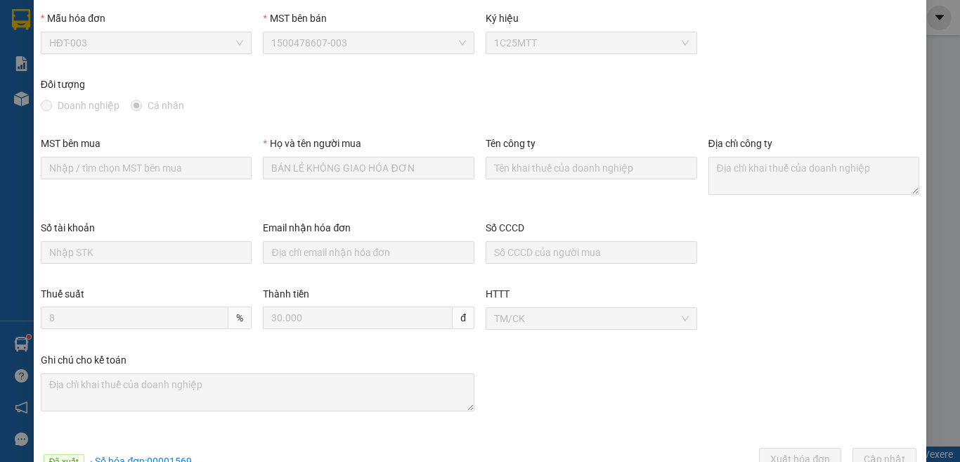
scroll to position [80, 0]
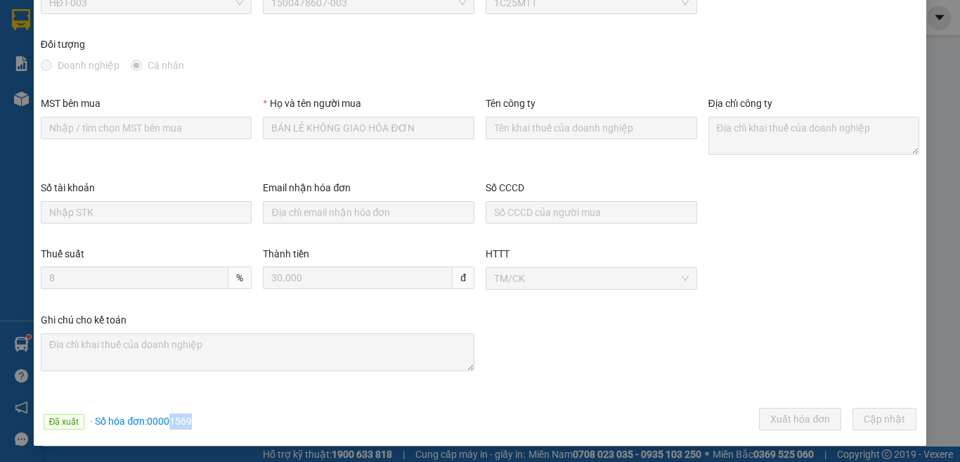
drag, startPoint x: 168, startPoint y: 423, endPoint x: 218, endPoint y: 421, distance: 49.9
click at [218, 421] on div "Đã xuất · Số hóa đơn: 00001569 Xuất hóa đơn Cập nhật" at bounding box center [480, 420] width 884 height 27
copy span "1569"
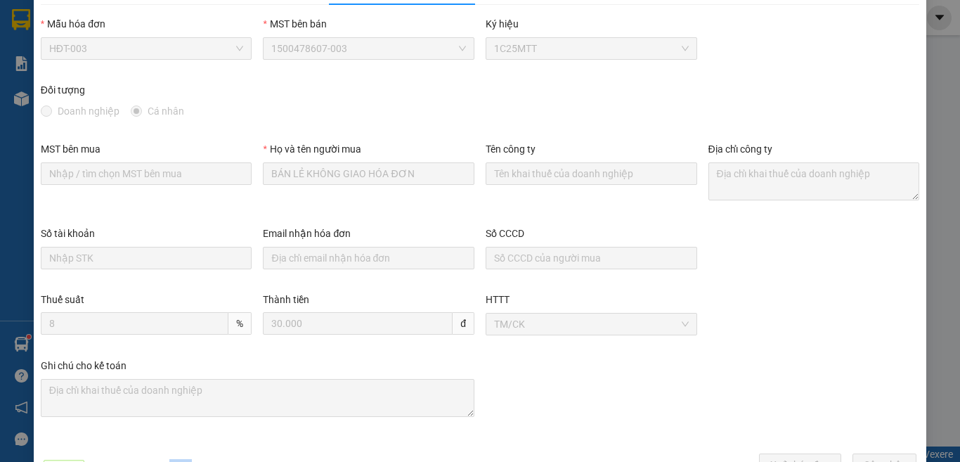
scroll to position [10, 0]
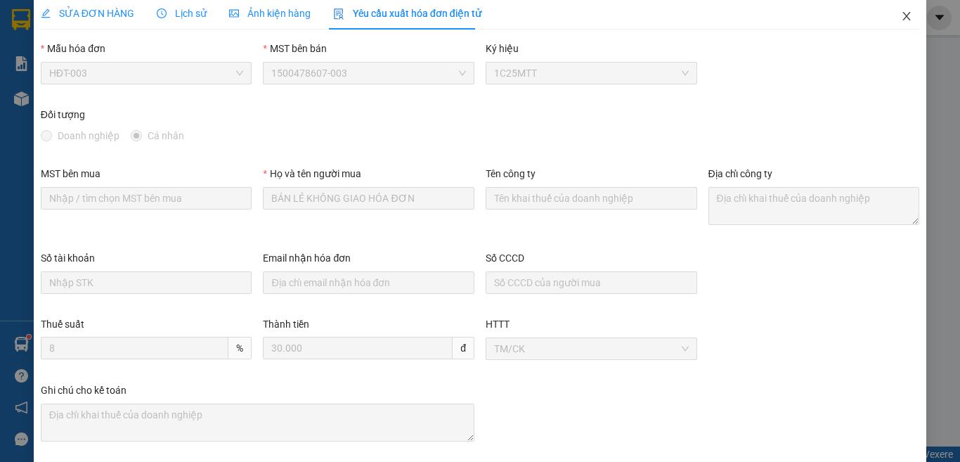
click at [901, 14] on icon "close" at bounding box center [906, 16] width 11 height 11
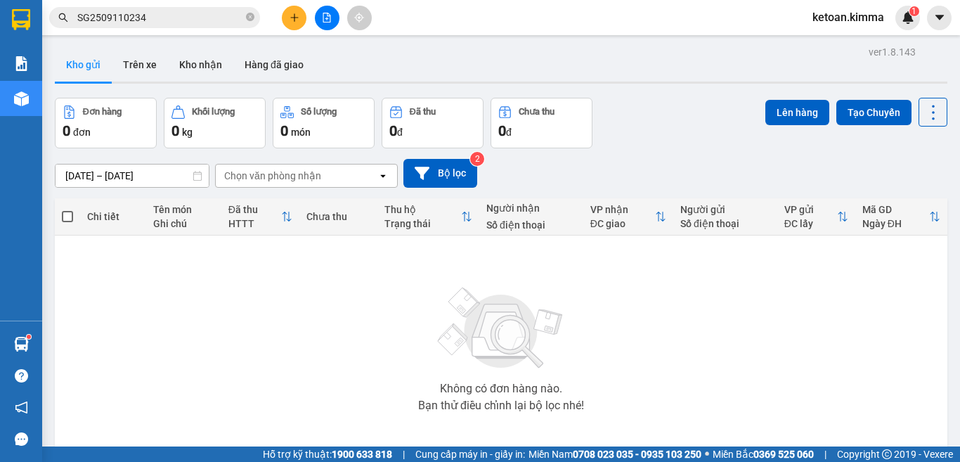
click at [644, 125] on div "Đơn hàng 0 đơn Khối lượng 0 kg Số lượng 0 món Đã thu 0 đ Chưa thu 0 đ Lên hàng …" at bounding box center [501, 123] width 892 height 51
click at [98, 17] on input "SG2509110234" at bounding box center [160, 17] width 166 height 15
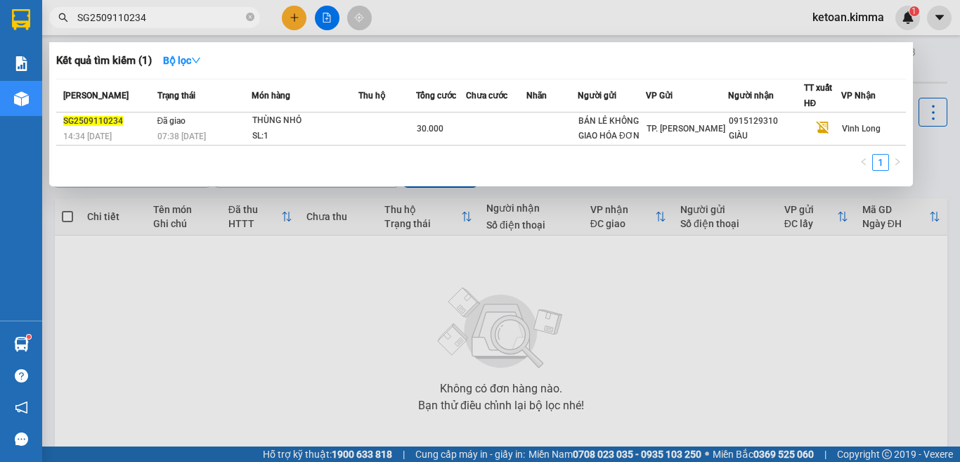
click at [98, 17] on input "SG2509110234" at bounding box center [160, 17] width 166 height 15
paste input "51"
type input "SG2509110251"
click at [220, 126] on div "Thời gian giao hàng" at bounding box center [181, 111] width 98 height 34
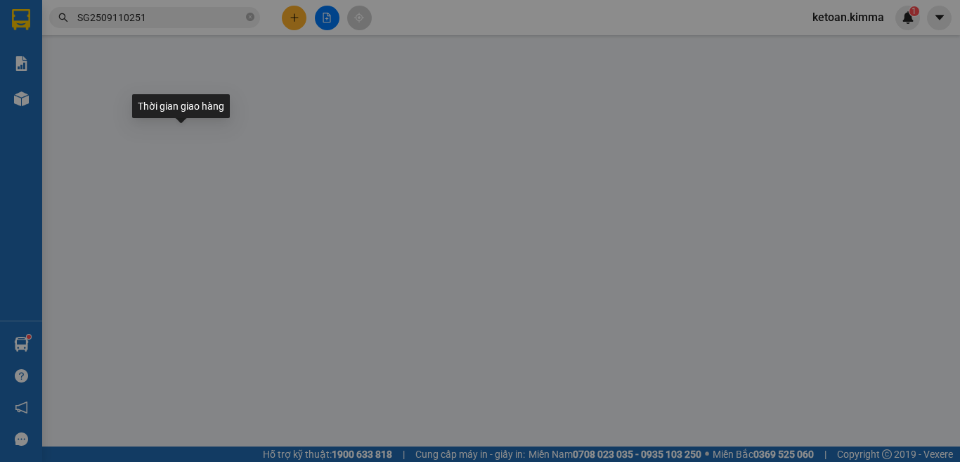
type input "BÁN LẺ KHÔNG GIAO HÓA ĐƠN"
type input "0931006869"
type input "CẢNH"
type input "30.000"
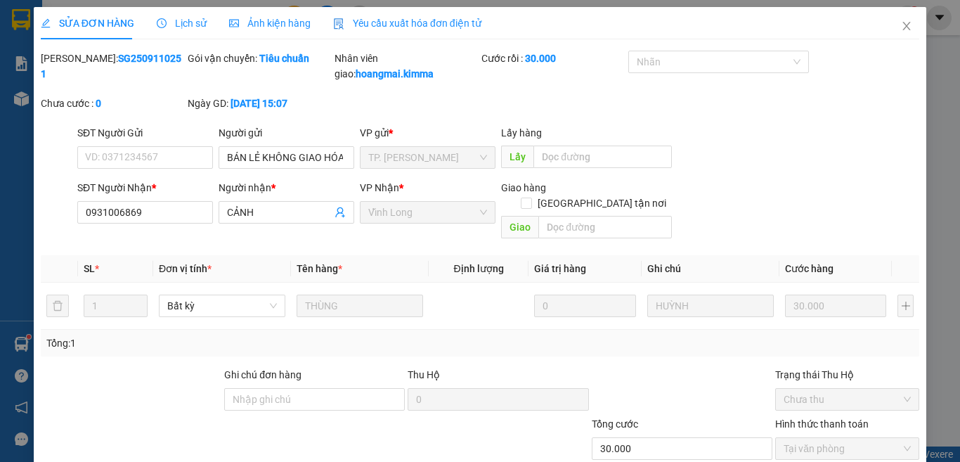
click at [379, 22] on span "Yêu cầu xuất hóa đơn điện tử" at bounding box center [407, 23] width 148 height 11
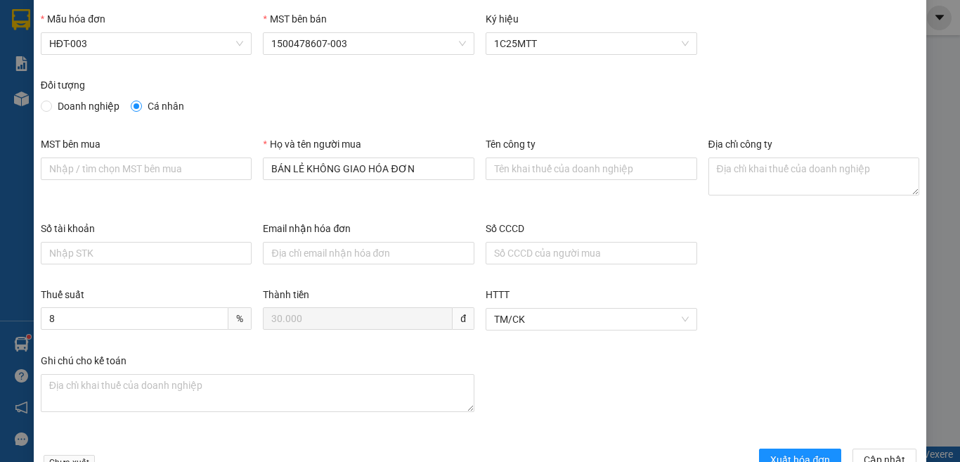
scroll to position [80, 0]
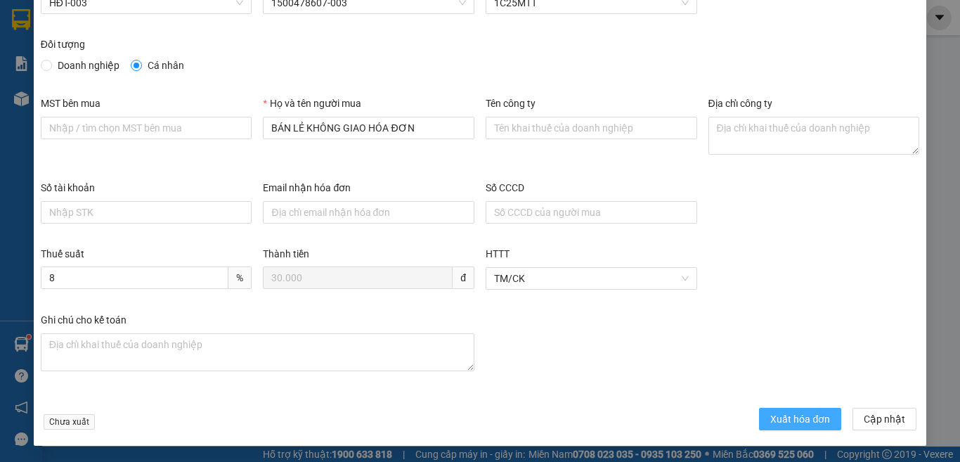
click at [781, 419] on span "Xuất hóa đơn" at bounding box center [800, 418] width 60 height 15
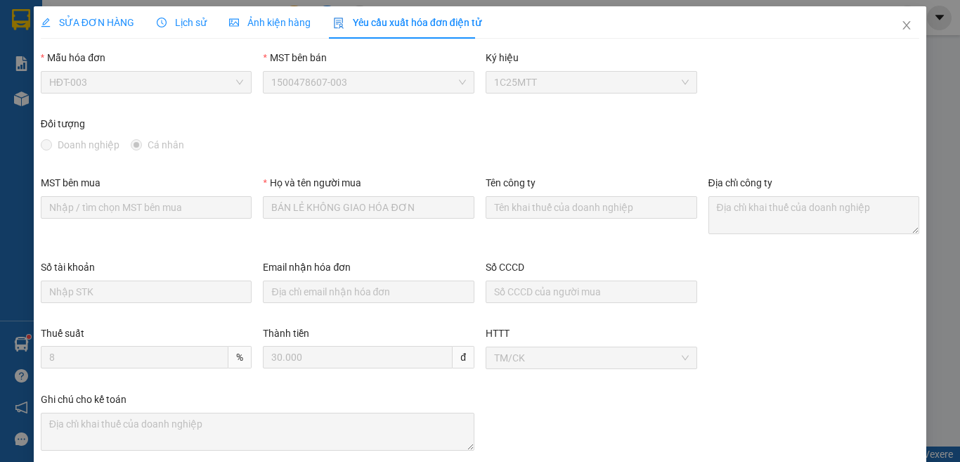
scroll to position [0, 0]
click at [100, 15] on div "SỬA ĐƠN HÀNG" at bounding box center [87, 23] width 93 height 32
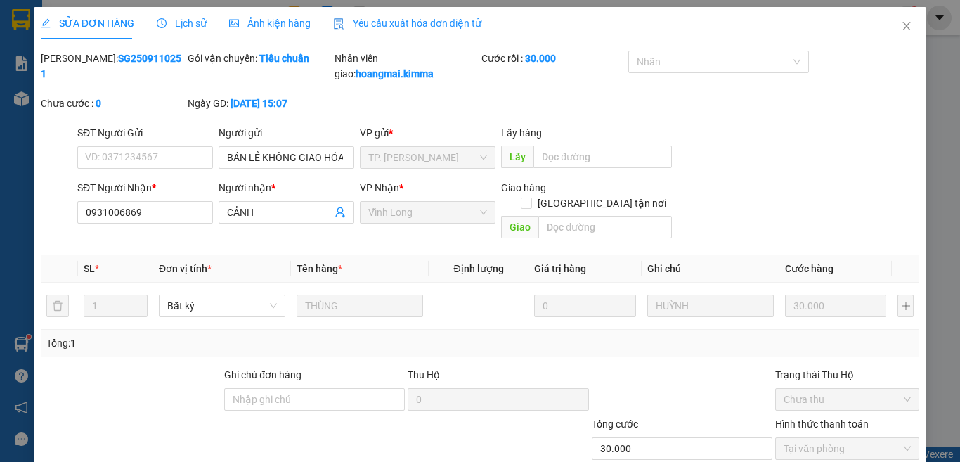
click at [381, 30] on div "Yêu cầu xuất hóa đơn điện tử" at bounding box center [407, 22] width 148 height 15
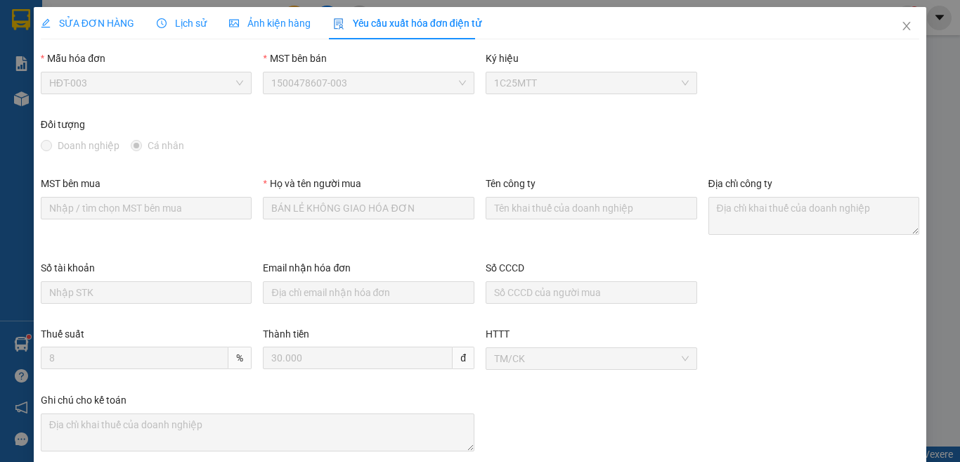
scroll to position [80, 0]
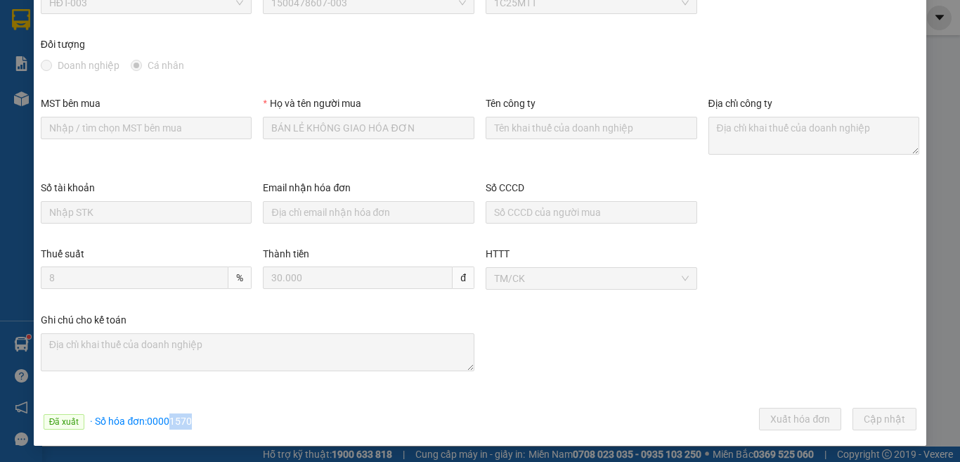
drag, startPoint x: 168, startPoint y: 422, endPoint x: 197, endPoint y: 425, distance: 29.7
click at [198, 423] on div "Đã xuất · Số hóa đơn: 00001570 Xuất hóa đơn Cập nhật" at bounding box center [480, 420] width 884 height 27
copy span "1570"
